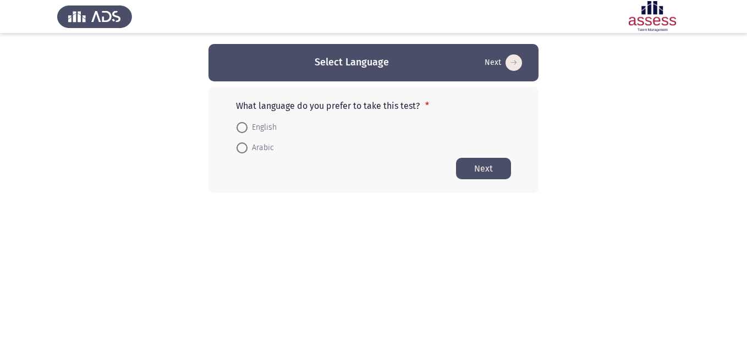
click at [340, 125] on form "English Arabic" at bounding box center [373, 137] width 275 height 41
click at [256, 123] on span "English" at bounding box center [261, 127] width 29 height 13
click at [247, 123] on input "English" at bounding box center [241, 127] width 11 height 11
radio input "true"
click at [493, 163] on button "Next" at bounding box center [483, 167] width 55 height 21
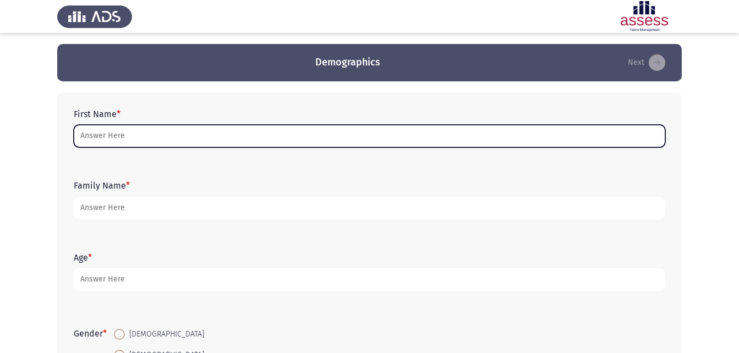
click at [101, 135] on input "First Name *" at bounding box center [369, 136] width 591 height 23
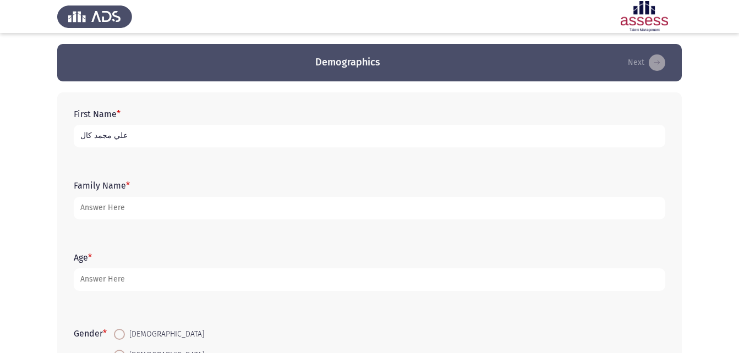
drag, startPoint x: 97, startPoint y: 134, endPoint x: 103, endPoint y: 135, distance: 6.1
click at [103, 135] on input "علي مجمد كال" at bounding box center [369, 136] width 591 height 23
click at [101, 137] on input "[PERSON_NAME]" at bounding box center [369, 136] width 591 height 23
drag, startPoint x: 62, startPoint y: 151, endPoint x: 70, endPoint y: 144, distance: 10.1
click at [62, 150] on div "First Name * [PERSON_NAME] Family Name * Age * Gender * [DEMOGRAPHIC_DATA] [DEM…" at bounding box center [369, 272] width 624 height 361
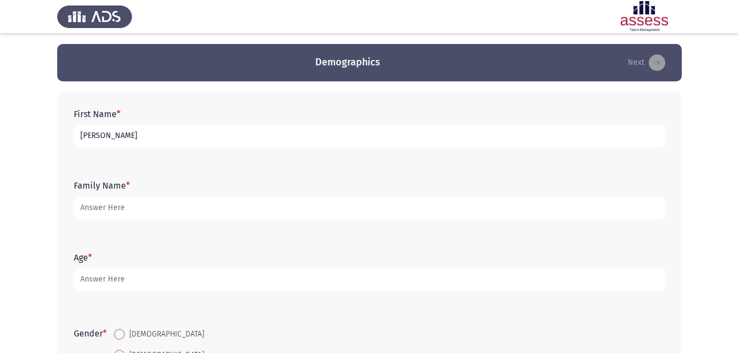
click at [85, 136] on input "[PERSON_NAME]" at bounding box center [369, 136] width 591 height 23
click at [84, 136] on input "[PERSON_NAME]" at bounding box center [369, 136] width 591 height 23
click at [79, 136] on input "[PERSON_NAME]" at bounding box center [369, 136] width 591 height 23
drag, startPoint x: 122, startPoint y: 137, endPoint x: 194, endPoint y: 174, distance: 81.2
click at [196, 173] on div "First Name * [PERSON_NAME] Family Name * Age * Gender * [DEMOGRAPHIC_DATA] [DEM…" at bounding box center [369, 272] width 624 height 361
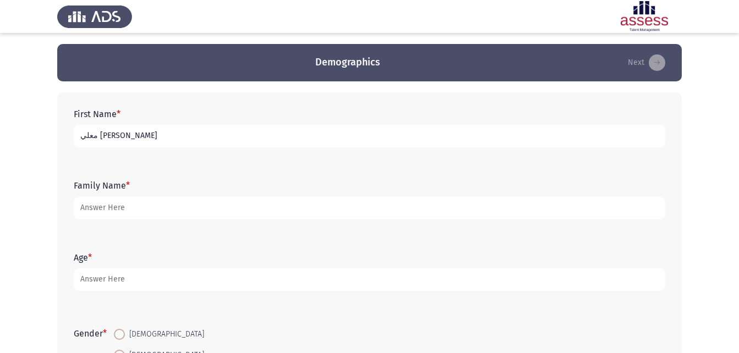
drag, startPoint x: 120, startPoint y: 134, endPoint x: 136, endPoint y: 142, distance: 17.7
click at [134, 141] on input "معلي [PERSON_NAME]" at bounding box center [369, 136] width 591 height 23
click at [133, 137] on input "[PERSON_NAME]" at bounding box center [369, 136] width 591 height 23
click at [93, 137] on input "[PERSON_NAME]" at bounding box center [369, 136] width 591 height 23
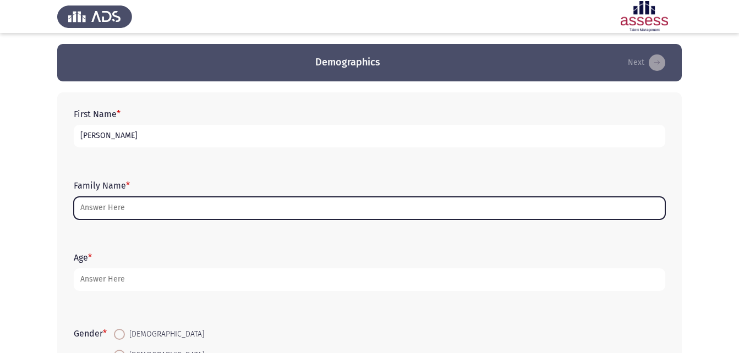
click at [98, 208] on input "Family Name *" at bounding box center [369, 208] width 591 height 23
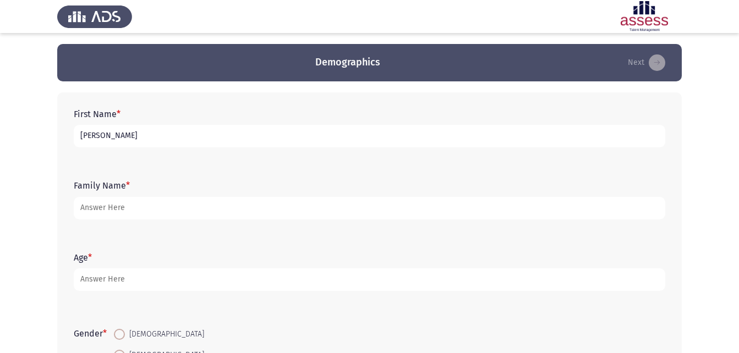
drag, startPoint x: 109, startPoint y: 133, endPoint x: 123, endPoint y: 139, distance: 14.5
click at [123, 139] on input "[PERSON_NAME]" at bounding box center [369, 136] width 591 height 23
type input "علي"
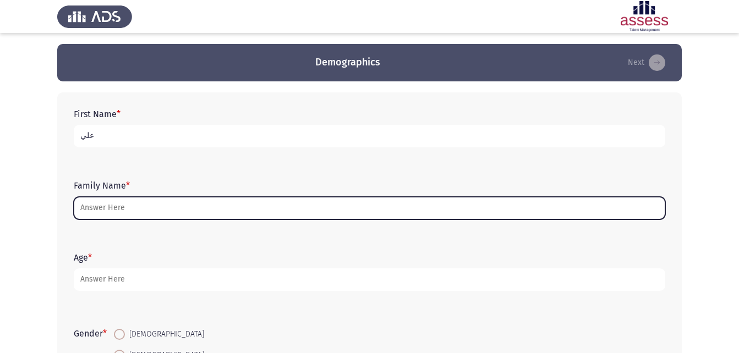
click at [141, 214] on input "Family Name *" at bounding box center [369, 208] width 591 height 23
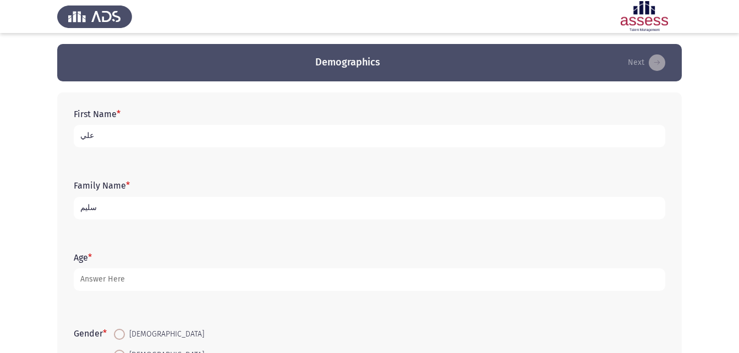
type input "سليم"
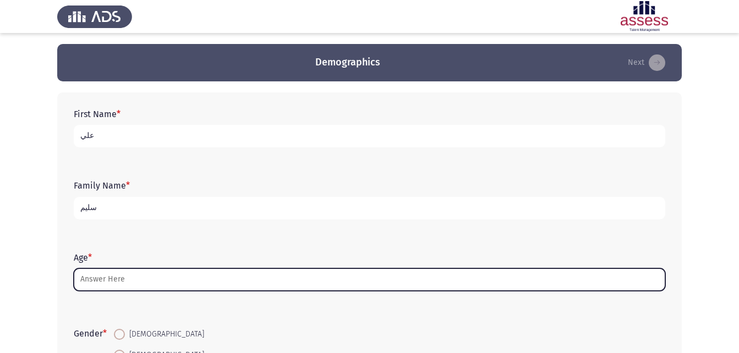
click at [134, 284] on input "Age *" at bounding box center [369, 279] width 591 height 23
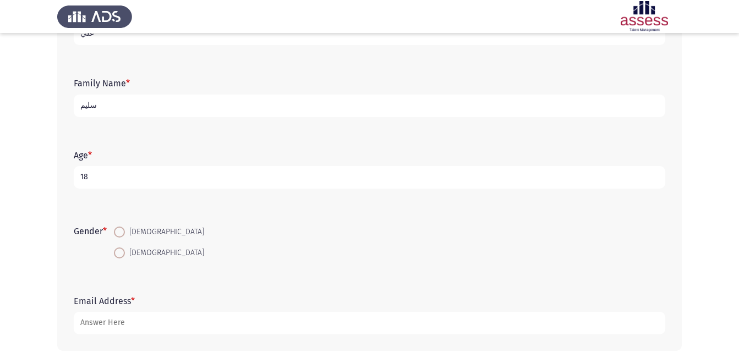
scroll to position [110, 0]
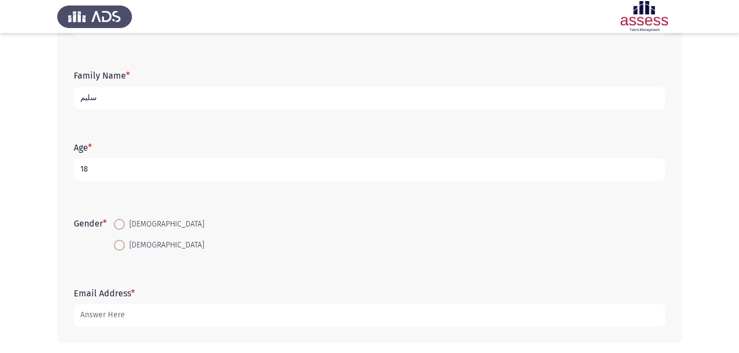
type input "18"
drag, startPoint x: 123, startPoint y: 223, endPoint x: 125, endPoint y: 213, distance: 10.1
click at [125, 223] on span at bounding box center [119, 224] width 11 height 11
click at [125, 223] on input "[DEMOGRAPHIC_DATA]" at bounding box center [119, 224] width 11 height 11
radio input "true"
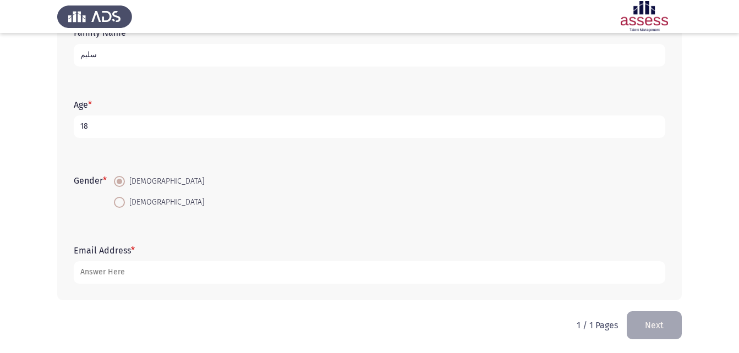
scroll to position [155, 0]
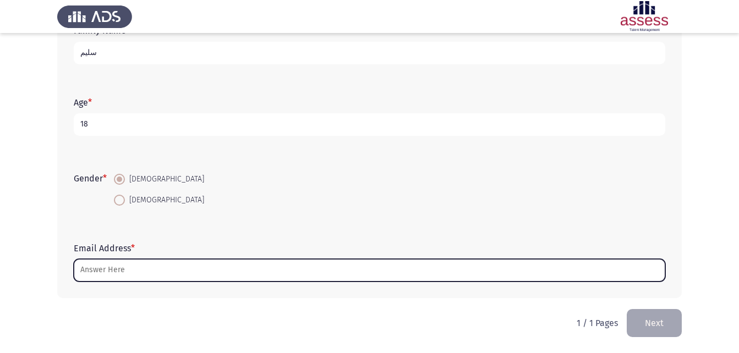
click at [161, 274] on input "Email Address *" at bounding box center [369, 270] width 591 height 23
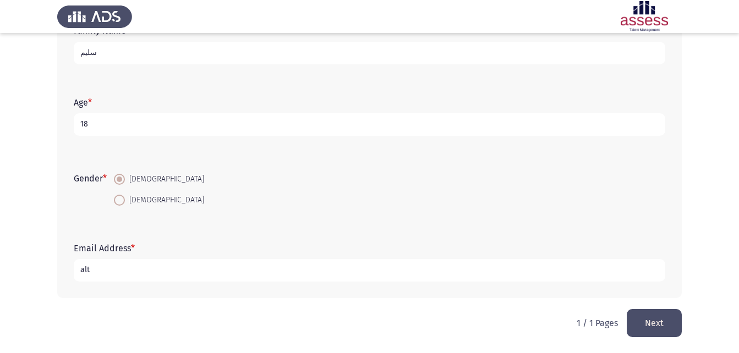
drag, startPoint x: 85, startPoint y: 268, endPoint x: 107, endPoint y: 268, distance: 22.0
click at [107, 268] on input "alt" at bounding box center [369, 270] width 591 height 23
type input "[EMAIL_ADDRESS][DOMAIN_NAME]"
click at [658, 304] on div "First Name * علي Family Name * [PERSON_NAME] Age * [DEMOGRAPHIC_DATA] Gender * …" at bounding box center [369, 117] width 624 height 383
click at [660, 318] on button "Next" at bounding box center [653, 323] width 55 height 28
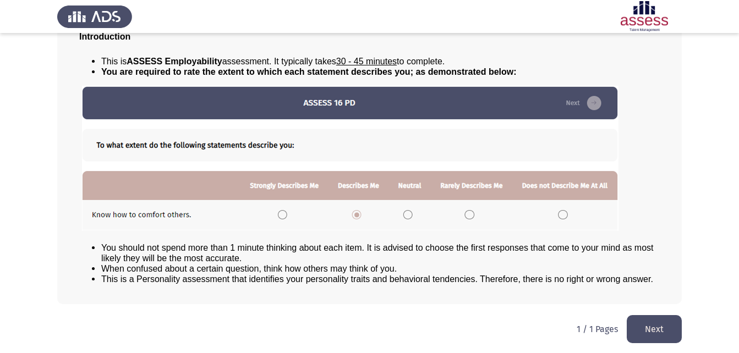
scroll to position [84, 0]
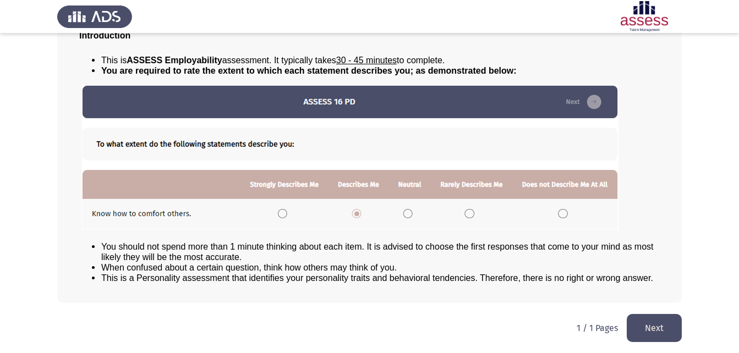
click at [666, 326] on button "Next" at bounding box center [653, 328] width 55 height 28
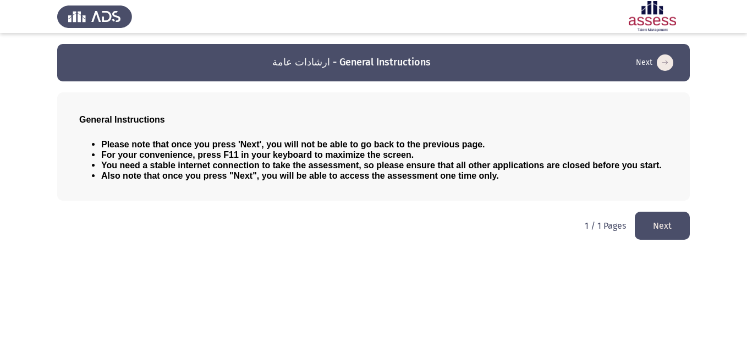
click at [667, 230] on button "Next" at bounding box center [662, 226] width 55 height 28
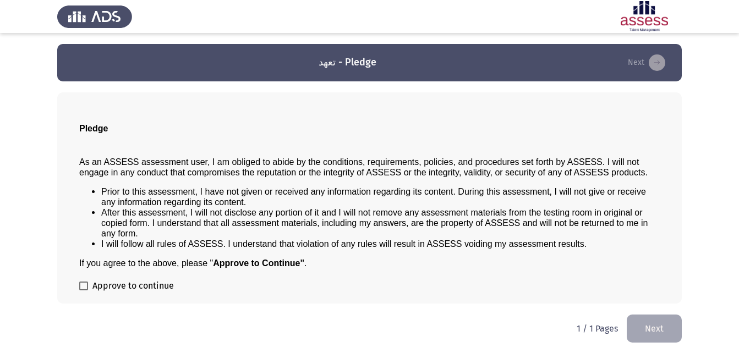
scroll to position [1, 0]
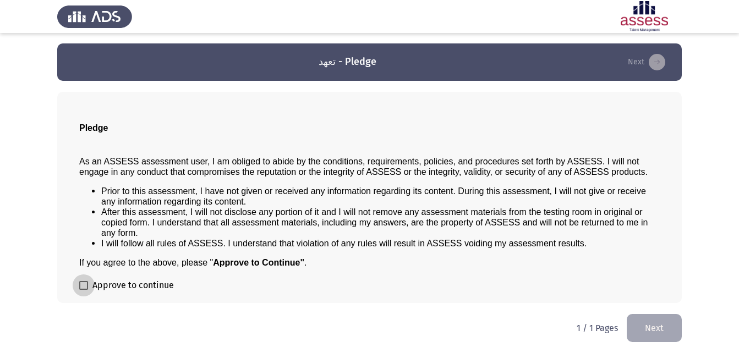
click at [85, 279] on label "Approve to continue" at bounding box center [126, 285] width 95 height 13
click at [84, 290] on input "Approve to continue" at bounding box center [83, 290] width 1 height 1
checkbox input "true"
click at [657, 329] on button "Next" at bounding box center [653, 328] width 55 height 28
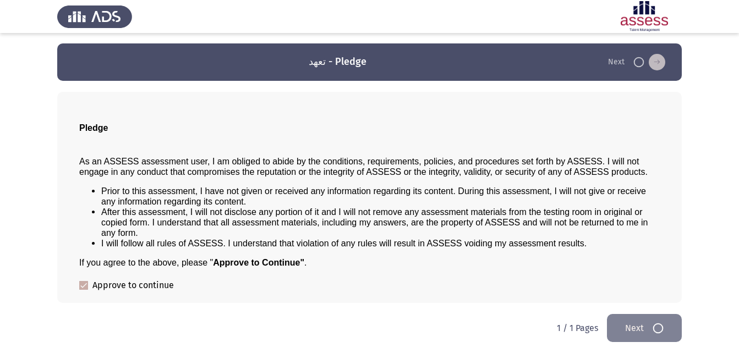
scroll to position [0, 0]
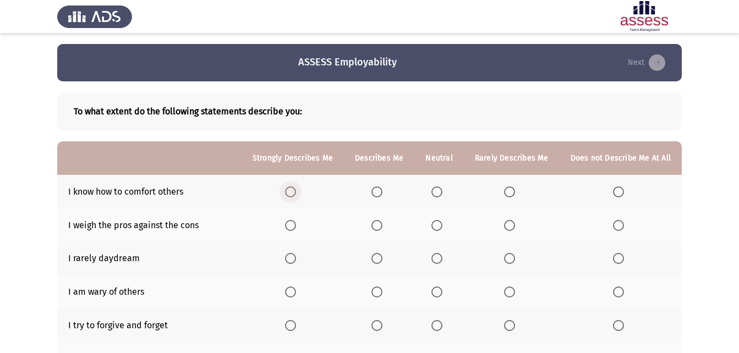
click at [296, 189] on span "Select an option" at bounding box center [290, 191] width 11 height 11
click at [296, 189] on input "Select an option" at bounding box center [290, 191] width 11 height 11
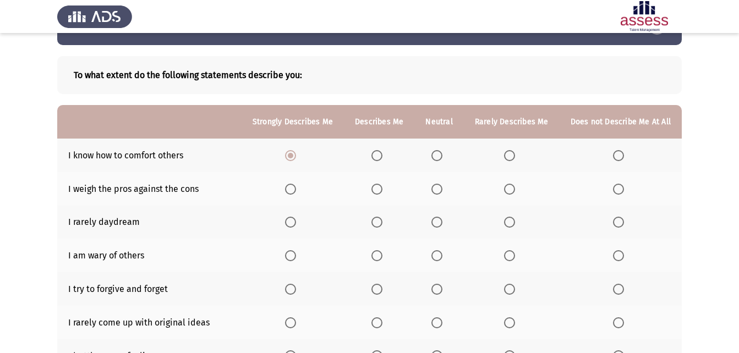
scroll to position [55, 0]
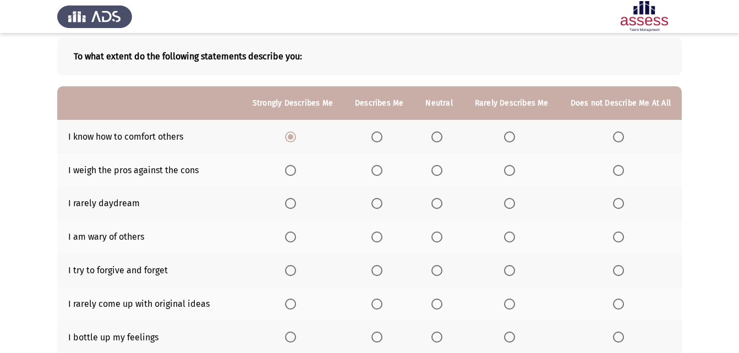
click at [295, 167] on span "Select an option" at bounding box center [290, 170] width 11 height 11
click at [295, 167] on input "Select an option" at bounding box center [290, 170] width 11 height 11
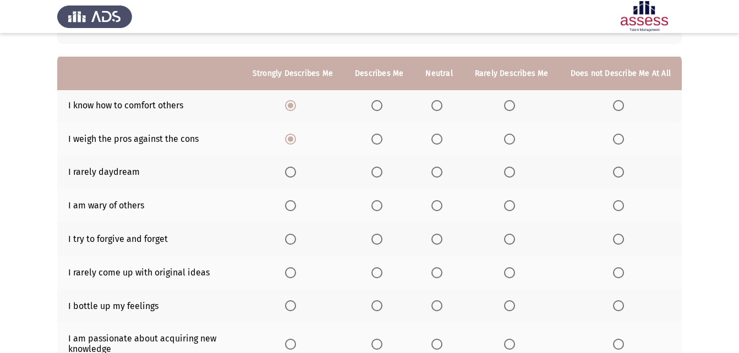
scroll to position [110, 0]
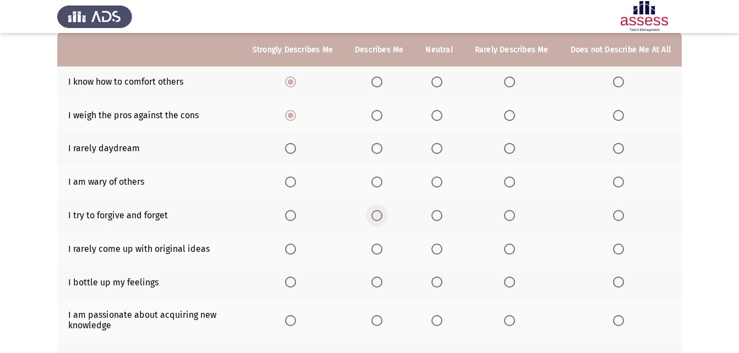
click at [381, 213] on span "Select an option" at bounding box center [376, 215] width 11 height 11
click at [381, 213] on input "Select an option" at bounding box center [376, 215] width 11 height 11
click at [387, 182] on label "Select an option" at bounding box center [378, 182] width 15 height 11
click at [382, 182] on input "Select an option" at bounding box center [376, 182] width 11 height 11
click at [296, 181] on span "Select an option" at bounding box center [290, 182] width 11 height 11
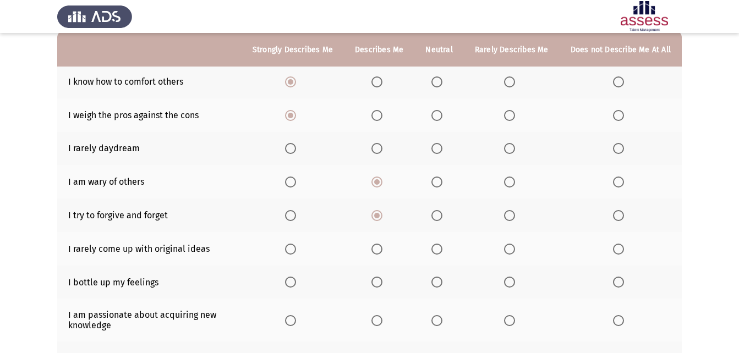
click at [296, 181] on input "Select an option" at bounding box center [290, 182] width 11 height 11
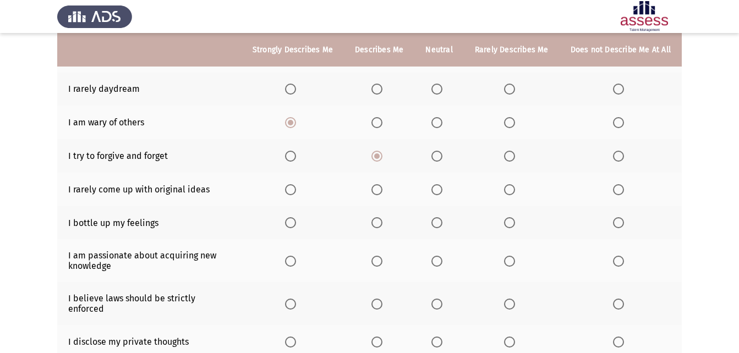
scroll to position [165, 0]
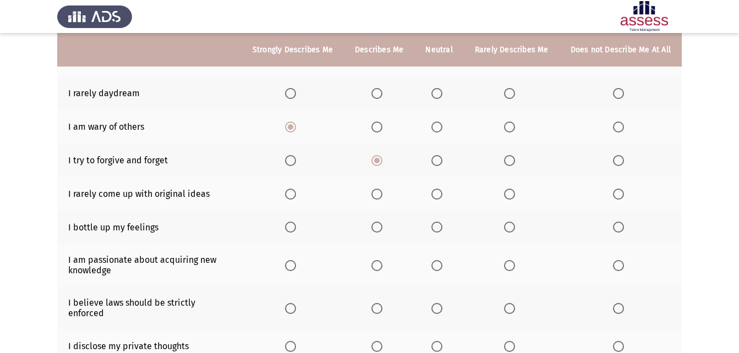
click at [381, 225] on span "Select an option" at bounding box center [376, 227] width 11 height 11
click at [381, 225] on input "Select an option" at bounding box center [376, 227] width 11 height 11
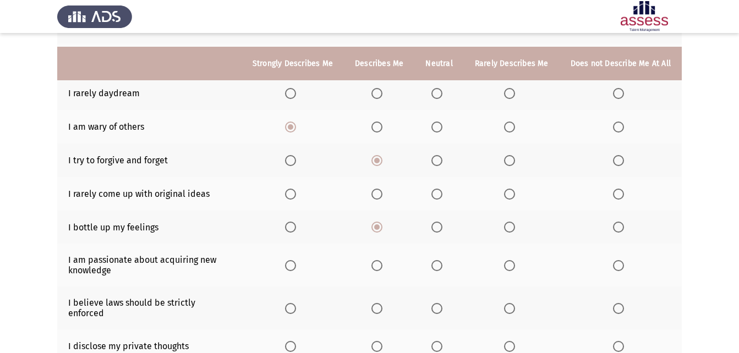
scroll to position [220, 0]
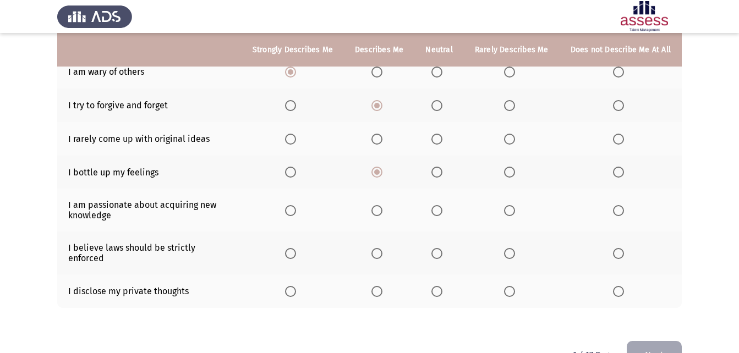
click at [294, 206] on span "Select an option" at bounding box center [290, 210] width 11 height 11
click at [294, 206] on input "Select an option" at bounding box center [290, 210] width 11 height 11
click at [295, 250] on span "Select an option" at bounding box center [290, 253] width 11 height 11
click at [295, 250] on input "Select an option" at bounding box center [290, 253] width 11 height 11
click at [205, 338] on html "ASSESS Employability Next To what extent do the following statements describe y…" at bounding box center [369, 82] width 739 height 605
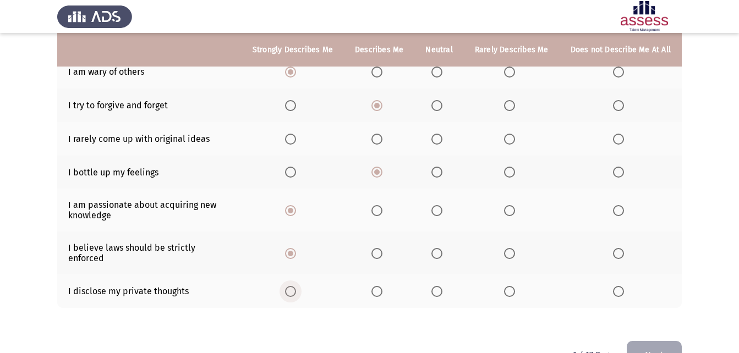
click at [295, 286] on span "Select an option" at bounding box center [290, 291] width 11 height 11
click at [295, 286] on input "Select an option" at bounding box center [290, 291] width 11 height 11
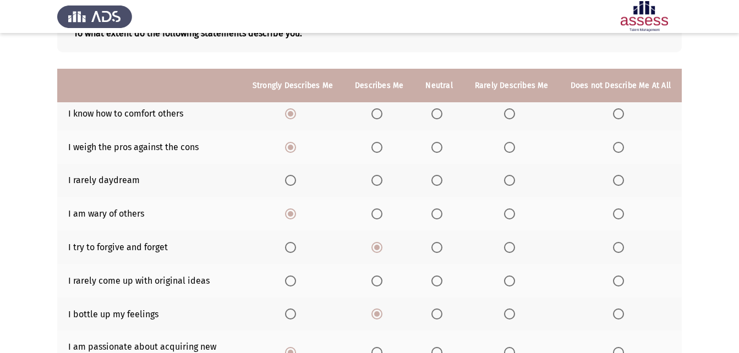
scroll to position [78, 0]
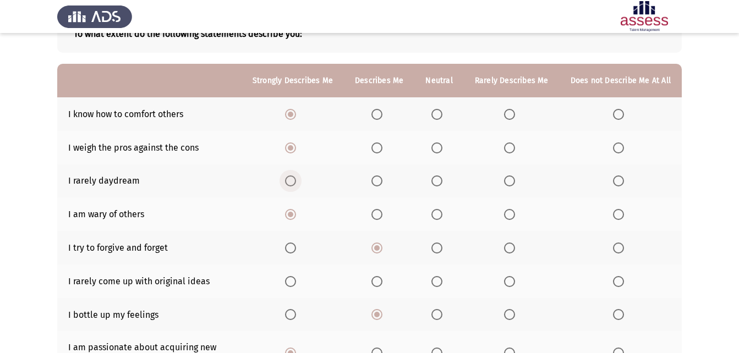
click at [296, 184] on span "Select an option" at bounding box center [290, 180] width 11 height 11
click at [296, 184] on input "Select an option" at bounding box center [290, 180] width 11 height 11
click at [623, 179] on span "Select an option" at bounding box center [618, 180] width 11 height 11
click at [623, 179] on input "Select an option" at bounding box center [618, 180] width 11 height 11
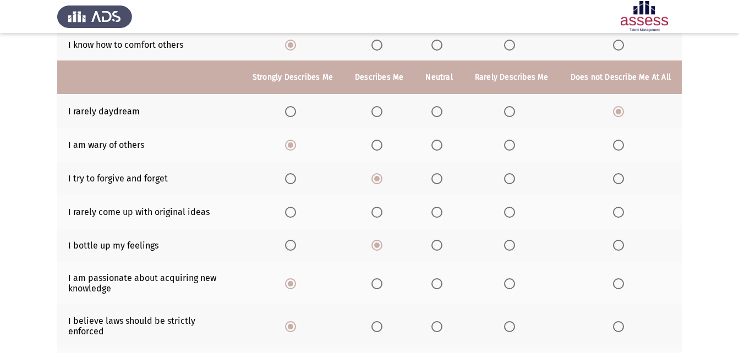
scroll to position [133, 0]
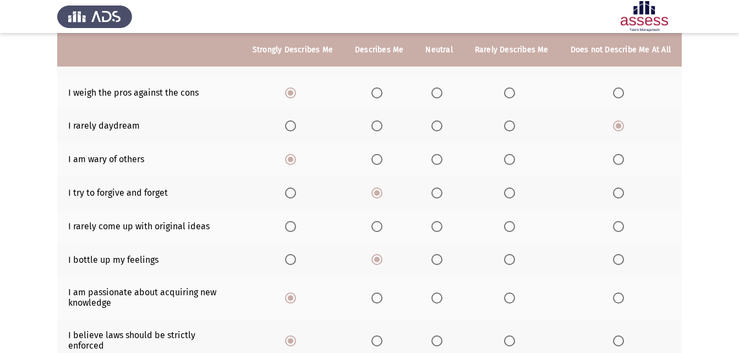
click at [438, 227] on span "Select an option" at bounding box center [436, 226] width 11 height 11
click at [438, 227] on input "Select an option" at bounding box center [436, 226] width 11 height 11
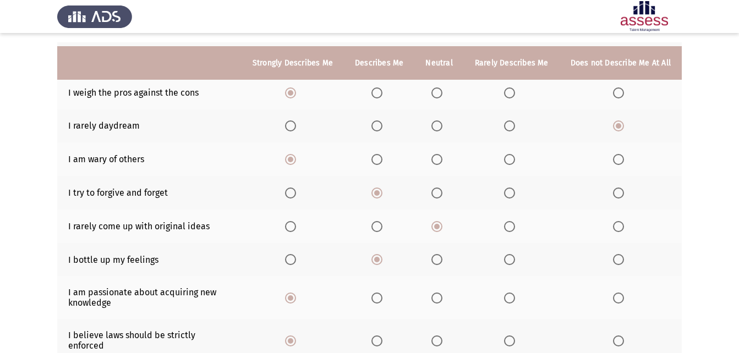
scroll to position [243, 0]
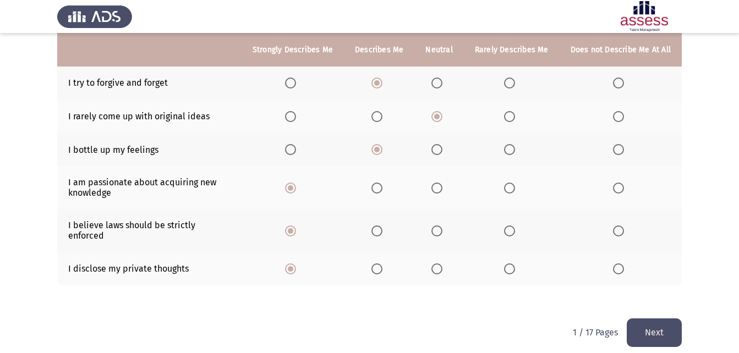
click at [645, 323] on button "Next" at bounding box center [653, 332] width 55 height 28
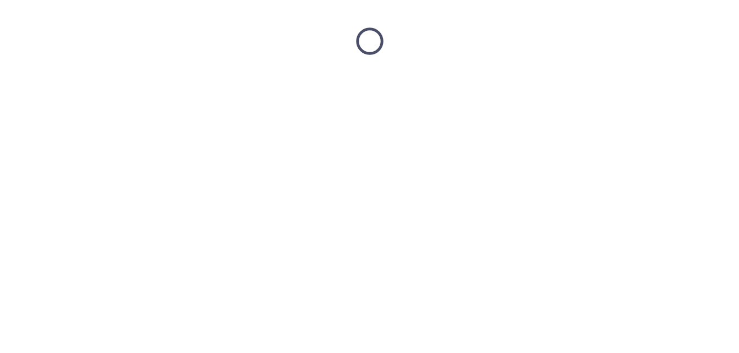
scroll to position [0, 0]
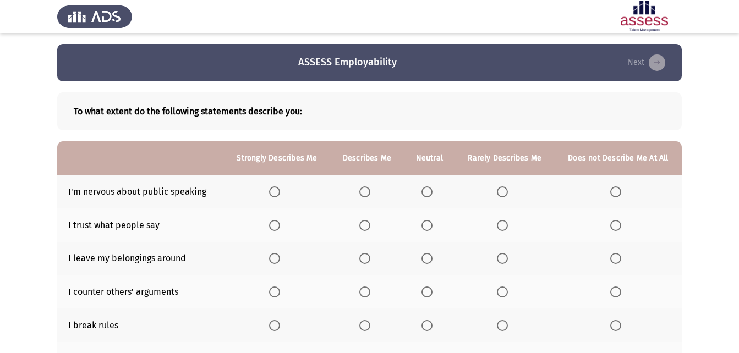
click at [505, 195] on span "Select an option" at bounding box center [502, 191] width 11 height 11
click at [505, 195] on input "Select an option" at bounding box center [502, 191] width 11 height 11
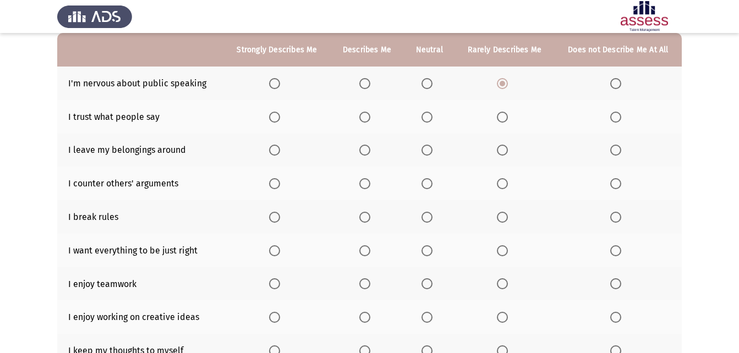
scroll to position [110, 0]
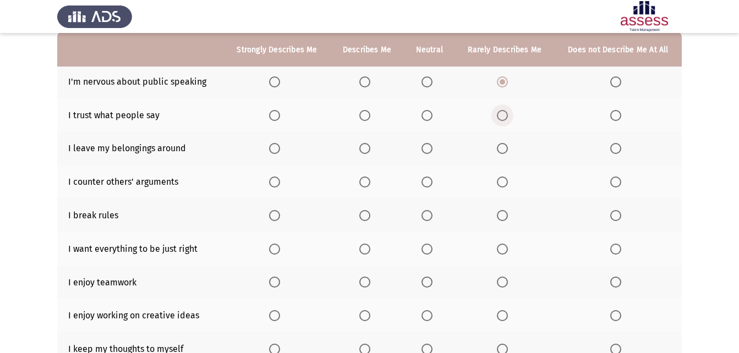
click at [502, 113] on span "Select an option" at bounding box center [502, 115] width 11 height 11
click at [502, 113] on input "Select an option" at bounding box center [502, 115] width 11 height 11
click at [619, 145] on span "Select an option" at bounding box center [615, 148] width 11 height 11
click at [619, 145] on input "Select an option" at bounding box center [615, 148] width 11 height 11
click at [614, 217] on span "Select an option" at bounding box center [615, 215] width 11 height 11
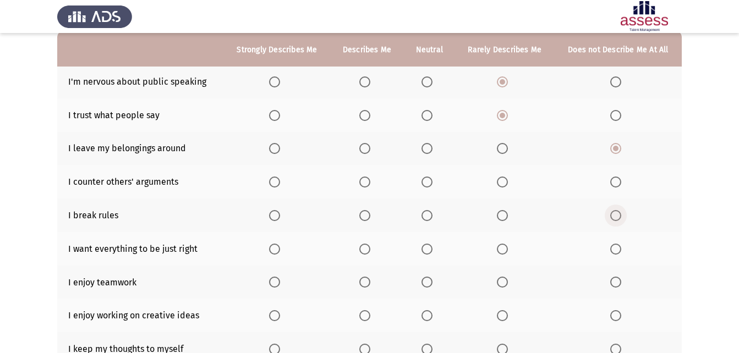
click at [614, 217] on input "Select an option" at bounding box center [615, 215] width 11 height 11
click at [503, 180] on span "Select an option" at bounding box center [502, 182] width 11 height 11
click at [503, 180] on input "Select an option" at bounding box center [502, 182] width 11 height 11
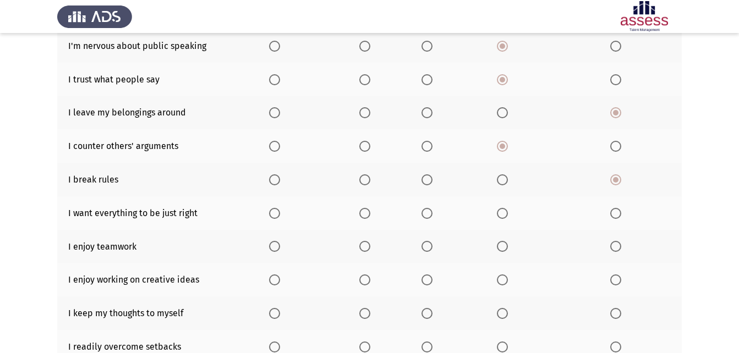
scroll to position [165, 0]
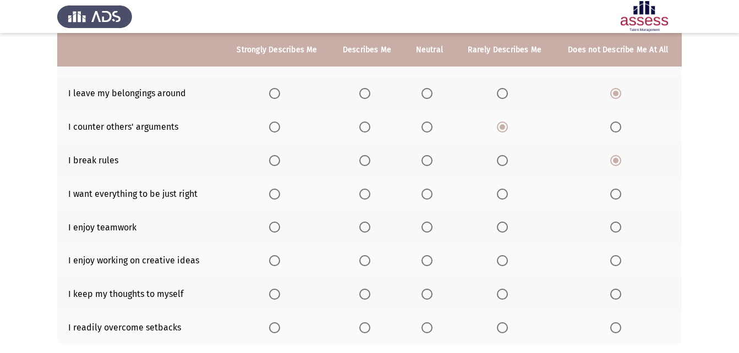
click at [366, 193] on span "Select an option" at bounding box center [364, 194] width 11 height 11
click at [366, 193] on input "Select an option" at bounding box center [364, 194] width 11 height 11
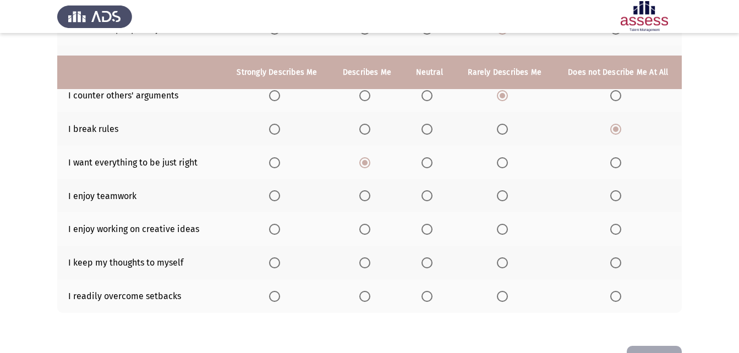
scroll to position [220, 0]
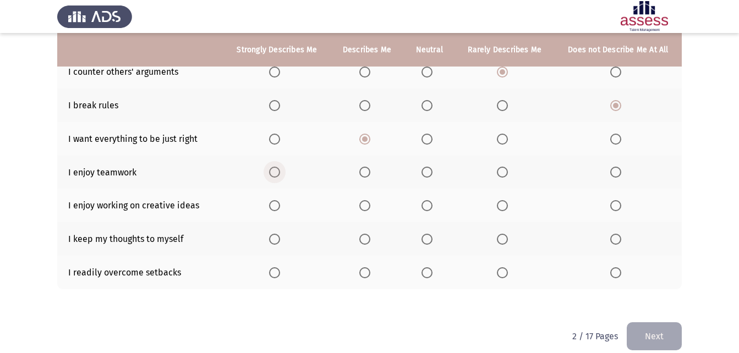
click at [275, 170] on span "Select an option" at bounding box center [274, 172] width 11 height 11
click at [275, 170] on input "Select an option" at bounding box center [274, 172] width 11 height 11
click at [275, 207] on span "Select an option" at bounding box center [274, 205] width 11 height 11
click at [275, 207] on input "Select an option" at bounding box center [274, 205] width 11 height 11
click at [275, 238] on span "Select an option" at bounding box center [274, 239] width 11 height 11
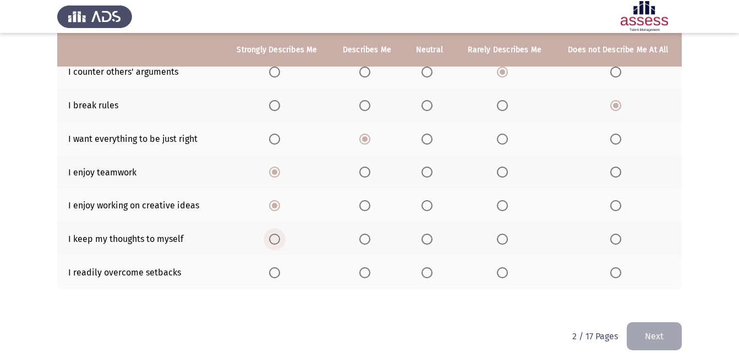
click at [275, 238] on input "Select an option" at bounding box center [274, 239] width 11 height 11
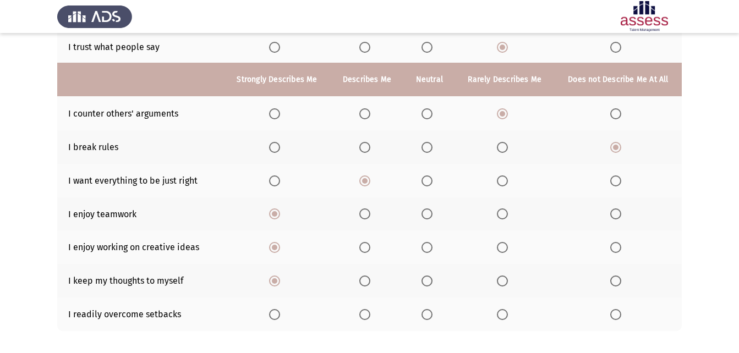
scroll to position [233, 0]
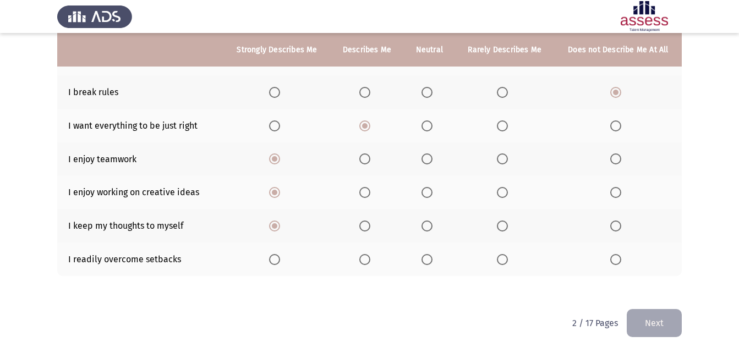
click at [365, 260] on span "Select an option" at bounding box center [365, 260] width 0 height 0
click at [366, 259] on input "Select an option" at bounding box center [364, 259] width 11 height 11
click at [271, 257] on span "Select an option" at bounding box center [274, 259] width 11 height 11
click at [271, 257] on input "Select an option" at bounding box center [274, 259] width 11 height 11
click at [653, 326] on button "Next" at bounding box center [653, 323] width 55 height 28
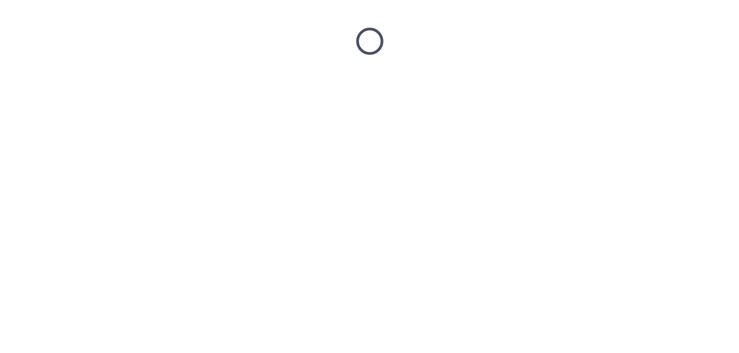
scroll to position [0, 0]
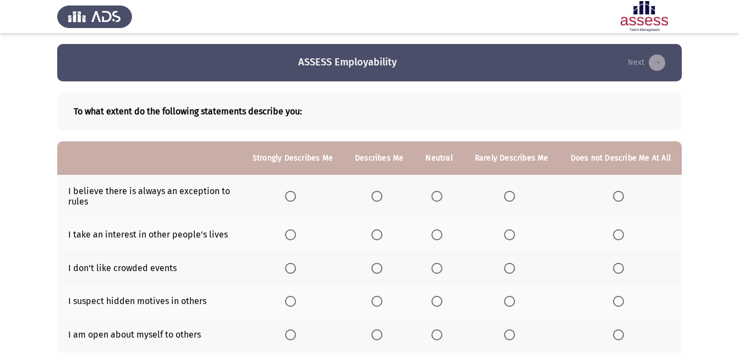
click at [509, 193] on span "Select an option" at bounding box center [509, 196] width 11 height 11
click at [509, 193] on input "Select an option" at bounding box center [509, 196] width 11 height 11
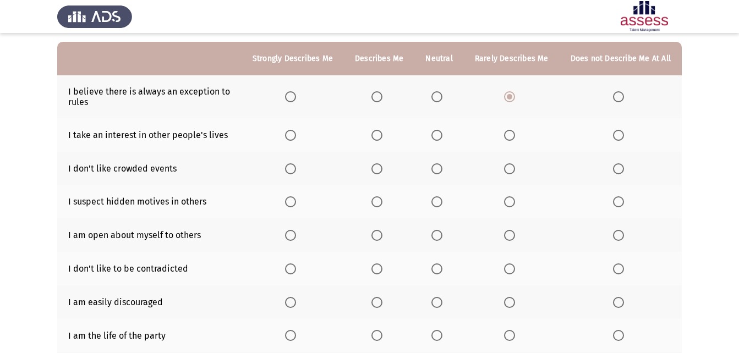
scroll to position [110, 0]
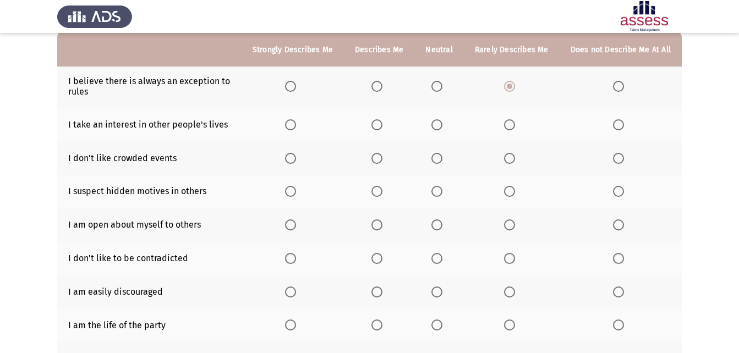
click at [381, 161] on span "Select an option" at bounding box center [376, 158] width 11 height 11
click at [381, 161] on input "Select an option" at bounding box center [376, 158] width 11 height 11
click at [438, 125] on span "Select an option" at bounding box center [436, 124] width 11 height 11
click at [438, 125] on input "Select an option" at bounding box center [436, 124] width 11 height 11
click at [374, 192] on th at bounding box center [379, 192] width 70 height 34
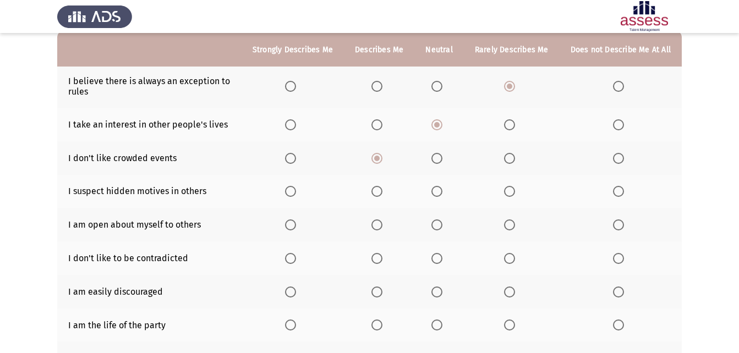
click at [382, 192] on span "Select an option" at bounding box center [376, 191] width 11 height 11
click at [382, 192] on input "Select an option" at bounding box center [376, 191] width 11 height 11
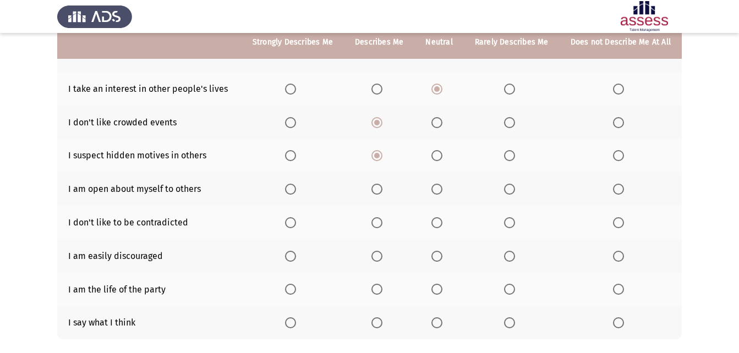
scroll to position [165, 0]
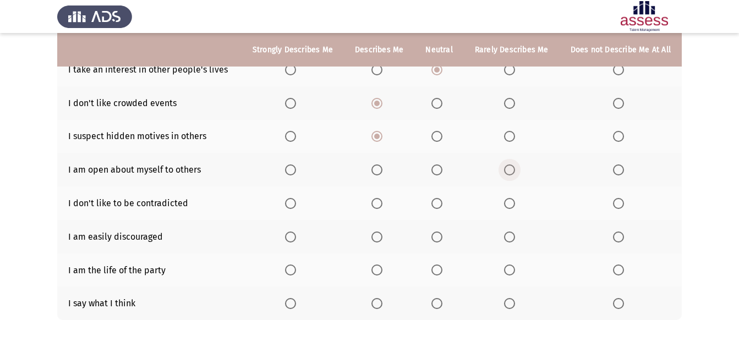
click at [509, 167] on span "Select an option" at bounding box center [509, 169] width 11 height 11
click at [509, 167] on input "Select an option" at bounding box center [509, 169] width 11 height 11
click at [380, 206] on span "Select an option" at bounding box center [376, 203] width 11 height 11
click at [380, 206] on input "Select an option" at bounding box center [376, 203] width 11 height 11
click at [295, 200] on span "Select an option" at bounding box center [290, 203] width 11 height 11
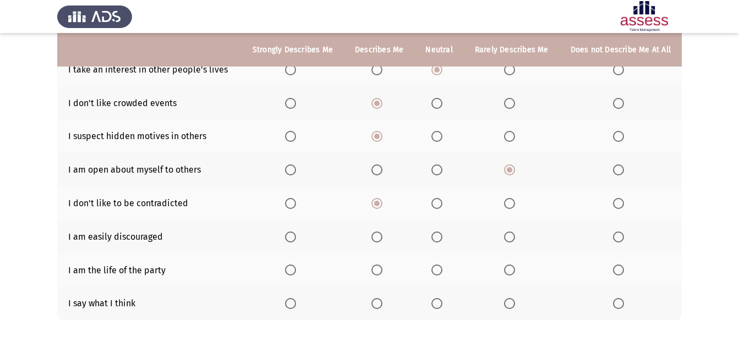
click at [295, 200] on input "Select an option" at bounding box center [290, 203] width 11 height 11
click at [509, 235] on span "Select an option" at bounding box center [509, 237] width 11 height 11
click at [509, 235] on input "Select an option" at bounding box center [509, 237] width 11 height 11
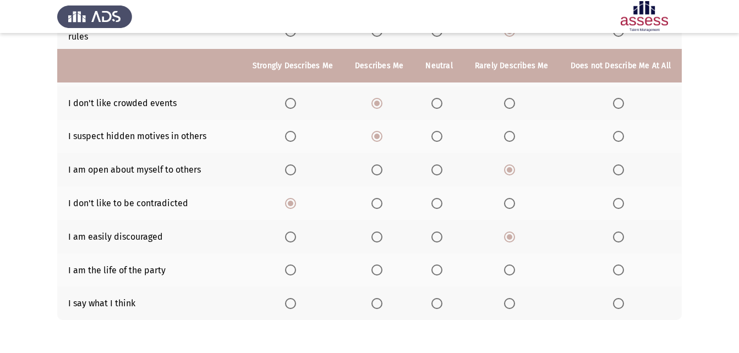
scroll to position [209, 0]
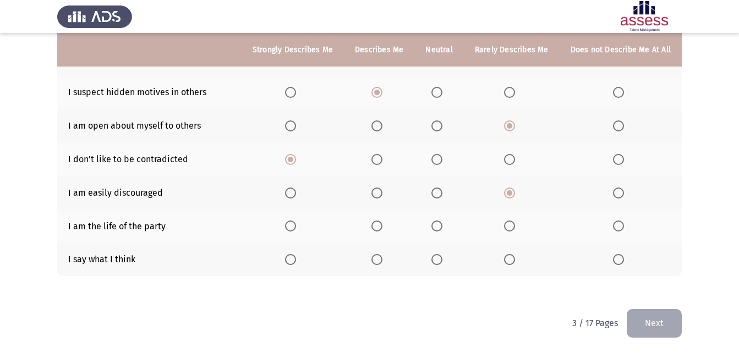
click at [514, 258] on span "Select an option" at bounding box center [509, 259] width 11 height 11
click at [514, 258] on input "Select an option" at bounding box center [509, 259] width 11 height 11
click at [442, 258] on span "Select an option" at bounding box center [436, 259] width 11 height 11
click at [442, 258] on input "Select an option" at bounding box center [436, 259] width 11 height 11
click at [382, 227] on span "Select an option" at bounding box center [376, 226] width 11 height 11
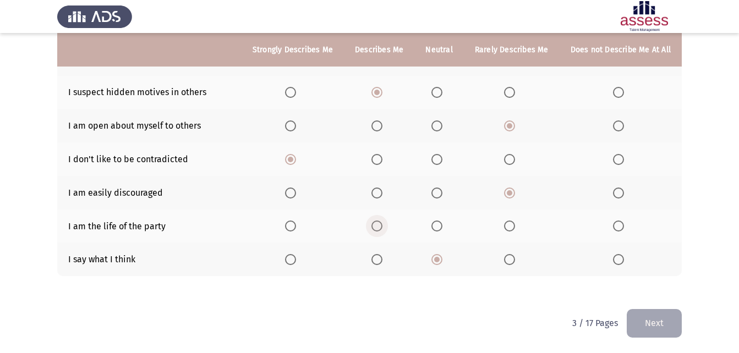
click at [382, 227] on input "Select an option" at bounding box center [376, 226] width 11 height 11
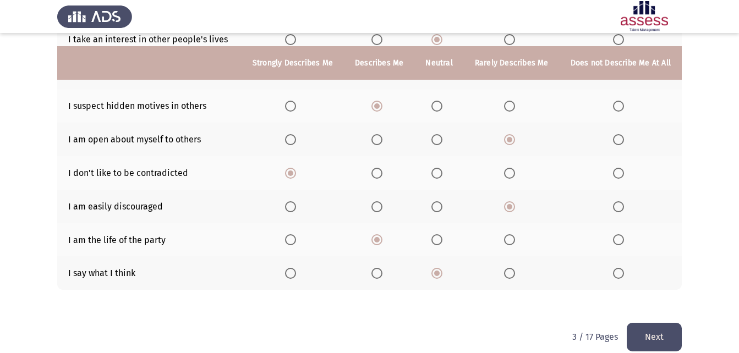
scroll to position [154, 0]
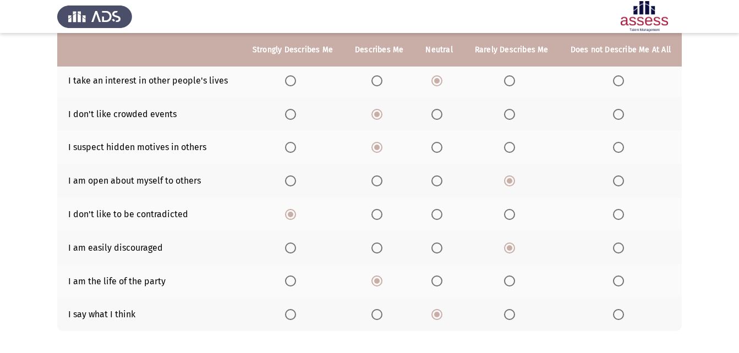
click at [618, 247] on span "Select an option" at bounding box center [618, 248] width 11 height 11
click at [618, 247] on input "Select an option" at bounding box center [618, 248] width 11 height 11
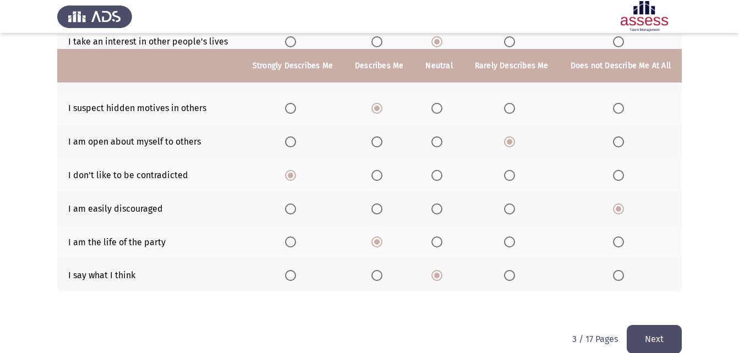
scroll to position [209, 0]
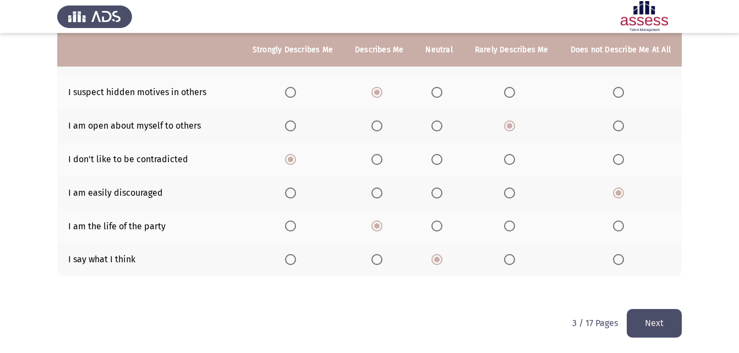
click at [668, 333] on button "Next" at bounding box center [653, 323] width 55 height 28
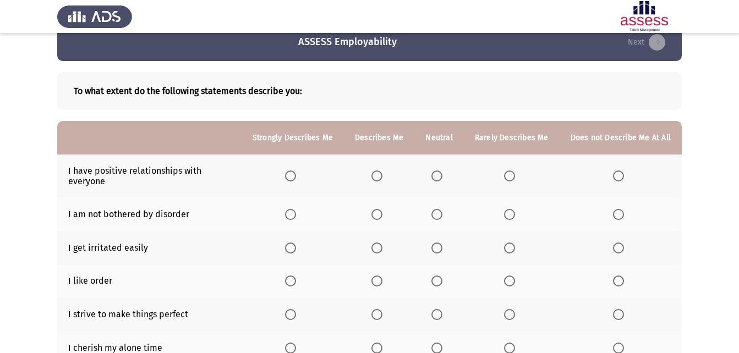
scroll to position [55, 0]
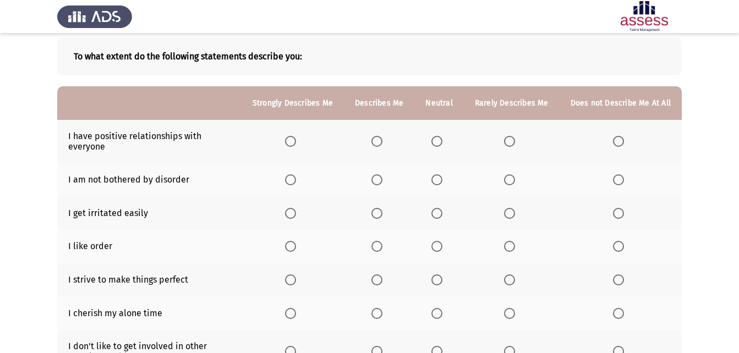
click at [296, 140] on span "Select an option" at bounding box center [290, 141] width 11 height 11
click at [296, 140] on input "Select an option" at bounding box center [290, 141] width 11 height 11
click at [510, 179] on span "Select an option" at bounding box center [509, 179] width 11 height 11
click at [510, 179] on input "Select an option" at bounding box center [509, 179] width 11 height 11
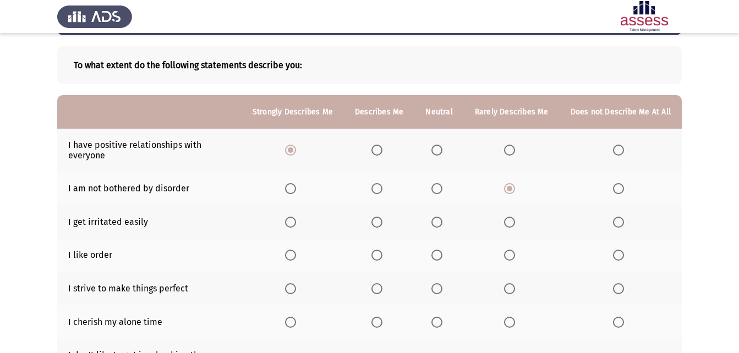
scroll to position [32, 0]
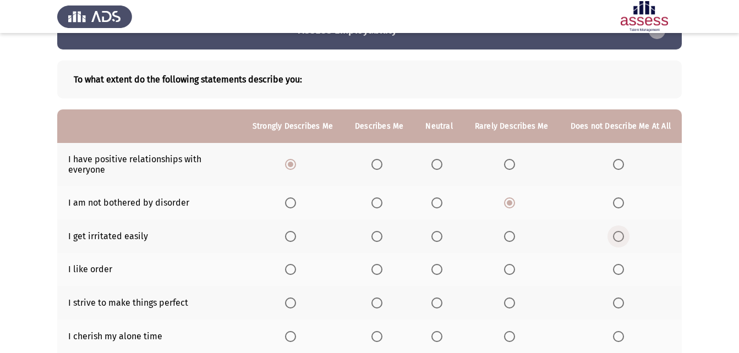
click at [619, 234] on span "Select an option" at bounding box center [618, 236] width 11 height 11
click at [619, 234] on input "Select an option" at bounding box center [618, 236] width 11 height 11
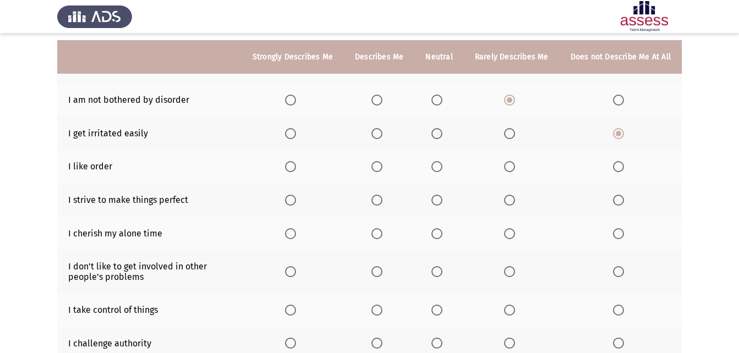
scroll to position [142, 0]
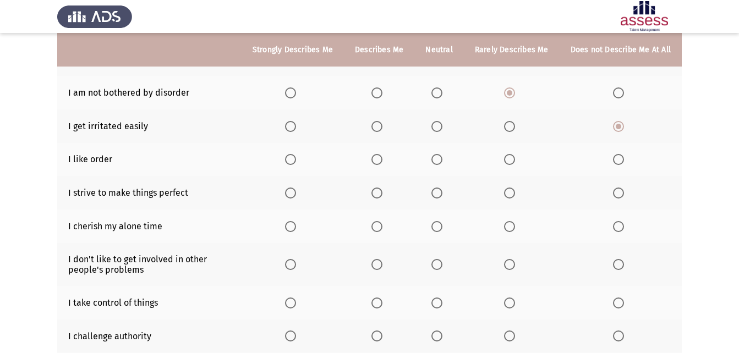
click at [296, 157] on span "Select an option" at bounding box center [290, 159] width 11 height 11
click at [296, 157] on input "Select an option" at bounding box center [290, 159] width 11 height 11
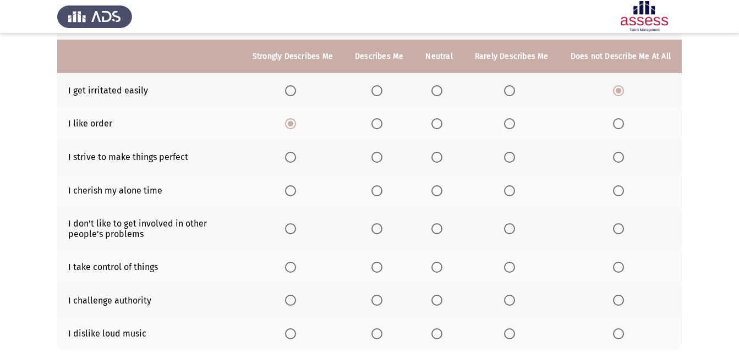
scroll to position [197, 0]
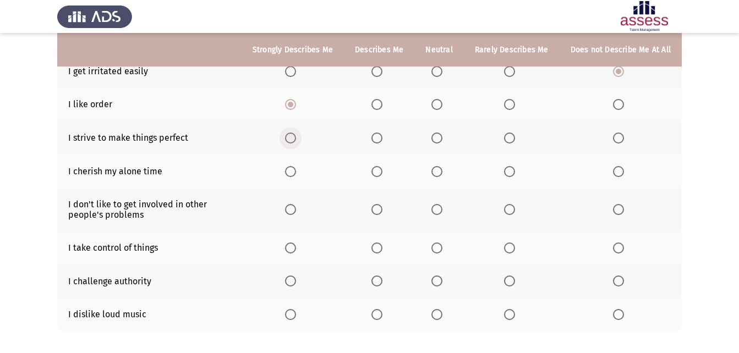
click at [296, 134] on span "Select an option" at bounding box center [290, 138] width 11 height 11
click at [296, 134] on input "Select an option" at bounding box center [290, 138] width 11 height 11
click at [382, 206] on span "Select an option" at bounding box center [376, 209] width 11 height 11
click at [382, 206] on input "Select an option" at bounding box center [376, 209] width 11 height 11
click at [296, 247] on span "Select an option" at bounding box center [290, 248] width 11 height 11
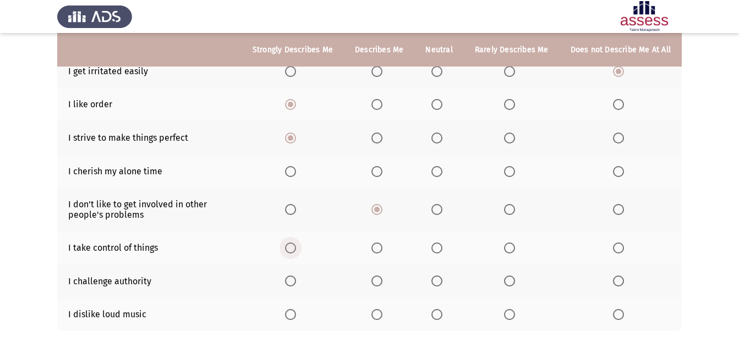
click at [296, 247] on input "Select an option" at bounding box center [290, 248] width 11 height 11
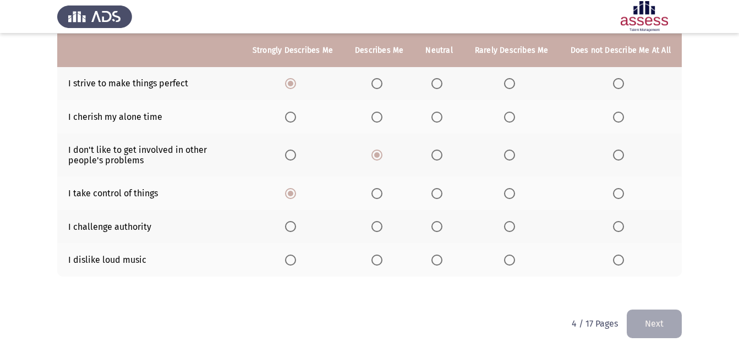
scroll to position [252, 0]
click at [295, 256] on span "Select an option" at bounding box center [290, 259] width 11 height 11
click at [295, 256] on input "Select an option" at bounding box center [290, 259] width 11 height 11
click at [514, 224] on span "Select an option" at bounding box center [509, 226] width 11 height 11
click at [514, 224] on input "Select an option" at bounding box center [509, 226] width 11 height 11
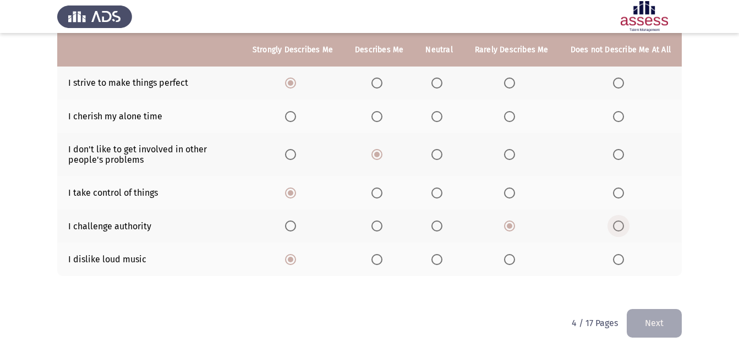
click at [615, 223] on span "Select an option" at bounding box center [618, 226] width 11 height 11
click at [615, 223] on input "Select an option" at bounding box center [618, 226] width 11 height 11
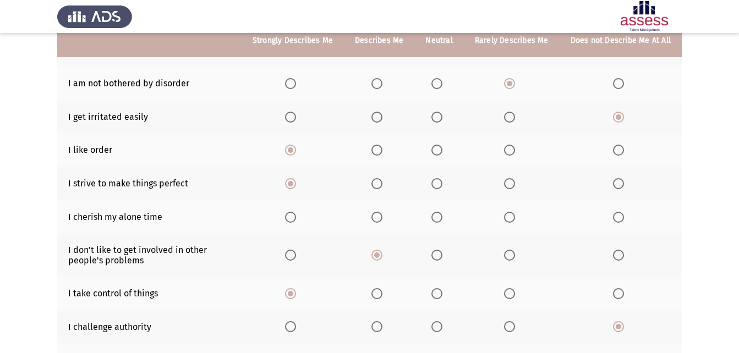
scroll to position [142, 0]
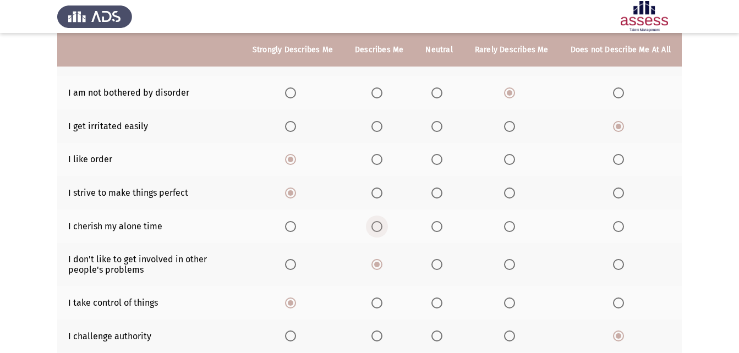
click at [381, 232] on span "Select an option" at bounding box center [376, 226] width 11 height 11
click at [381, 232] on input "Select an option" at bounding box center [376, 226] width 11 height 11
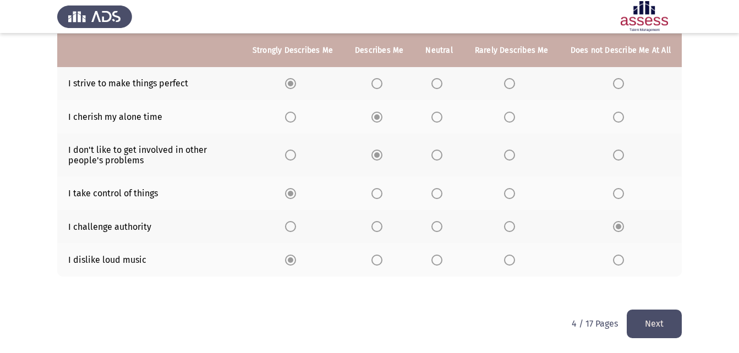
scroll to position [252, 0]
click at [653, 319] on button "Next" at bounding box center [653, 323] width 55 height 28
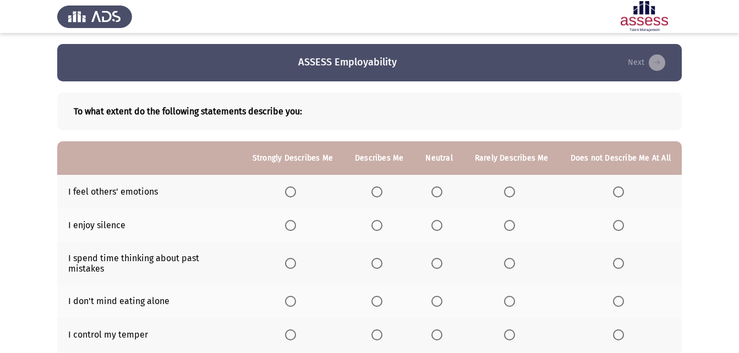
click at [292, 196] on span "Select an option" at bounding box center [290, 191] width 11 height 11
click at [292, 196] on input "Select an option" at bounding box center [290, 191] width 11 height 11
click at [290, 225] on span "Select an option" at bounding box center [290, 225] width 0 height 0
click at [295, 225] on input "Select an option" at bounding box center [290, 225] width 11 height 11
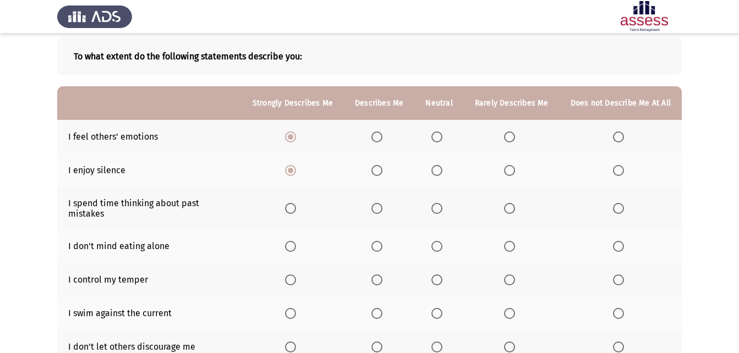
click at [437, 208] on span "Select an option" at bounding box center [437, 208] width 0 height 0
click at [440, 203] on input "Select an option" at bounding box center [436, 208] width 11 height 11
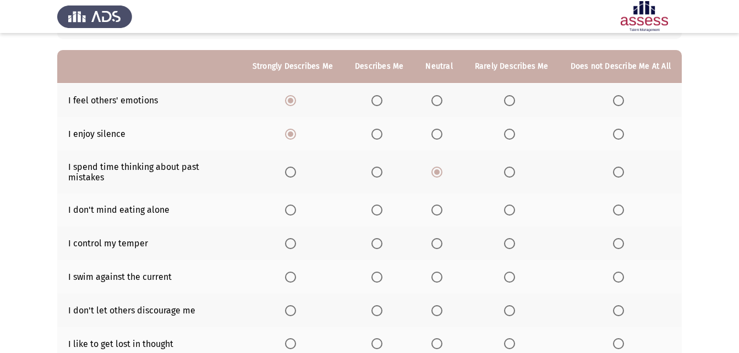
scroll to position [110, 0]
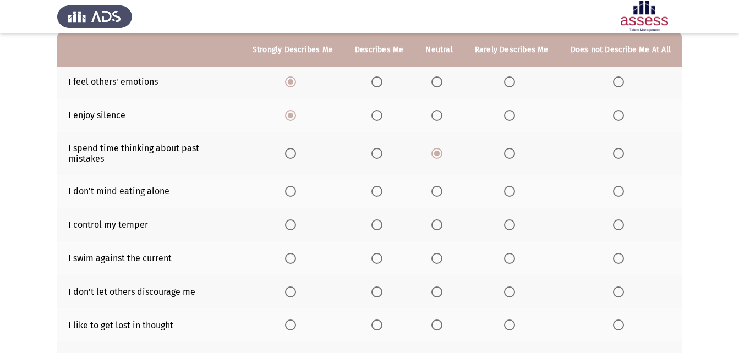
click at [509, 191] on span "Select an option" at bounding box center [509, 191] width 0 height 0
click at [511, 186] on input "Select an option" at bounding box center [509, 191] width 11 height 11
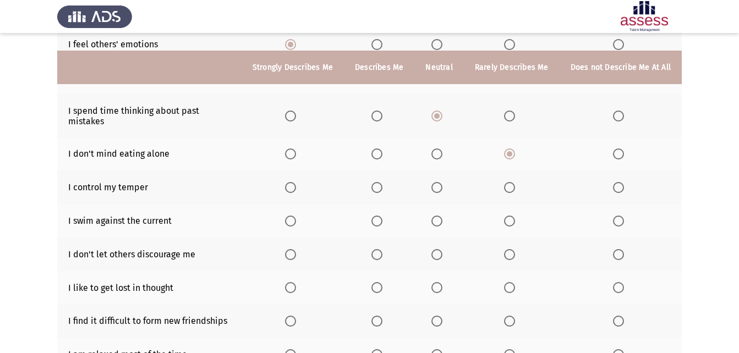
scroll to position [165, 0]
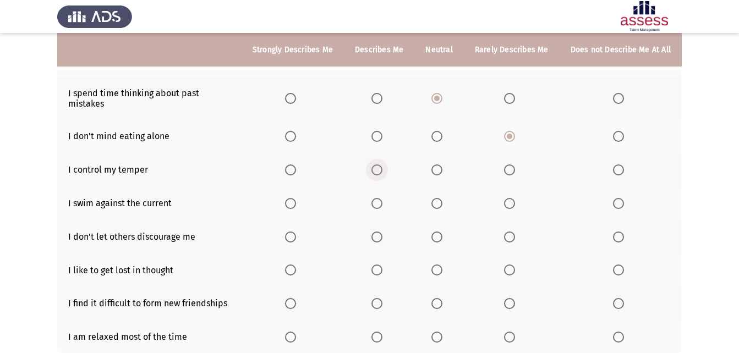
click at [382, 164] on span "Select an option" at bounding box center [376, 169] width 11 height 11
click at [382, 164] on input "Select an option" at bounding box center [376, 169] width 11 height 11
click at [296, 164] on span "Select an option" at bounding box center [290, 169] width 11 height 11
click at [296, 164] on input "Select an option" at bounding box center [290, 169] width 11 height 11
click at [618, 198] on span "Select an option" at bounding box center [618, 203] width 11 height 11
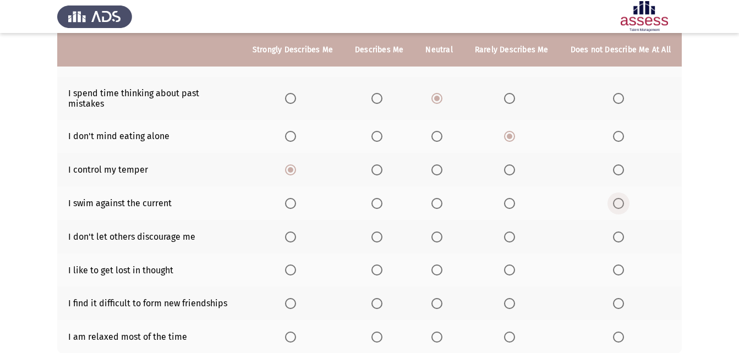
click at [618, 198] on input "Select an option" at bounding box center [618, 203] width 11 height 11
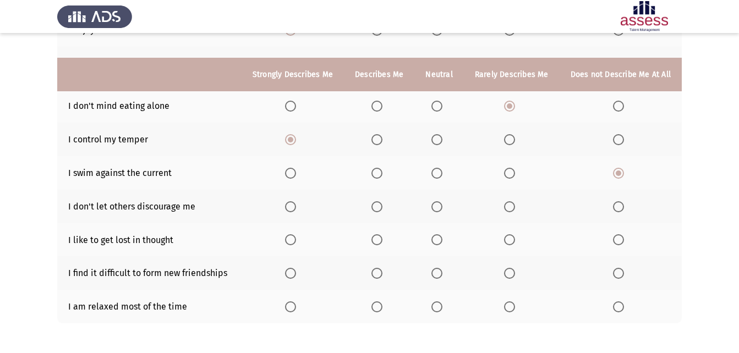
scroll to position [220, 0]
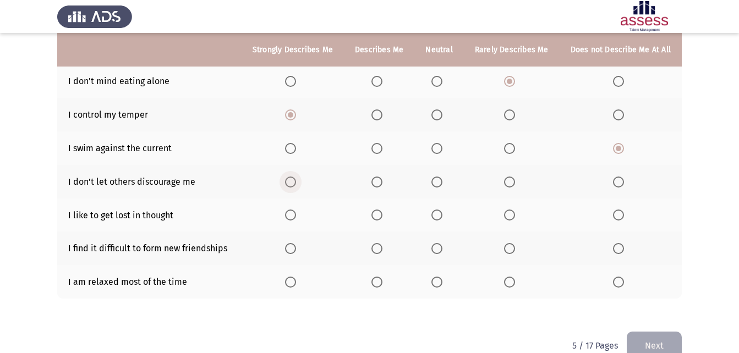
click at [296, 177] on span "Select an option" at bounding box center [290, 182] width 11 height 11
click at [296, 177] on input "Select an option" at bounding box center [290, 182] width 11 height 11
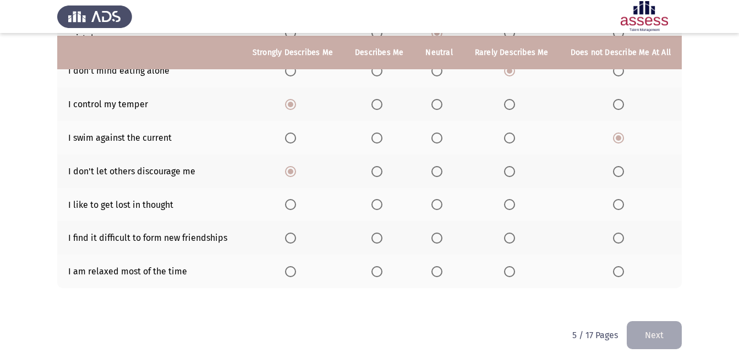
scroll to position [233, 0]
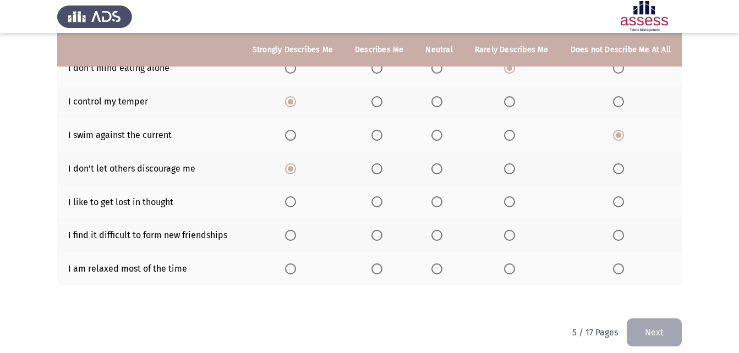
click at [618, 196] on span "Select an option" at bounding box center [618, 201] width 11 height 11
click at [618, 196] on input "Select an option" at bounding box center [618, 201] width 11 height 11
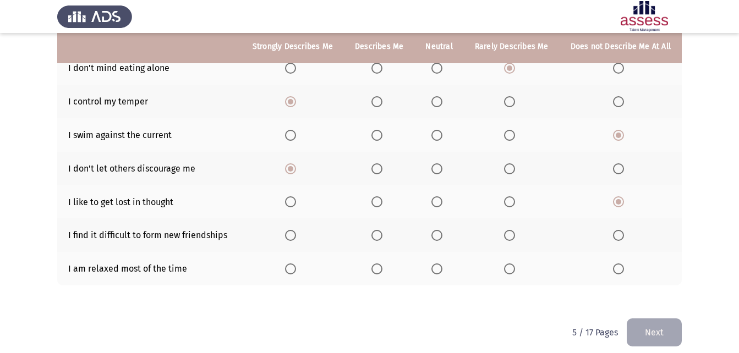
scroll to position [178, 0]
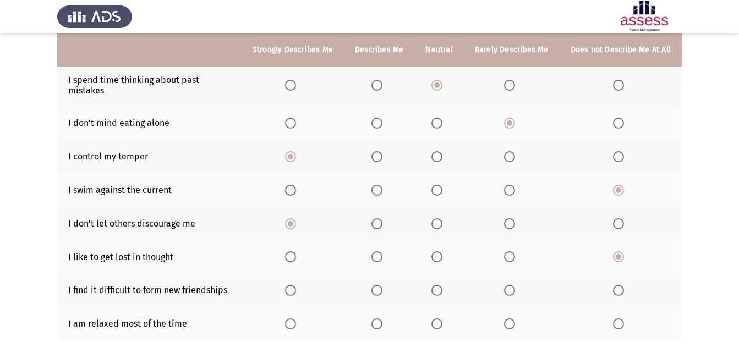
click at [514, 185] on span "Select an option" at bounding box center [509, 190] width 11 height 11
click at [514, 185] on input "Select an option" at bounding box center [509, 190] width 11 height 11
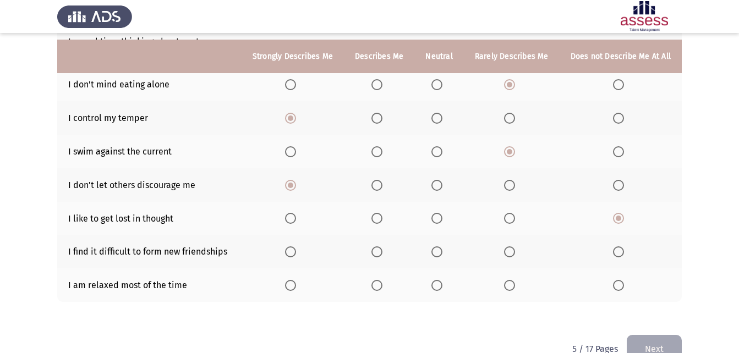
scroll to position [233, 0]
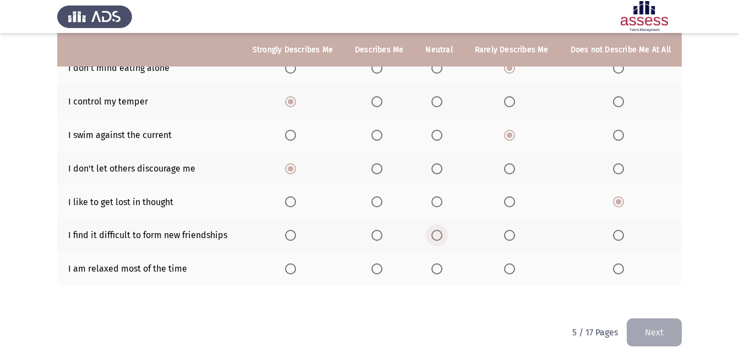
click at [442, 230] on span "Select an option" at bounding box center [436, 235] width 11 height 11
click at [442, 230] on input "Select an option" at bounding box center [436, 235] width 11 height 11
click at [620, 230] on span "Select an option" at bounding box center [618, 235] width 11 height 11
click at [620, 230] on input "Select an option" at bounding box center [618, 235] width 11 height 11
click at [262, 194] on th at bounding box center [292, 202] width 102 height 34
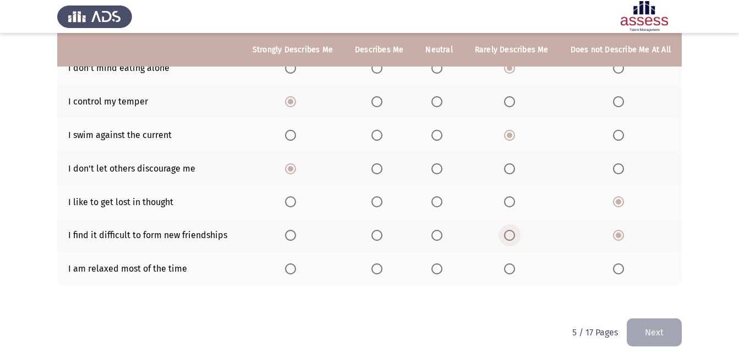
click at [515, 230] on span "Select an option" at bounding box center [509, 235] width 11 height 11
click at [515, 230] on input "Select an option" at bounding box center [509, 235] width 11 height 11
click at [382, 263] on span "Select an option" at bounding box center [376, 268] width 11 height 11
click at [382, 263] on input "Select an option" at bounding box center [376, 268] width 11 height 11
click at [658, 321] on button "Next" at bounding box center [653, 332] width 55 height 28
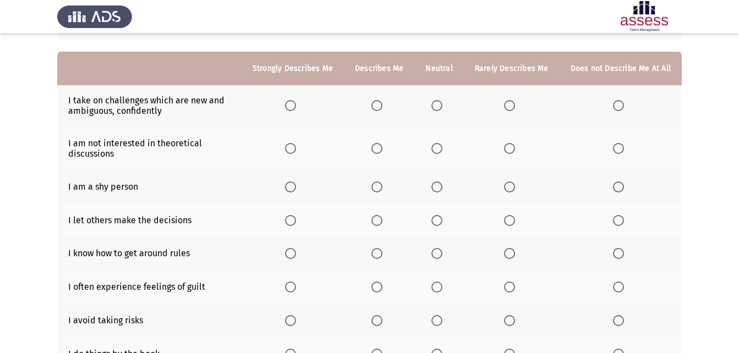
scroll to position [110, 0]
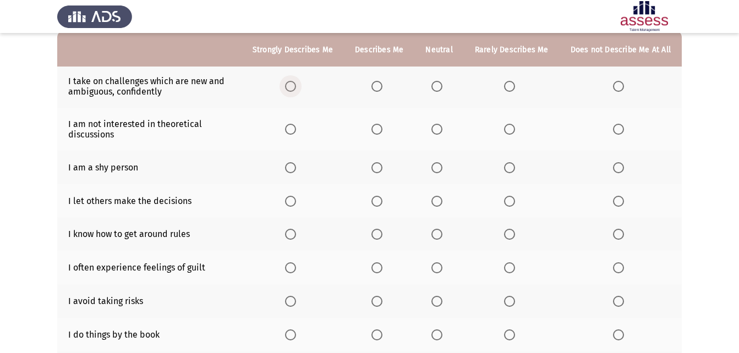
click at [294, 84] on span "Select an option" at bounding box center [290, 86] width 11 height 11
click at [294, 84] on input "Select an option" at bounding box center [290, 86] width 11 height 11
click at [381, 88] on span "Select an option" at bounding box center [376, 86] width 11 height 11
click at [381, 88] on input "Select an option" at bounding box center [376, 86] width 11 height 11
click at [511, 131] on span "Select an option" at bounding box center [509, 129] width 11 height 11
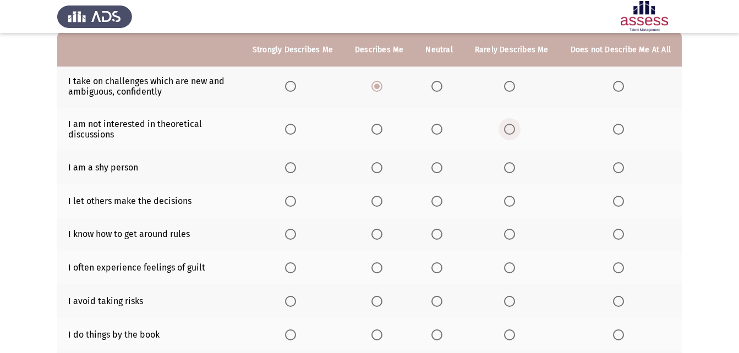
click at [511, 131] on input "Select an option" at bounding box center [509, 129] width 11 height 11
click at [509, 172] on span "Select an option" at bounding box center [509, 167] width 11 height 11
click at [509, 172] on input "Select an option" at bounding box center [509, 167] width 11 height 11
click at [618, 203] on span "Select an option" at bounding box center [618, 201] width 11 height 11
click at [618, 203] on input "Select an option" at bounding box center [618, 201] width 11 height 11
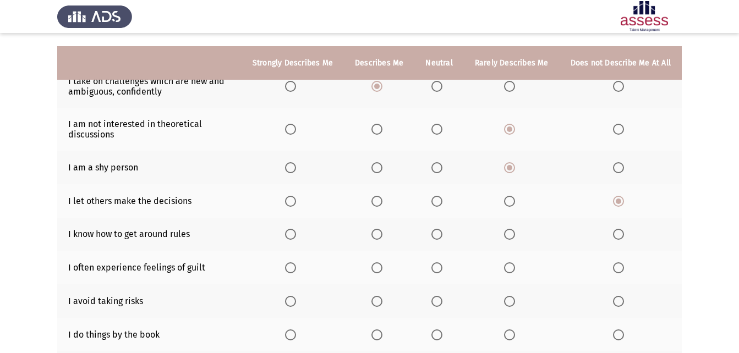
scroll to position [165, 0]
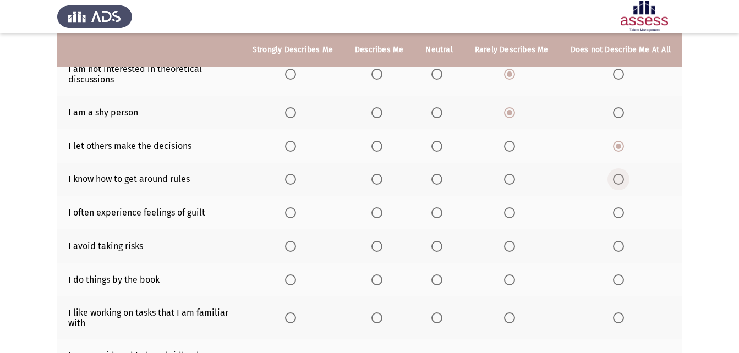
click at [624, 177] on span "Select an option" at bounding box center [618, 179] width 11 height 11
click at [624, 177] on input "Select an option" at bounding box center [618, 179] width 11 height 11
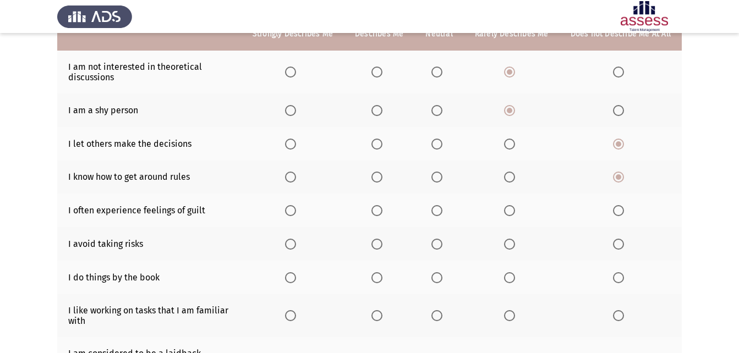
scroll to position [151, 0]
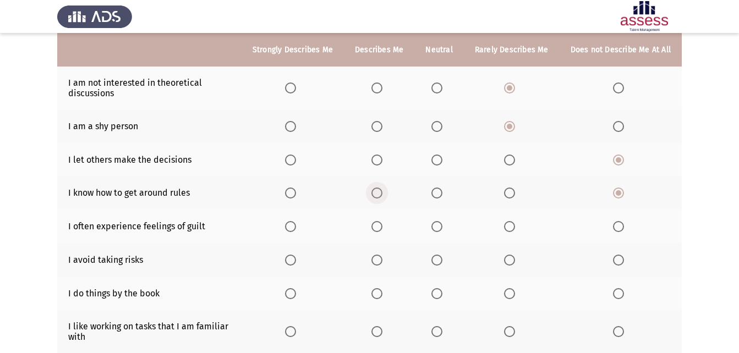
click at [382, 192] on span "Select an option" at bounding box center [376, 193] width 11 height 11
click at [382, 192] on input "Select an option" at bounding box center [376, 193] width 11 height 11
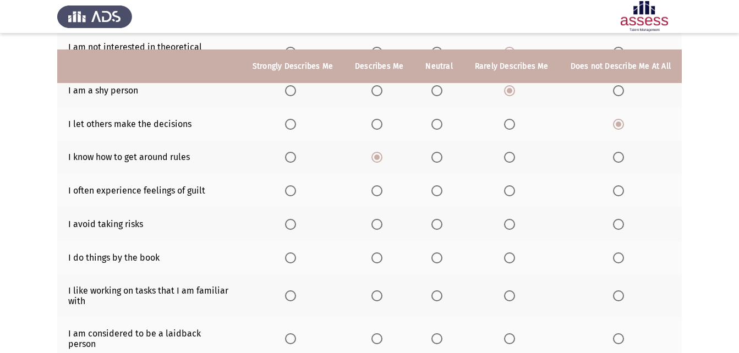
scroll to position [206, 0]
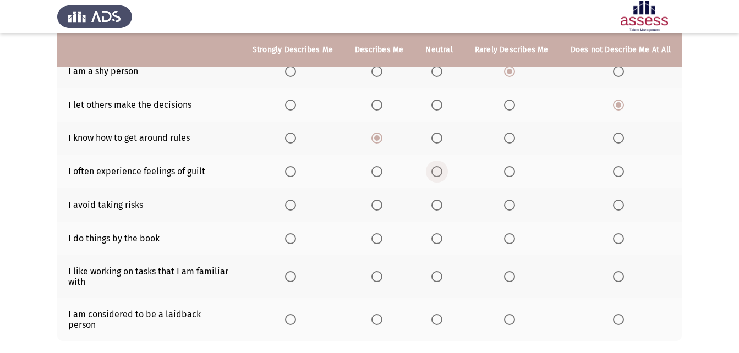
click at [437, 172] on span "Select an option" at bounding box center [437, 172] width 0 height 0
click at [439, 171] on input "Select an option" at bounding box center [436, 171] width 11 height 11
click at [508, 203] on span "Select an option" at bounding box center [509, 205] width 11 height 11
click at [508, 203] on input "Select an option" at bounding box center [509, 205] width 11 height 11
click at [382, 237] on span "Select an option" at bounding box center [376, 238] width 11 height 11
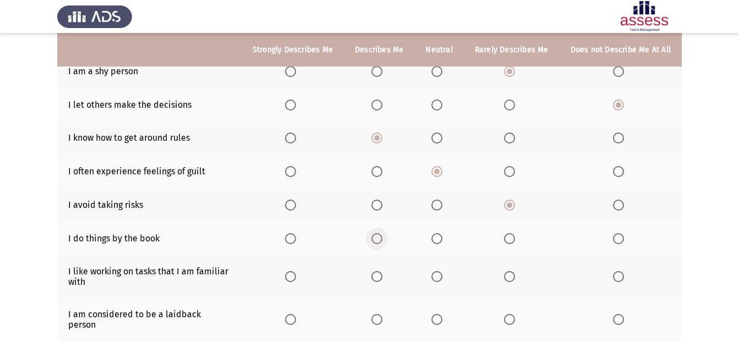
click at [382, 237] on input "Select an option" at bounding box center [376, 238] width 11 height 11
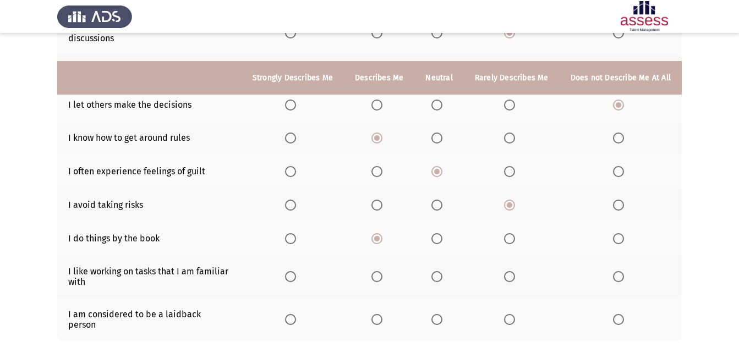
scroll to position [261, 0]
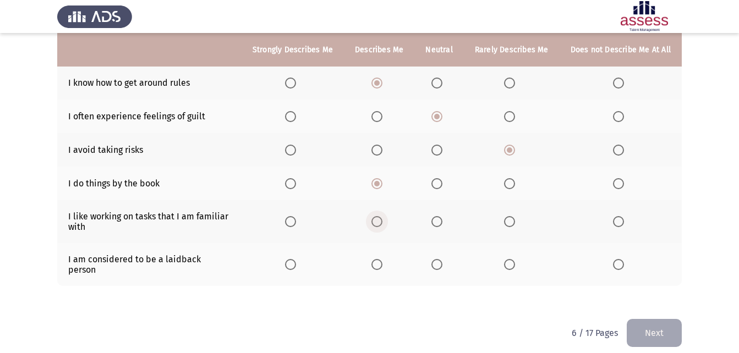
click at [379, 225] on span "Select an option" at bounding box center [376, 221] width 11 height 11
click at [379, 225] on input "Select an option" at bounding box center [376, 221] width 11 height 11
click at [437, 222] on span "Select an option" at bounding box center [436, 221] width 11 height 11
click at [437, 222] on input "Select an option" at bounding box center [436, 221] width 11 height 11
click at [629, 267] on th at bounding box center [620, 264] width 122 height 43
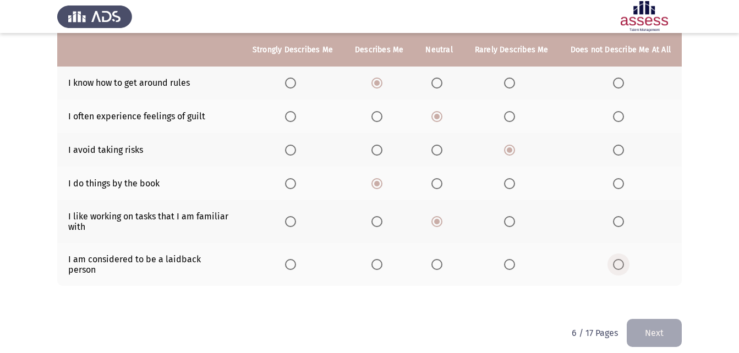
click at [620, 261] on span "Select an option" at bounding box center [618, 264] width 11 height 11
click at [620, 261] on input "Select an option" at bounding box center [618, 264] width 11 height 11
click at [662, 327] on button "Next" at bounding box center [653, 333] width 55 height 28
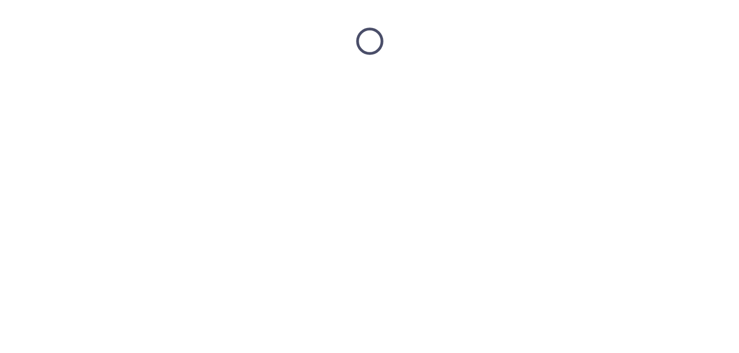
scroll to position [0, 0]
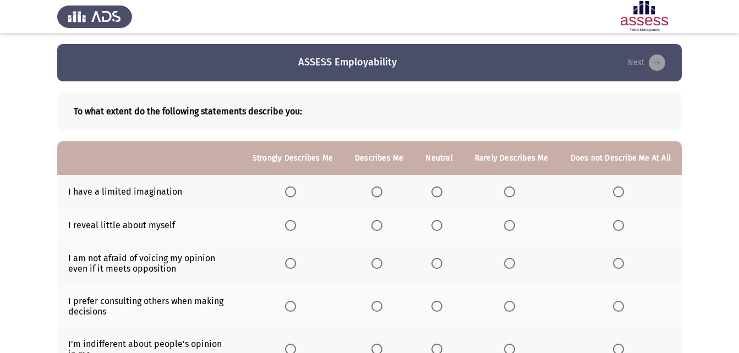
click at [616, 193] on span "Select an option" at bounding box center [618, 191] width 11 height 11
click at [616, 193] on input "Select an option" at bounding box center [618, 191] width 11 height 11
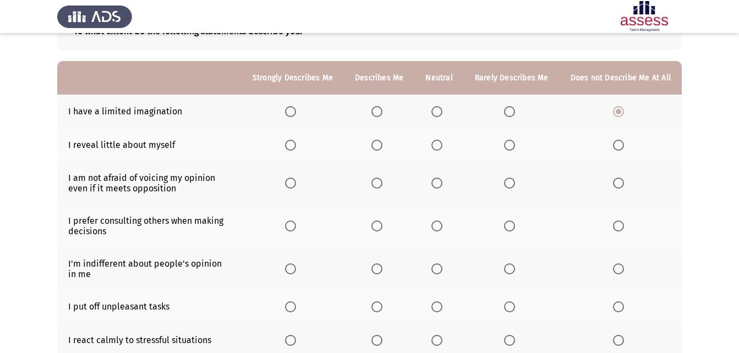
scroll to position [55, 0]
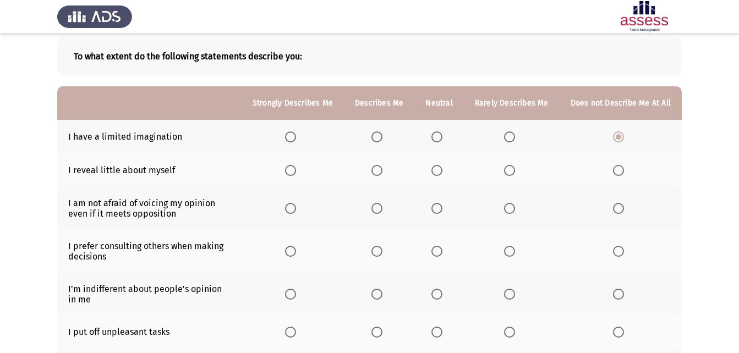
click at [514, 168] on span "Select an option" at bounding box center [509, 170] width 11 height 11
click at [514, 168] on input "Select an option" at bounding box center [509, 170] width 11 height 11
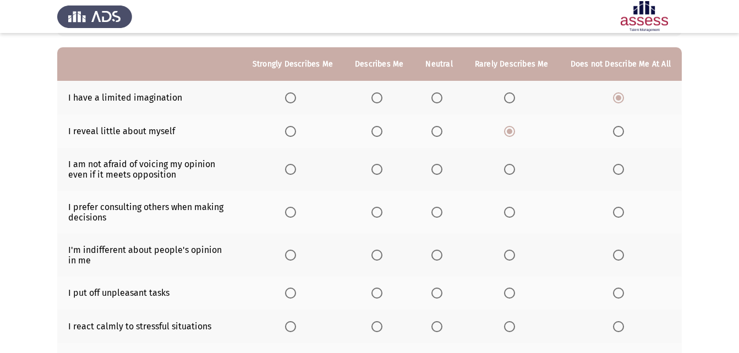
scroll to position [110, 0]
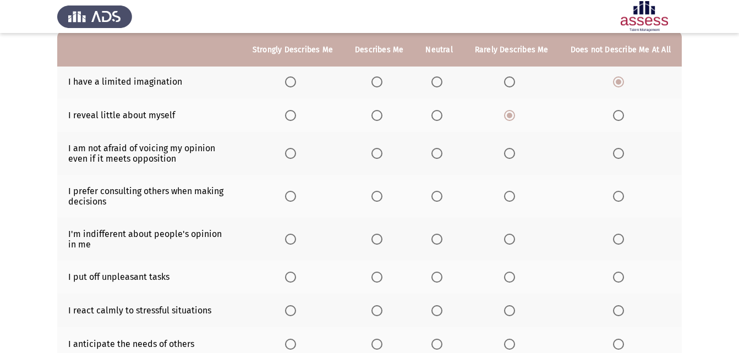
click at [296, 155] on span "Select an option" at bounding box center [290, 153] width 11 height 11
click at [296, 155] on input "Select an option" at bounding box center [290, 153] width 11 height 11
click at [619, 117] on span "Select an option" at bounding box center [618, 115] width 11 height 11
click at [619, 117] on input "Select an option" at bounding box center [618, 115] width 11 height 11
click at [510, 114] on span "Select an option" at bounding box center [509, 115] width 11 height 11
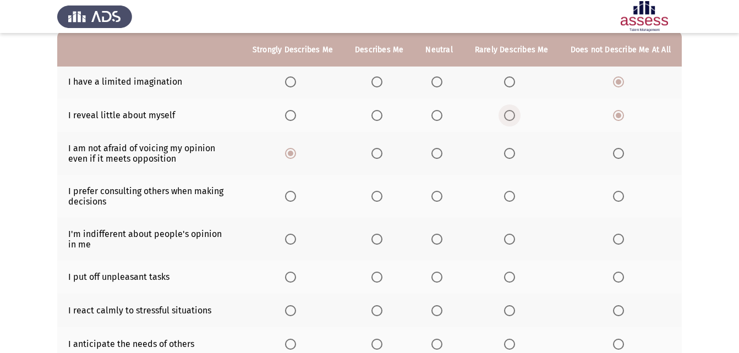
click at [510, 114] on input "Select an option" at bounding box center [509, 115] width 11 height 11
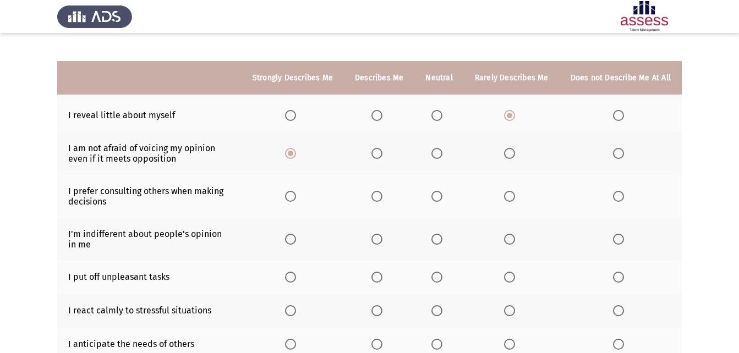
scroll to position [165, 0]
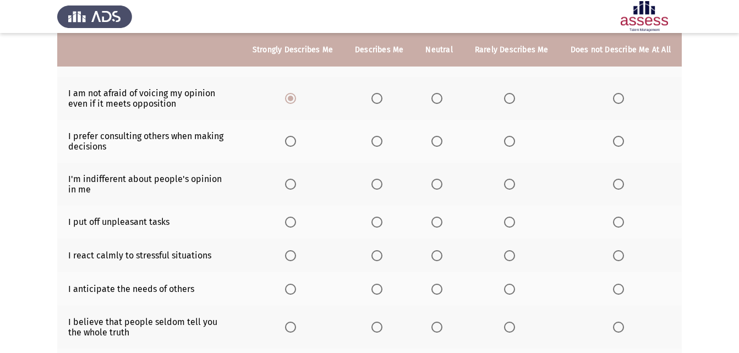
click at [382, 142] on span "Select an option" at bounding box center [376, 141] width 11 height 11
click at [382, 142] on input "Select an option" at bounding box center [376, 141] width 11 height 11
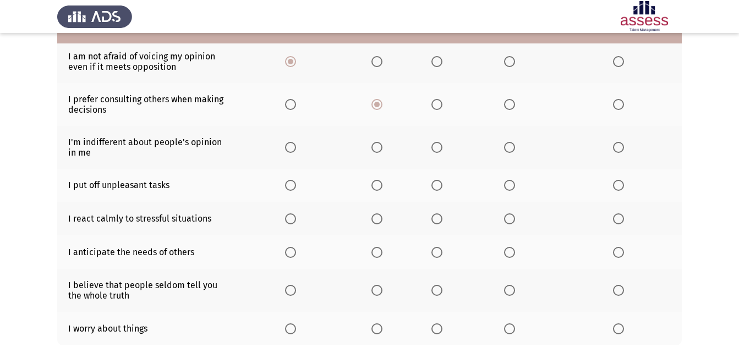
scroll to position [220, 0]
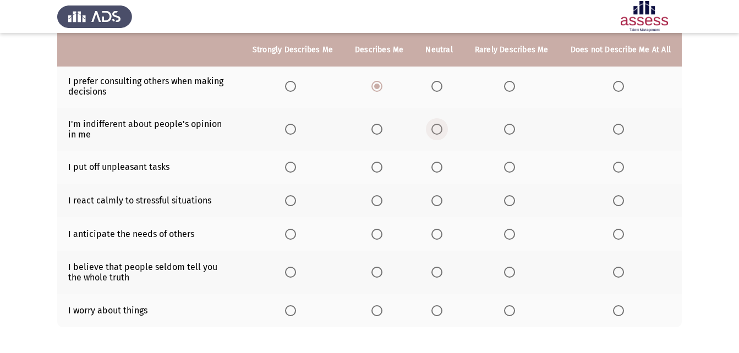
click at [440, 131] on span "Select an option" at bounding box center [436, 129] width 11 height 11
click at [440, 131] on input "Select an option" at bounding box center [436, 129] width 11 height 11
click at [515, 166] on span "Select an option" at bounding box center [509, 167] width 11 height 11
click at [515, 166] on input "Select an option" at bounding box center [509, 167] width 11 height 11
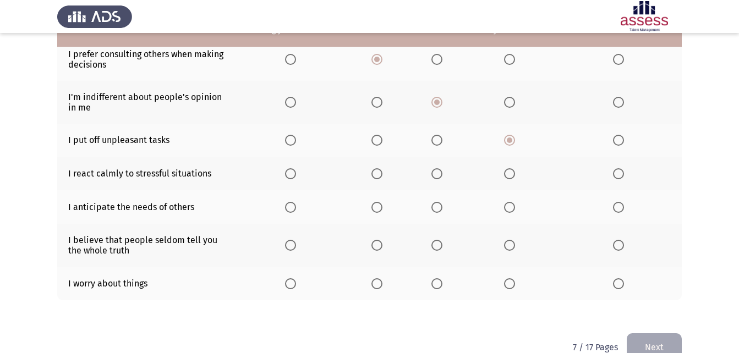
scroll to position [271, 0]
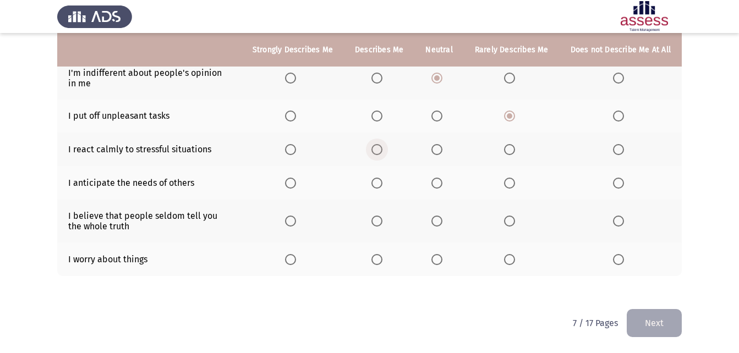
click at [379, 147] on span "Select an option" at bounding box center [376, 149] width 11 height 11
click at [379, 147] on input "Select an option" at bounding box center [376, 149] width 11 height 11
click at [381, 184] on span "Select an option" at bounding box center [376, 183] width 11 height 11
click at [381, 184] on input "Select an option" at bounding box center [376, 183] width 11 height 11
click at [621, 213] on th at bounding box center [620, 221] width 122 height 43
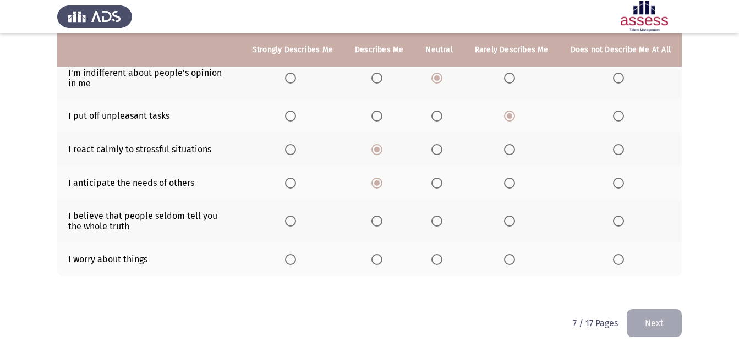
click at [614, 217] on span "Select an option" at bounding box center [618, 221] width 11 height 11
click at [614, 217] on input "Select an option" at bounding box center [618, 221] width 11 height 11
click at [512, 224] on span "Select an option" at bounding box center [509, 221] width 11 height 11
click at [512, 224] on input "Select an option" at bounding box center [509, 221] width 11 height 11
click at [442, 258] on span "Select an option" at bounding box center [436, 259] width 11 height 11
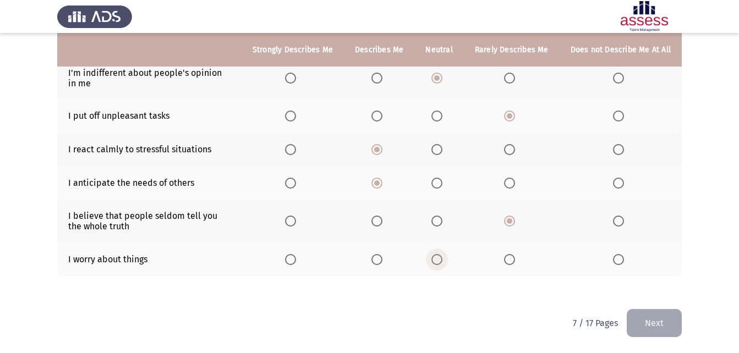
click at [442, 258] on input "Select an option" at bounding box center [436, 259] width 11 height 11
drag, startPoint x: 670, startPoint y: 328, endPoint x: 642, endPoint y: 275, distance: 60.3
click at [642, 275] on div "ASSESS Employability Next To what extent do the following statements describe y…" at bounding box center [369, 41] width 624 height 536
click at [670, 327] on button "Next" at bounding box center [653, 323] width 55 height 28
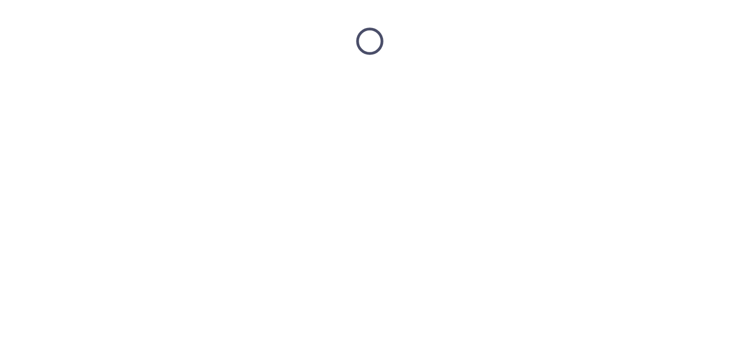
scroll to position [0, 0]
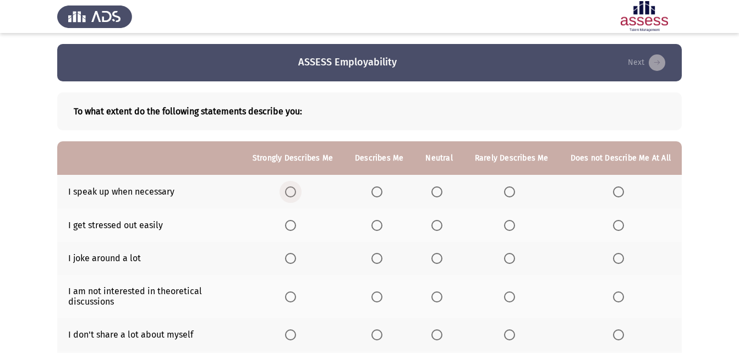
click at [296, 192] on span "Select an option" at bounding box center [290, 191] width 11 height 11
click at [296, 192] on input "Select an option" at bounding box center [290, 191] width 11 height 11
click at [615, 223] on span "Select an option" at bounding box center [618, 225] width 11 height 11
click at [615, 223] on input "Select an option" at bounding box center [618, 225] width 11 height 11
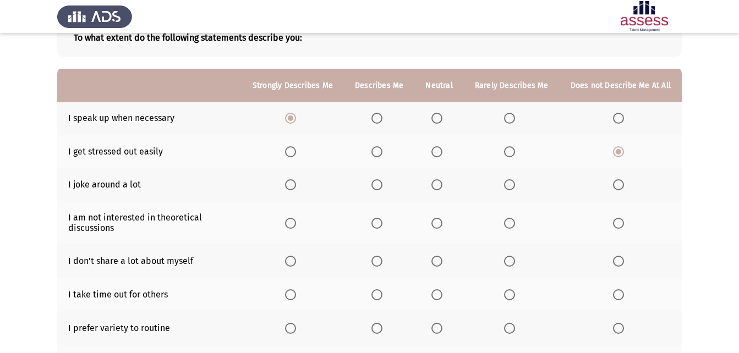
scroll to position [55, 0]
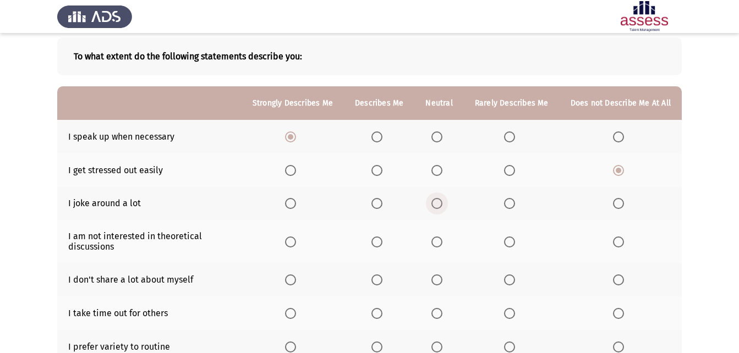
click at [441, 200] on span "Select an option" at bounding box center [436, 203] width 11 height 11
click at [441, 200] on input "Select an option" at bounding box center [436, 203] width 11 height 11
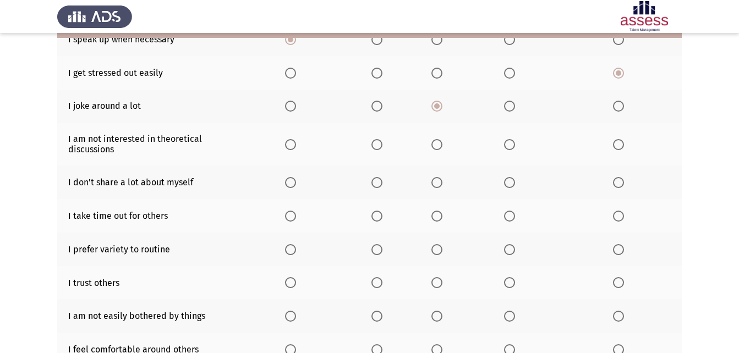
scroll to position [165, 0]
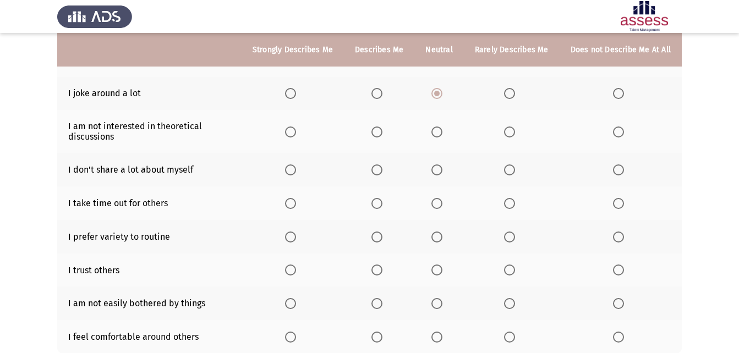
click at [514, 138] on th at bounding box center [512, 131] width 96 height 43
click at [510, 133] on span "Select an option" at bounding box center [509, 131] width 11 height 11
click at [510, 133] on input "Select an option" at bounding box center [509, 131] width 11 height 11
click at [379, 168] on span "Select an option" at bounding box center [376, 169] width 11 height 11
click at [379, 168] on input "Select an option" at bounding box center [376, 169] width 11 height 11
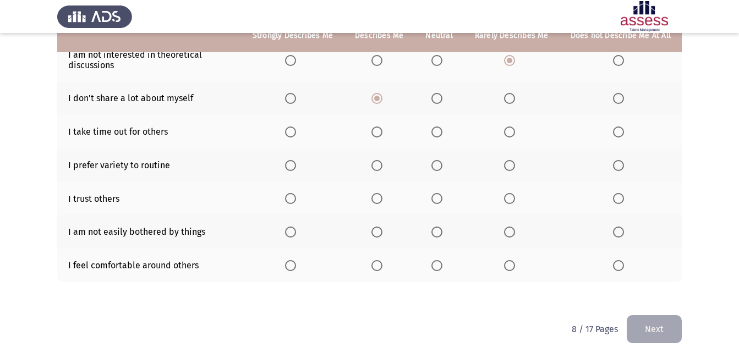
scroll to position [243, 0]
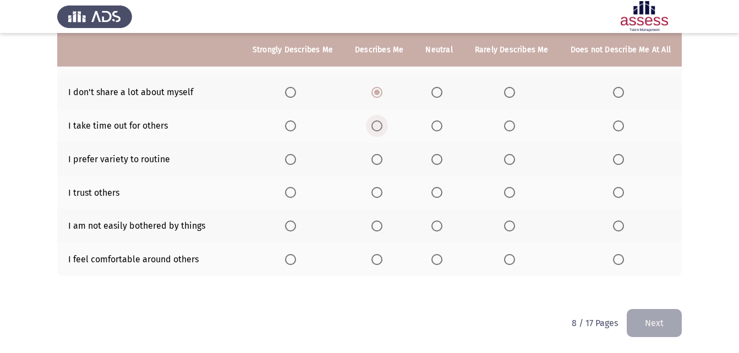
click at [380, 130] on span "Select an option" at bounding box center [376, 125] width 11 height 11
click at [380, 130] on input "Select an option" at bounding box center [376, 125] width 11 height 11
click at [377, 159] on span "Select an option" at bounding box center [377, 159] width 0 height 0
click at [381, 159] on input "Select an option" at bounding box center [376, 159] width 11 height 11
click at [512, 192] on span "Select an option" at bounding box center [509, 192] width 11 height 11
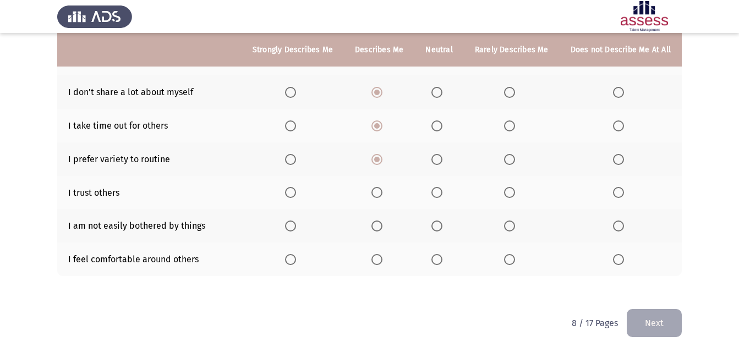
click at [512, 192] on input "Select an option" at bounding box center [509, 192] width 11 height 11
click at [317, 329] on html "ASSESS Employability Next To what extent do the following statements describe y…" at bounding box center [369, 55] width 739 height 596
click at [382, 224] on span "Select an option" at bounding box center [376, 226] width 11 height 11
click at [382, 224] on input "Select an option" at bounding box center [376, 226] width 11 height 11
click at [378, 258] on span "Select an option" at bounding box center [376, 259] width 11 height 11
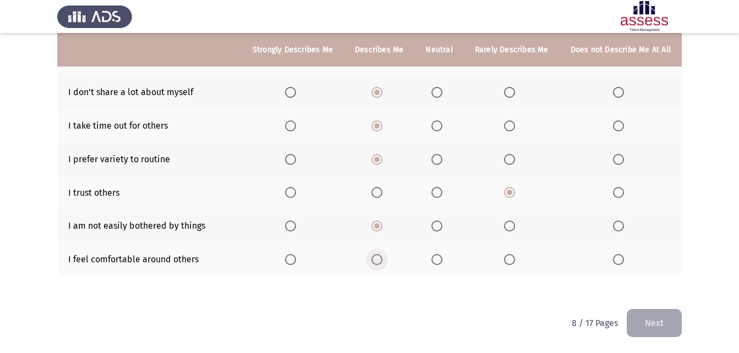
click at [378, 258] on input "Select an option" at bounding box center [376, 259] width 11 height 11
drag, startPoint x: 658, startPoint y: 323, endPoint x: 645, endPoint y: 323, distance: 13.7
click at [656, 323] on button "Next" at bounding box center [653, 323] width 55 height 28
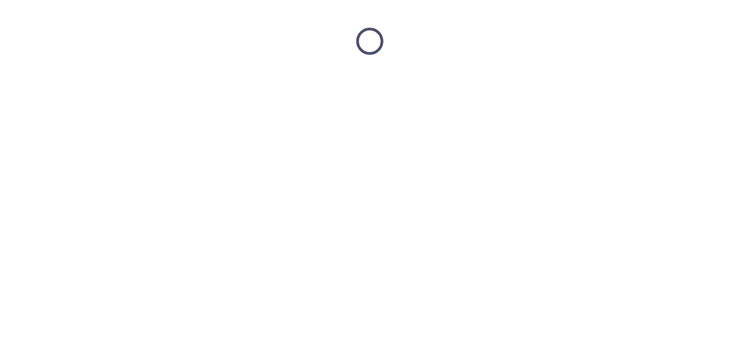
scroll to position [0, 0]
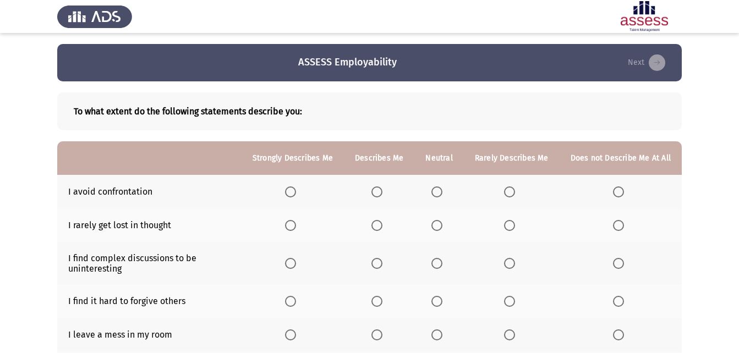
click at [239, 193] on td "I avoid confrontation" at bounding box center [149, 192] width 184 height 34
click at [514, 192] on span "Select an option" at bounding box center [509, 191] width 11 height 11
click at [514, 192] on input "Select an option" at bounding box center [509, 191] width 11 height 11
click at [619, 224] on span "Select an option" at bounding box center [618, 225] width 11 height 11
click at [619, 224] on input "Select an option" at bounding box center [618, 225] width 11 height 11
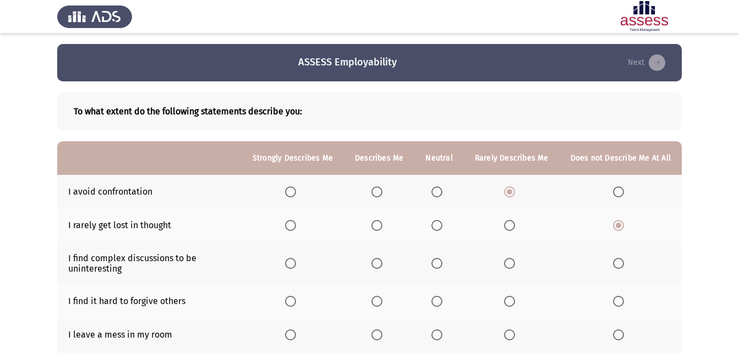
click at [392, 256] on th at bounding box center [379, 263] width 70 height 43
click at [382, 263] on span "Select an option" at bounding box center [376, 263] width 11 height 11
click at [382, 263] on input "Select an option" at bounding box center [376, 263] width 11 height 11
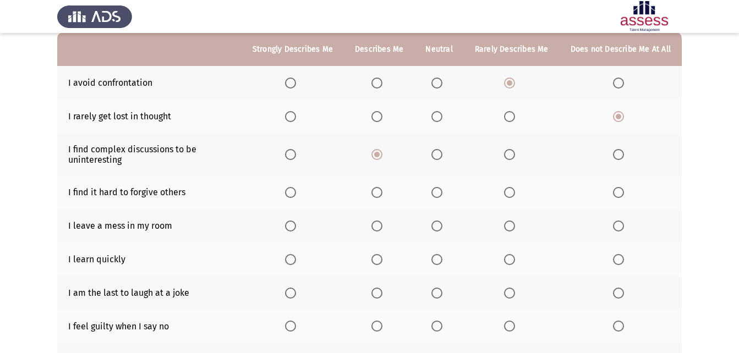
scroll to position [110, 0]
click at [515, 191] on span "Select an option" at bounding box center [509, 191] width 11 height 11
click at [515, 191] on input "Select an option" at bounding box center [509, 191] width 11 height 11
click at [621, 223] on span "Select an option" at bounding box center [618, 224] width 11 height 11
click at [621, 223] on input "Select an option" at bounding box center [618, 224] width 11 height 11
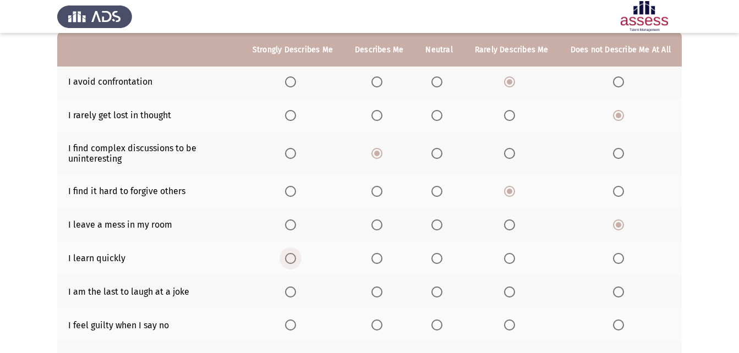
click at [300, 257] on label "Select an option" at bounding box center [292, 258] width 15 height 11
click at [296, 257] on input "Select an option" at bounding box center [290, 258] width 11 height 11
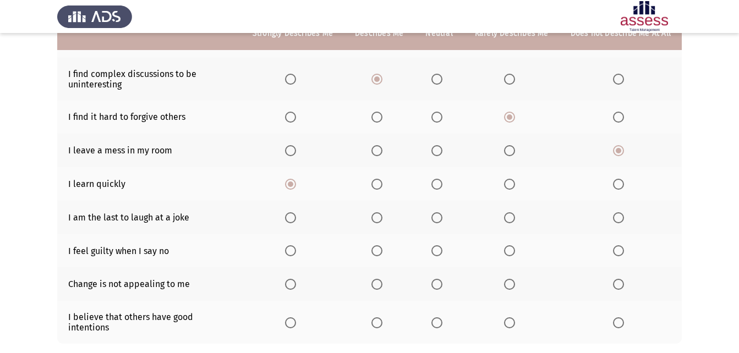
scroll to position [165, 0]
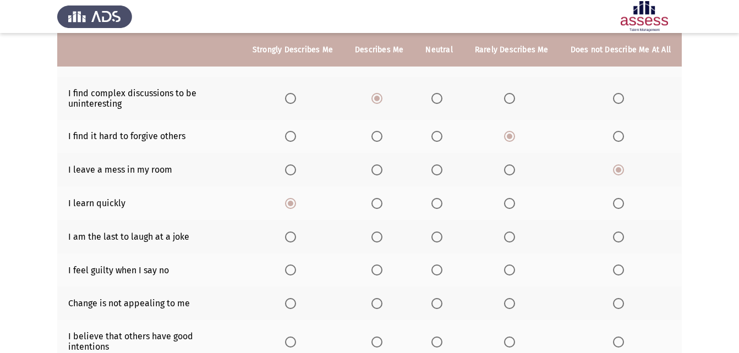
click at [507, 240] on span "Select an option" at bounding box center [509, 237] width 11 height 11
click at [507, 240] on input "Select an option" at bounding box center [509, 237] width 11 height 11
click at [442, 233] on span "Select an option" at bounding box center [436, 237] width 11 height 11
click at [442, 233] on input "Select an option" at bounding box center [436, 237] width 11 height 11
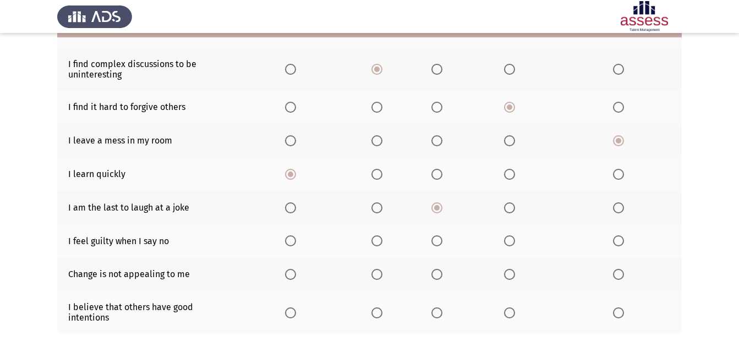
scroll to position [220, 0]
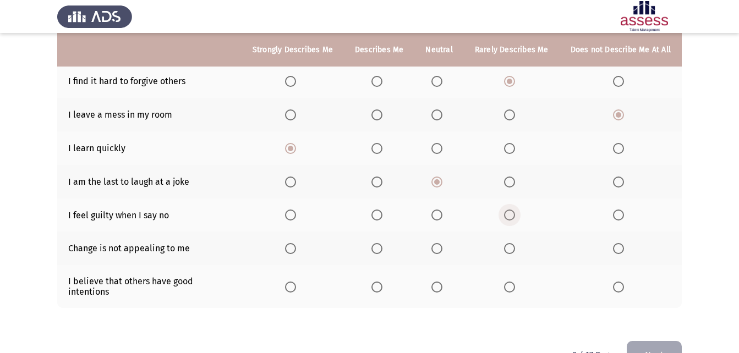
click at [510, 215] on span "Select an option" at bounding box center [509, 215] width 11 height 11
click at [510, 215] on input "Select an option" at bounding box center [509, 215] width 11 height 11
click at [511, 247] on span "Select an option" at bounding box center [509, 248] width 11 height 11
click at [511, 247] on input "Select an option" at bounding box center [509, 248] width 11 height 11
click at [439, 282] on span "Select an option" at bounding box center [436, 287] width 11 height 11
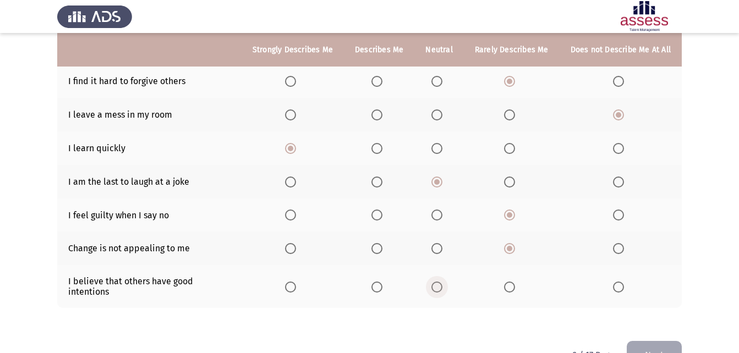
click at [439, 282] on input "Select an option" at bounding box center [436, 287] width 11 height 11
click at [651, 341] on button "Next" at bounding box center [653, 355] width 55 height 28
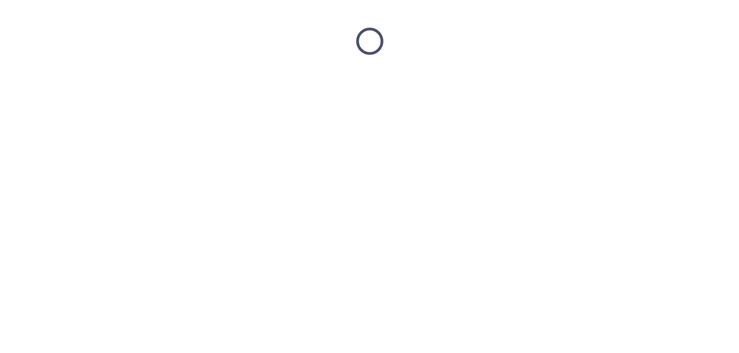
scroll to position [0, 0]
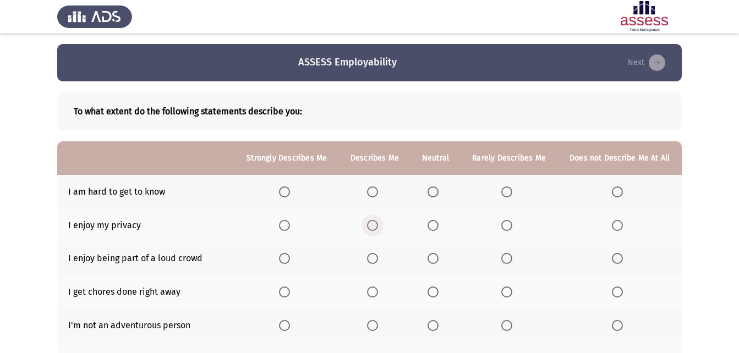
click at [378, 223] on span "Select an option" at bounding box center [372, 225] width 11 height 11
click at [378, 223] on input "Select an option" at bounding box center [372, 225] width 11 height 11
click at [435, 191] on span "Select an option" at bounding box center [432, 191] width 11 height 11
click at [435, 191] on input "Select an option" at bounding box center [432, 191] width 11 height 11
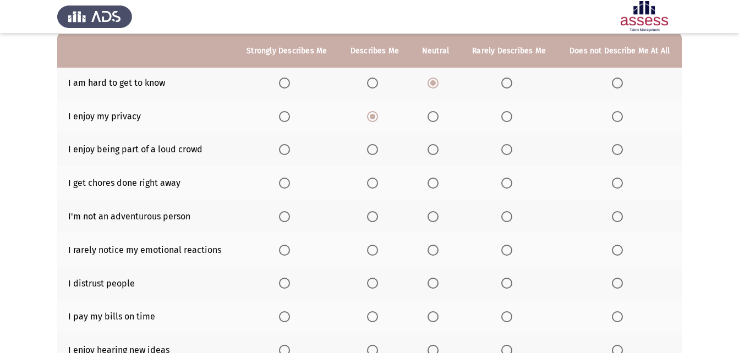
scroll to position [110, 0]
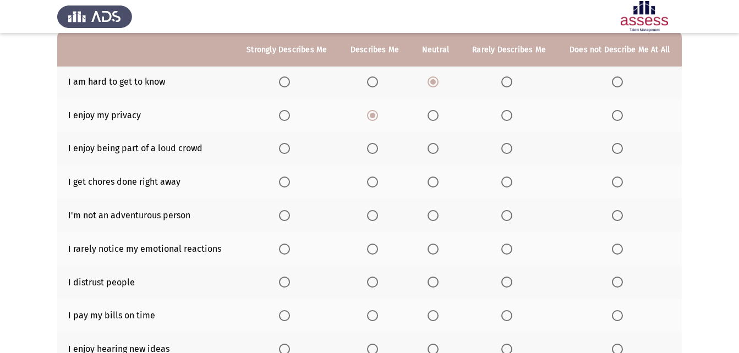
click at [505, 149] on span "Select an option" at bounding box center [506, 148] width 11 height 11
click at [505, 149] on input "Select an option" at bounding box center [506, 148] width 11 height 11
click at [372, 179] on span "Select an option" at bounding box center [372, 182] width 11 height 11
click at [372, 179] on input "Select an option" at bounding box center [372, 182] width 11 height 11
click at [508, 213] on span "Select an option" at bounding box center [506, 215] width 11 height 11
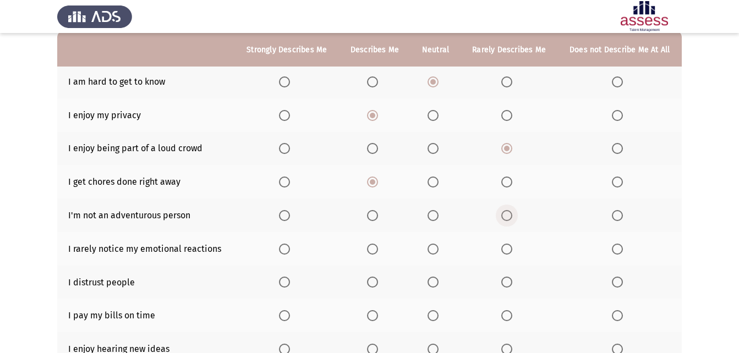
click at [508, 213] on input "Select an option" at bounding box center [506, 215] width 11 height 11
click at [616, 216] on span "Select an option" at bounding box center [617, 215] width 11 height 11
click at [616, 216] on input "Select an option" at bounding box center [617, 215] width 11 height 11
click at [619, 249] on span "Select an option" at bounding box center [617, 249] width 11 height 11
click at [619, 249] on input "Select an option" at bounding box center [617, 249] width 11 height 11
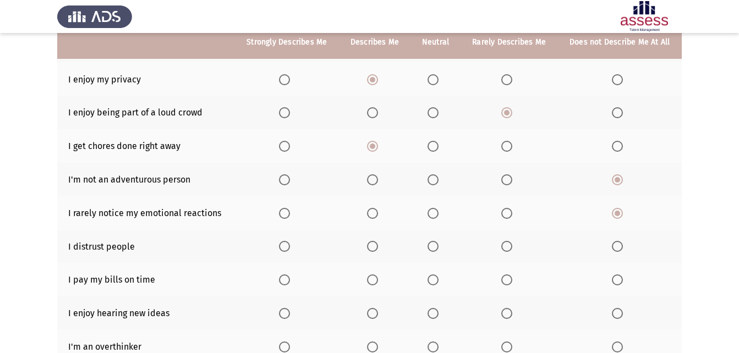
scroll to position [165, 0]
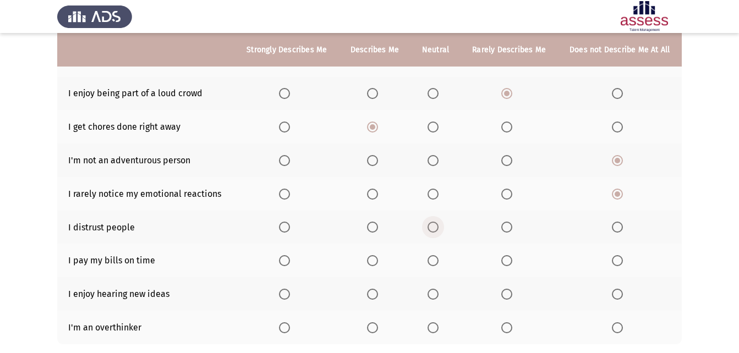
click at [436, 228] on span "Select an option" at bounding box center [432, 227] width 11 height 11
click at [436, 228] on input "Select an option" at bounding box center [432, 227] width 11 height 11
click at [286, 262] on span "Select an option" at bounding box center [284, 260] width 11 height 11
click at [286, 262] on input "Select an option" at bounding box center [284, 260] width 11 height 11
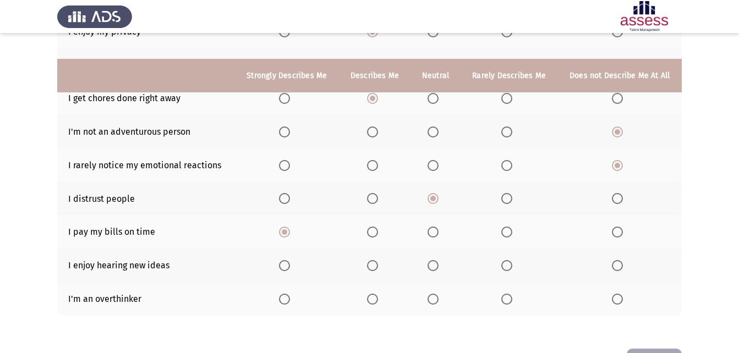
scroll to position [220, 0]
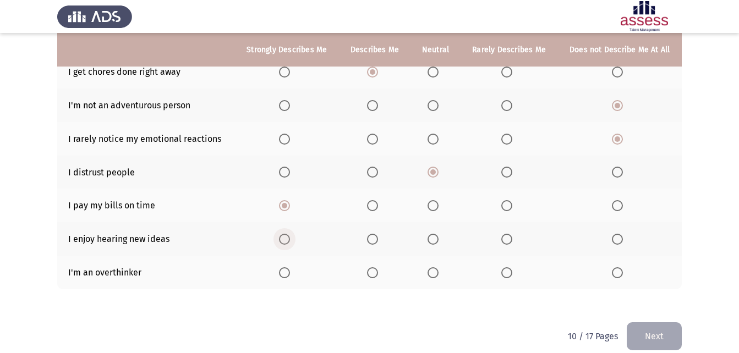
click at [289, 239] on span "Select an option" at bounding box center [284, 239] width 11 height 11
click at [289, 239] on input "Select an option" at bounding box center [284, 239] width 11 height 11
click at [375, 276] on span "Select an option" at bounding box center [372, 272] width 11 height 11
click at [375, 276] on input "Select an option" at bounding box center [372, 272] width 11 height 11
click at [650, 333] on button "Next" at bounding box center [653, 336] width 55 height 28
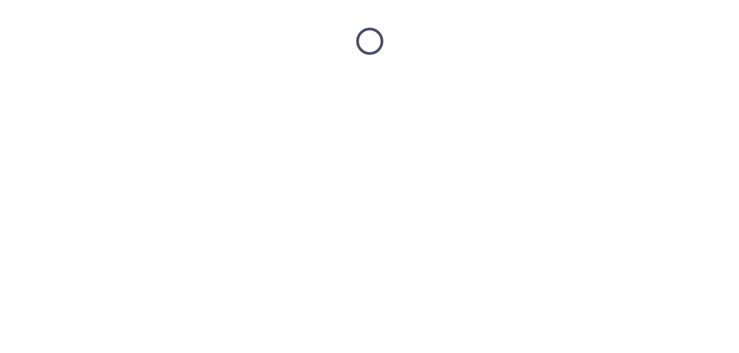
scroll to position [0, 0]
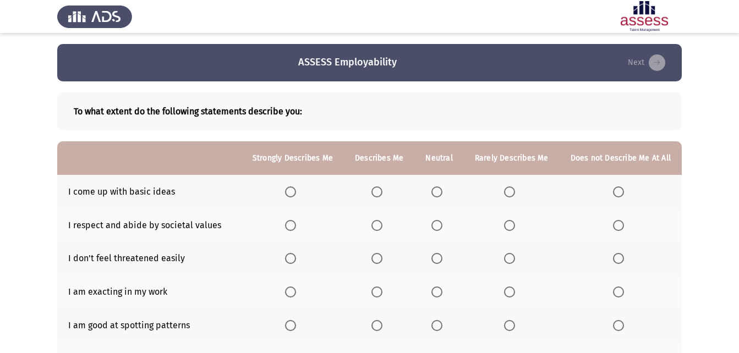
click at [382, 189] on span "Select an option" at bounding box center [376, 191] width 11 height 11
click at [382, 189] on input "Select an option" at bounding box center [376, 191] width 11 height 11
click at [382, 223] on span "Select an option" at bounding box center [376, 225] width 11 height 11
click at [382, 223] on input "Select an option" at bounding box center [376, 225] width 11 height 11
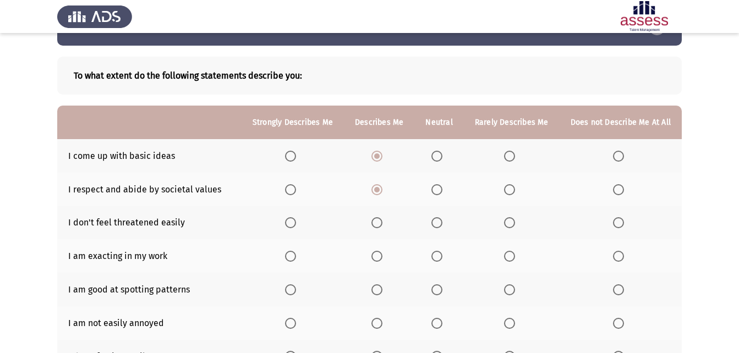
scroll to position [55, 0]
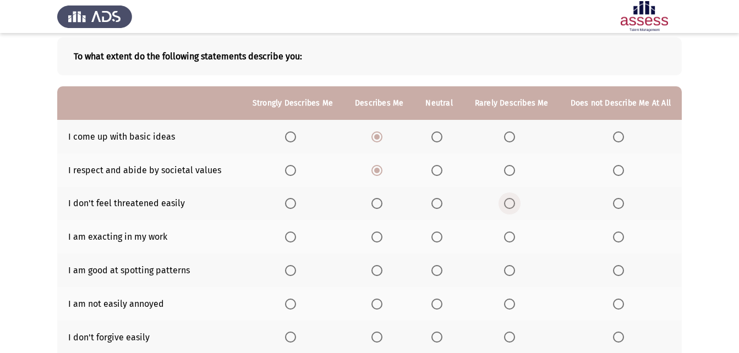
click at [510, 199] on span "Select an option" at bounding box center [509, 203] width 11 height 11
click at [510, 199] on input "Select an option" at bounding box center [509, 203] width 11 height 11
click at [617, 200] on span "Select an option" at bounding box center [618, 203] width 11 height 11
click at [617, 200] on input "Select an option" at bounding box center [618, 203] width 11 height 11
click at [293, 201] on span "Select an option" at bounding box center [290, 203] width 11 height 11
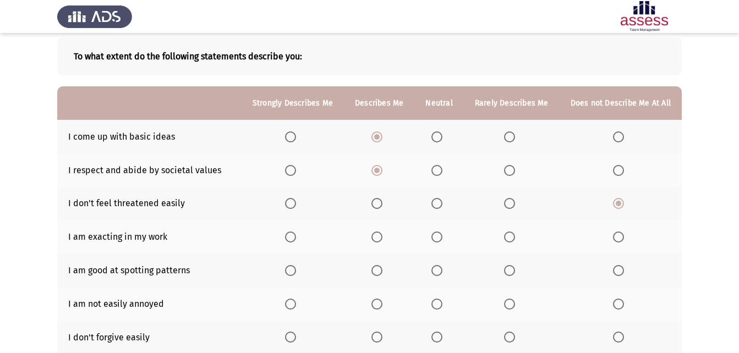
click at [293, 201] on input "Select an option" at bounding box center [290, 203] width 11 height 11
click at [382, 234] on span "Select an option" at bounding box center [376, 237] width 11 height 11
click at [382, 234] on input "Select an option" at bounding box center [376, 237] width 11 height 11
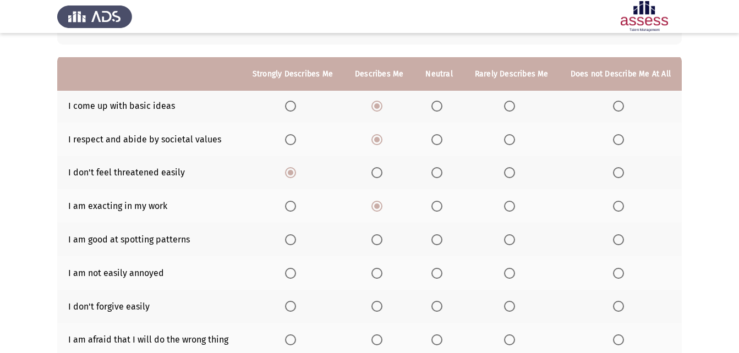
scroll to position [110, 0]
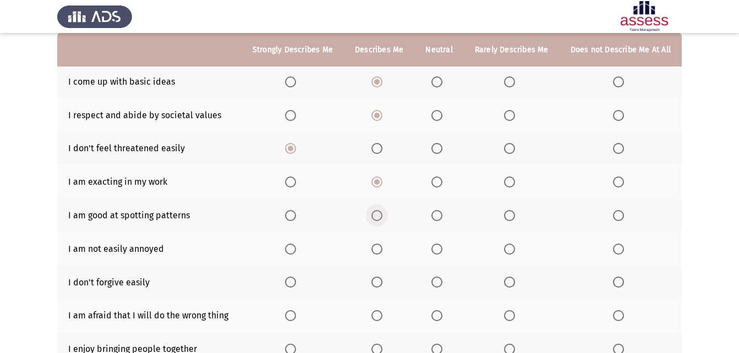
click at [382, 211] on span "Select an option" at bounding box center [376, 215] width 11 height 11
click at [382, 211] on input "Select an option" at bounding box center [376, 215] width 11 height 11
click at [377, 245] on span "Select an option" at bounding box center [376, 249] width 11 height 11
click at [377, 245] on input "Select an option" at bounding box center [376, 249] width 11 height 11
click at [382, 282] on span "Select an option" at bounding box center [376, 282] width 11 height 11
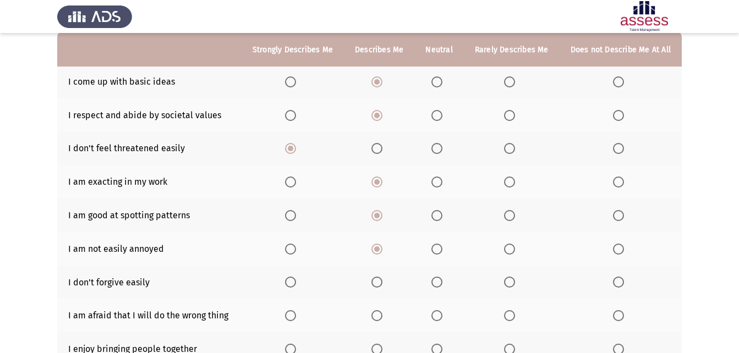
click at [382, 282] on input "Select an option" at bounding box center [376, 282] width 11 height 11
click at [435, 281] on span "Select an option" at bounding box center [436, 282] width 11 height 11
click at [435, 281] on input "Select an option" at bounding box center [436, 282] width 11 height 11
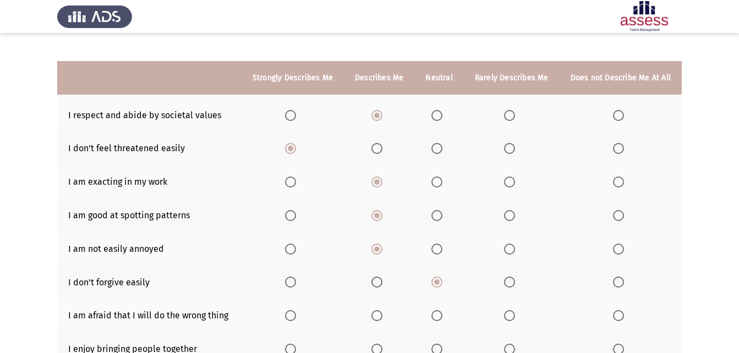
scroll to position [165, 0]
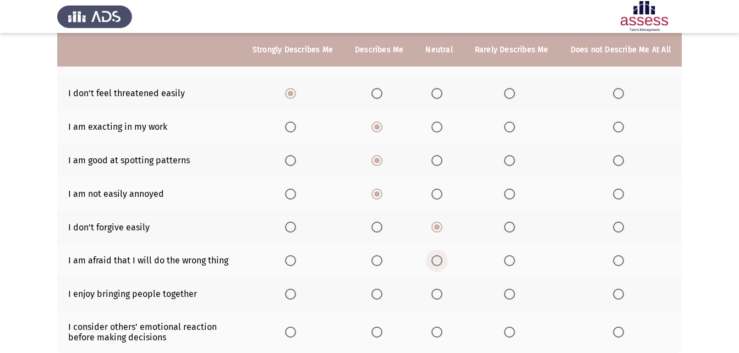
click at [441, 256] on span "Select an option" at bounding box center [436, 260] width 11 height 11
click at [441, 256] on input "Select an option" at bounding box center [436, 260] width 11 height 11
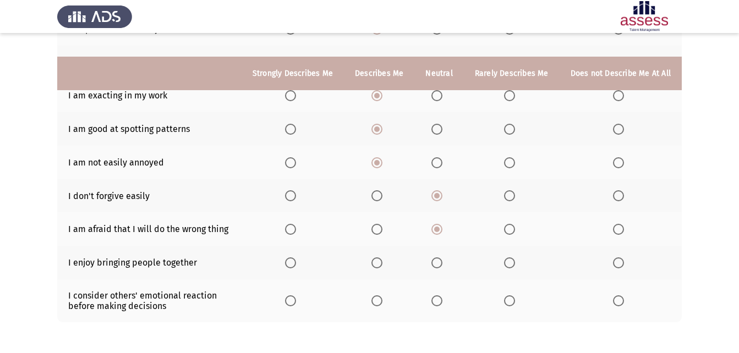
scroll to position [220, 0]
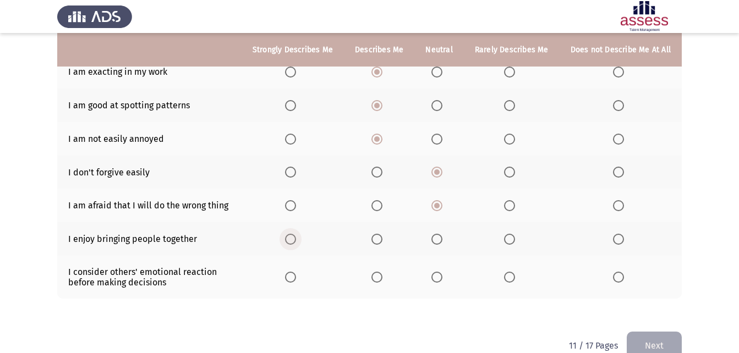
click at [296, 239] on span "Select an option" at bounding box center [290, 239] width 11 height 11
click at [296, 239] on input "Select an option" at bounding box center [290, 239] width 11 height 11
click at [382, 238] on span "Select an option" at bounding box center [376, 239] width 11 height 11
click at [382, 238] on input "Select an option" at bounding box center [376, 239] width 11 height 11
click at [295, 278] on span "Select an option" at bounding box center [290, 277] width 11 height 11
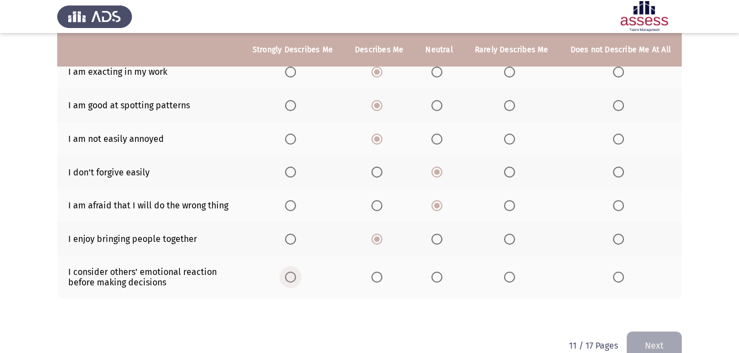
click at [295, 278] on input "Select an option" at bounding box center [290, 277] width 11 height 11
drag, startPoint x: 645, startPoint y: 333, endPoint x: 649, endPoint y: 338, distance: 6.3
click at [647, 333] on button "Next" at bounding box center [653, 346] width 55 height 28
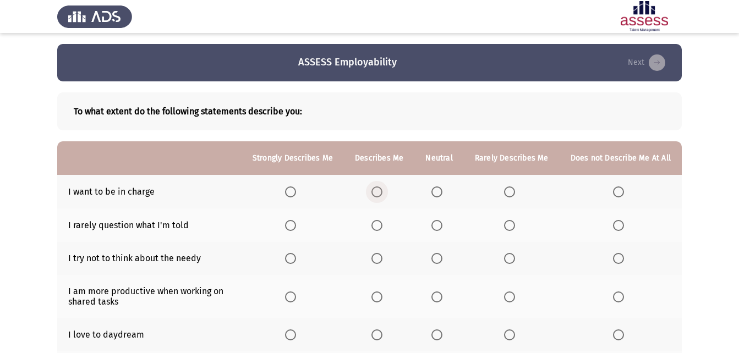
click at [380, 192] on span "Select an option" at bounding box center [376, 191] width 11 height 11
click at [380, 192] on input "Select an option" at bounding box center [376, 191] width 11 height 11
click at [382, 225] on span "Select an option" at bounding box center [376, 225] width 11 height 11
click at [382, 225] on input "Select an option" at bounding box center [376, 225] width 11 height 11
click at [620, 260] on span "Select an option" at bounding box center [618, 258] width 11 height 11
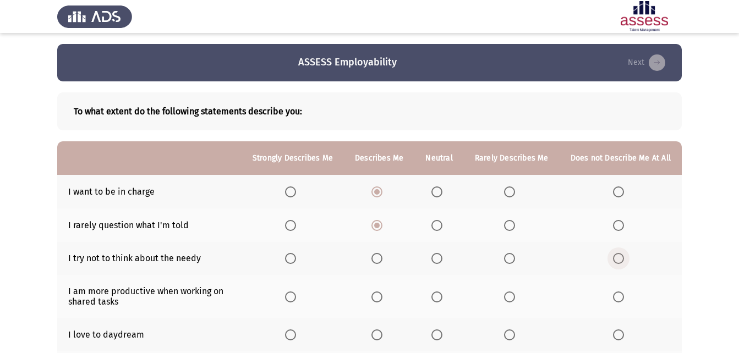
click at [620, 260] on input "Select an option" at bounding box center [618, 258] width 11 height 11
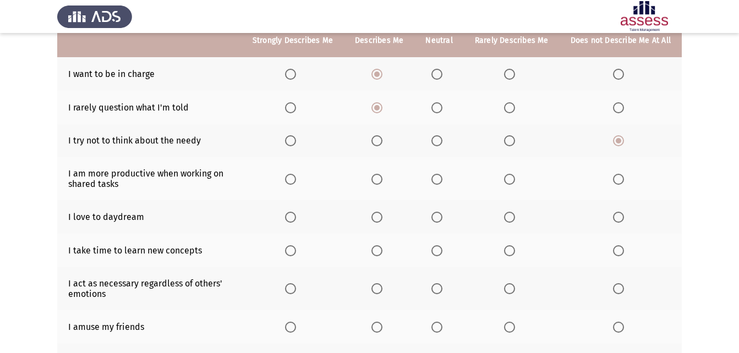
scroll to position [108, 0]
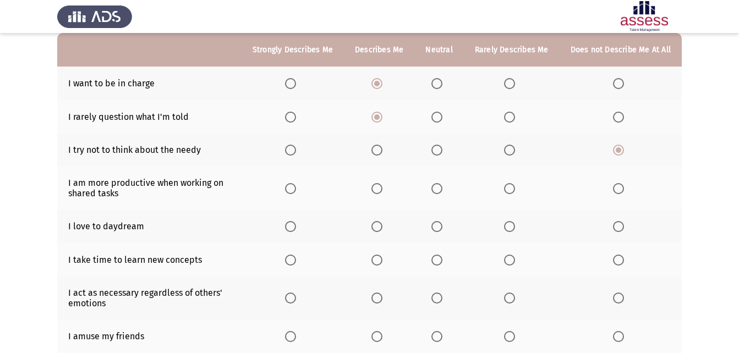
click at [292, 189] on span "Select an option" at bounding box center [290, 188] width 11 height 11
click at [292, 189] on input "Select an option" at bounding box center [290, 188] width 11 height 11
click at [381, 225] on span "Select an option" at bounding box center [376, 226] width 11 height 11
click at [381, 225] on input "Select an option" at bounding box center [376, 226] width 11 height 11
click at [442, 260] on span "Select an option" at bounding box center [436, 260] width 11 height 11
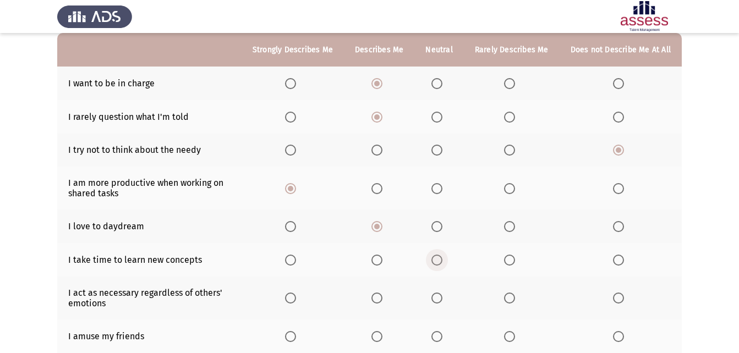
click at [442, 260] on input "Select an option" at bounding box center [436, 260] width 11 height 11
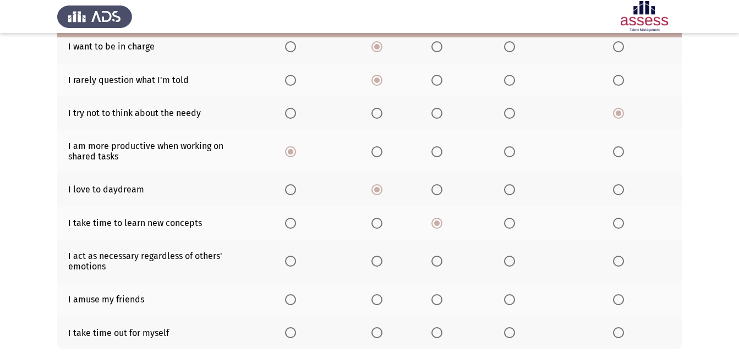
scroll to position [218, 0]
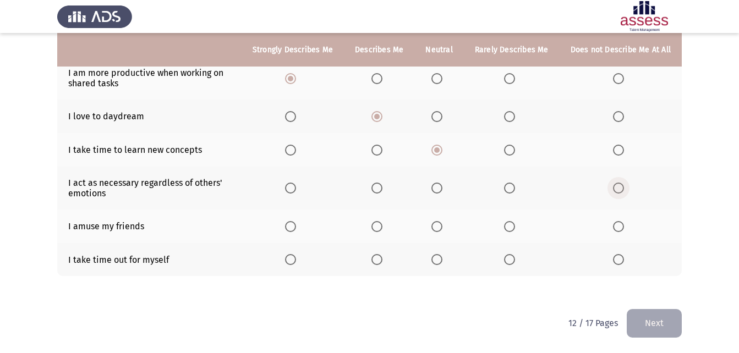
click at [621, 189] on span "Select an option" at bounding box center [618, 188] width 11 height 11
click at [621, 189] on input "Select an option" at bounding box center [618, 188] width 11 height 11
click at [382, 256] on span "Select an option" at bounding box center [376, 259] width 11 height 11
click at [382, 256] on input "Select an option" at bounding box center [376, 259] width 11 height 11
click at [439, 227] on span "Select an option" at bounding box center [436, 226] width 11 height 11
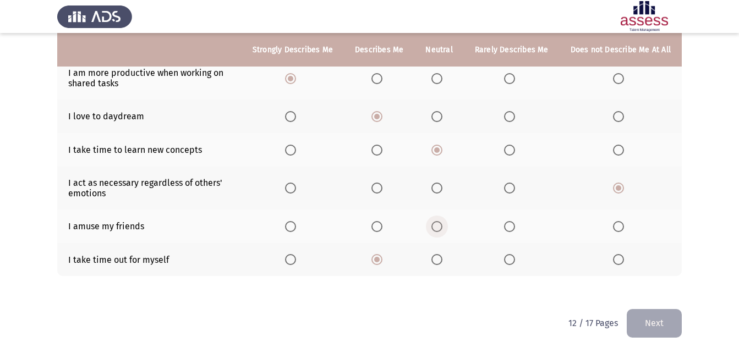
click at [439, 227] on input "Select an option" at bounding box center [436, 226] width 11 height 11
click at [387, 229] on label "Select an option" at bounding box center [378, 226] width 15 height 11
click at [382, 229] on input "Select an option" at bounding box center [376, 226] width 11 height 11
drag, startPoint x: 648, startPoint y: 324, endPoint x: 639, endPoint y: 319, distance: 10.6
click at [646, 320] on button "Next" at bounding box center [653, 323] width 55 height 28
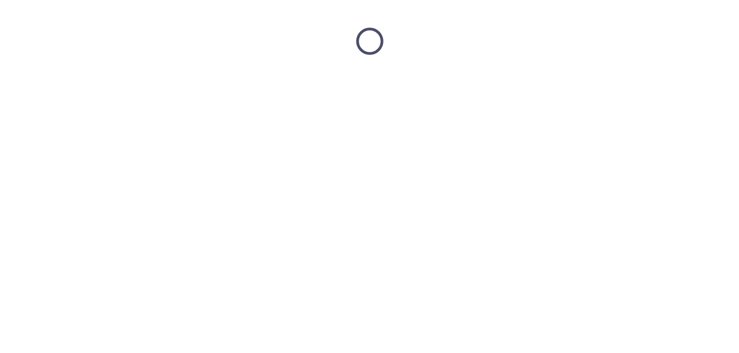
scroll to position [0, 0]
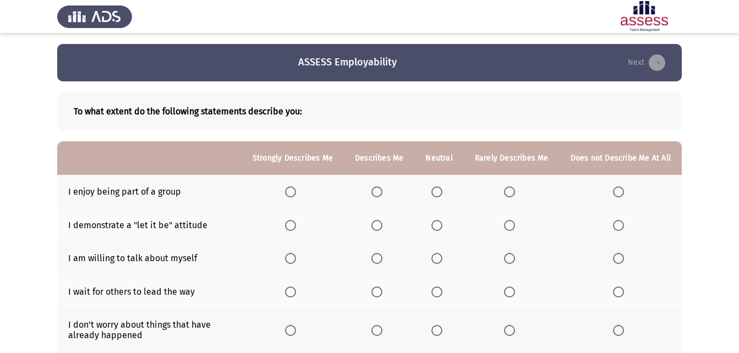
click at [295, 194] on span "Select an option" at bounding box center [290, 191] width 11 height 11
click at [295, 194] on input "Select an option" at bounding box center [290, 191] width 11 height 11
drag, startPoint x: 377, startPoint y: 224, endPoint x: 369, endPoint y: 228, distance: 8.9
click at [374, 225] on th at bounding box center [379, 225] width 70 height 34
click at [382, 223] on span "Select an option" at bounding box center [376, 225] width 11 height 11
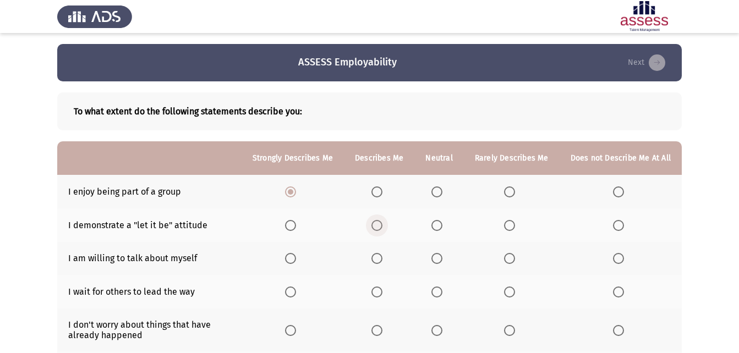
click at [382, 223] on input "Select an option" at bounding box center [376, 225] width 11 height 11
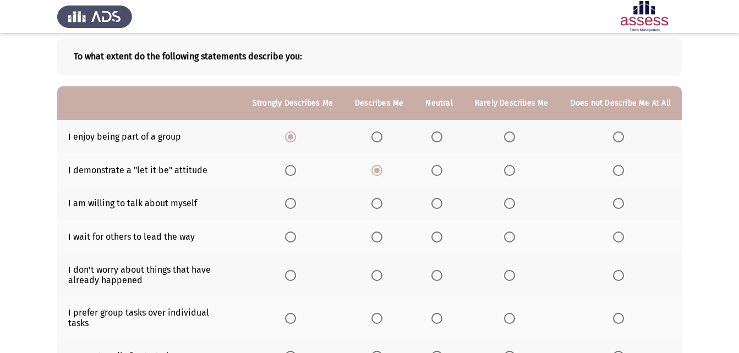
click at [511, 204] on span "Select an option" at bounding box center [509, 203] width 11 height 11
click at [511, 204] on input "Select an option" at bounding box center [509, 203] width 11 height 11
click at [617, 234] on span "Select an option" at bounding box center [618, 237] width 11 height 11
click at [617, 234] on input "Select an option" at bounding box center [618, 237] width 11 height 11
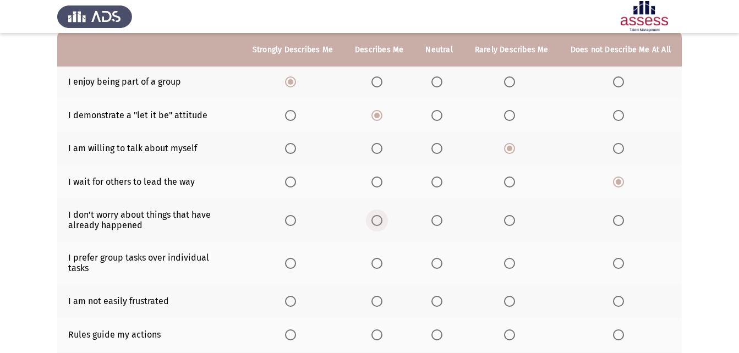
click at [382, 224] on span "Select an option" at bounding box center [376, 220] width 11 height 11
click at [382, 224] on input "Select an option" at bounding box center [376, 220] width 11 height 11
click at [382, 258] on span "Select an option" at bounding box center [376, 263] width 11 height 11
click at [382, 258] on input "Select an option" at bounding box center [376, 263] width 11 height 11
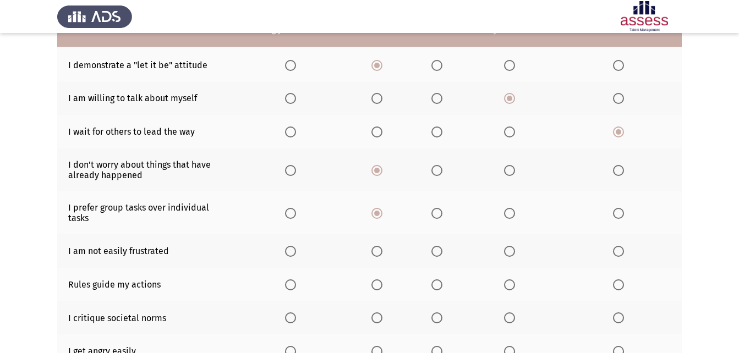
scroll to position [165, 0]
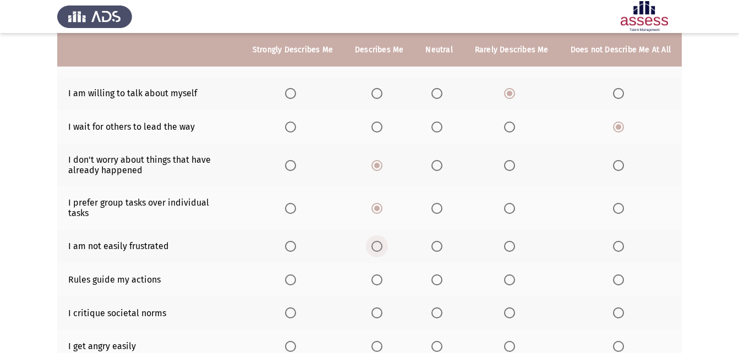
click at [382, 241] on span "Select an option" at bounding box center [376, 246] width 11 height 11
click at [382, 241] on input "Select an option" at bounding box center [376, 246] width 11 height 11
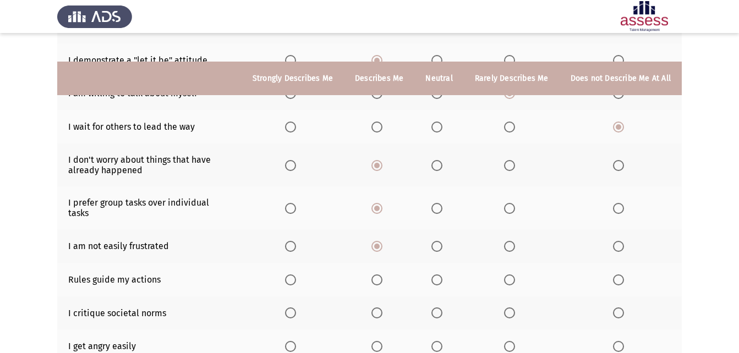
scroll to position [220, 0]
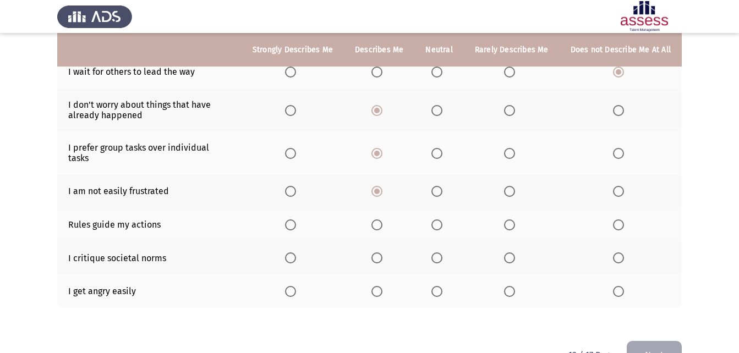
click at [375, 210] on th at bounding box center [379, 225] width 70 height 34
click at [382, 219] on span "Select an option" at bounding box center [376, 224] width 11 height 11
click at [382, 219] on input "Select an option" at bounding box center [376, 224] width 11 height 11
click at [514, 286] on span "Select an option" at bounding box center [509, 291] width 11 height 11
click at [514, 286] on input "Select an option" at bounding box center [509, 291] width 11 height 11
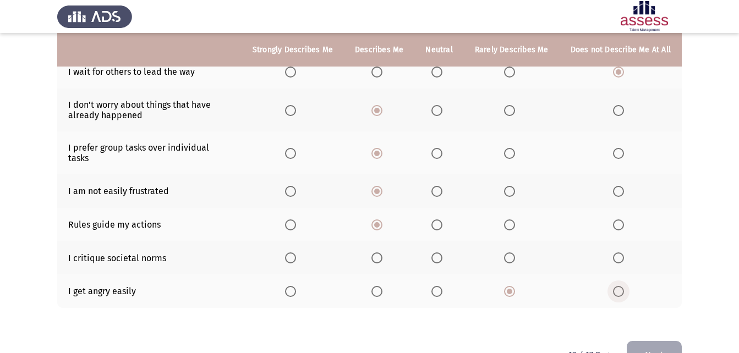
click at [622, 286] on span "Select an option" at bounding box center [618, 291] width 11 height 11
click at [622, 286] on input "Select an option" at bounding box center [618, 291] width 11 height 11
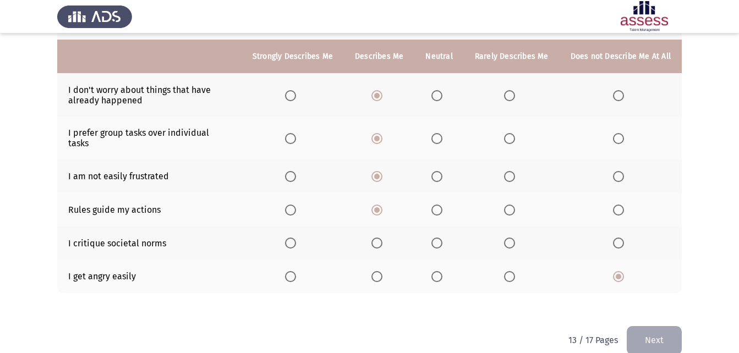
scroll to position [243, 0]
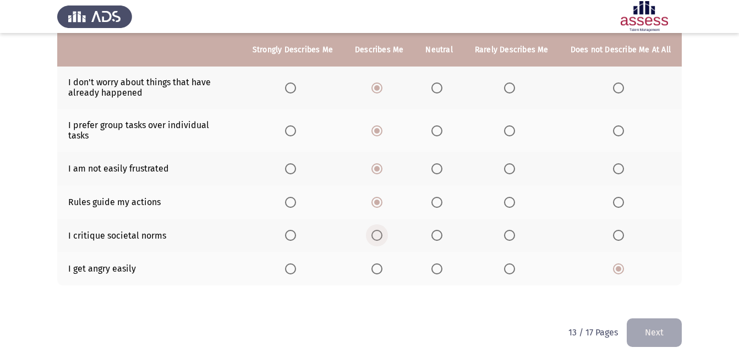
click at [382, 230] on span "Select an option" at bounding box center [376, 235] width 11 height 11
click at [382, 230] on input "Select an option" at bounding box center [376, 235] width 11 height 11
click at [662, 318] on button "Next" at bounding box center [653, 332] width 55 height 28
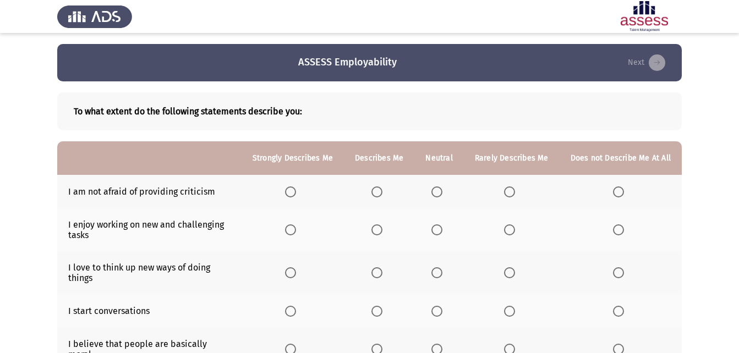
click at [376, 187] on span "Select an option" at bounding box center [376, 191] width 11 height 11
click at [376, 187] on input "Select an option" at bounding box center [376, 191] width 11 height 11
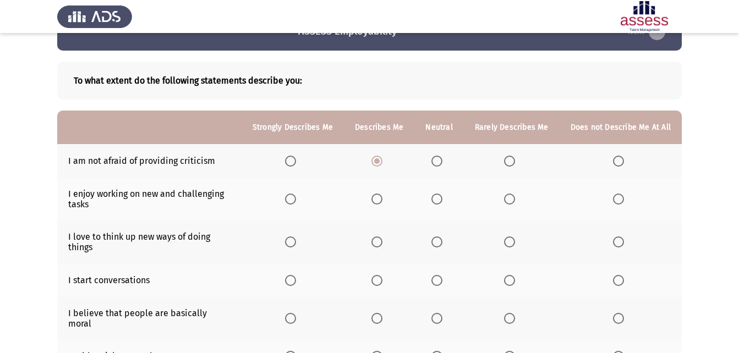
scroll to position [55, 0]
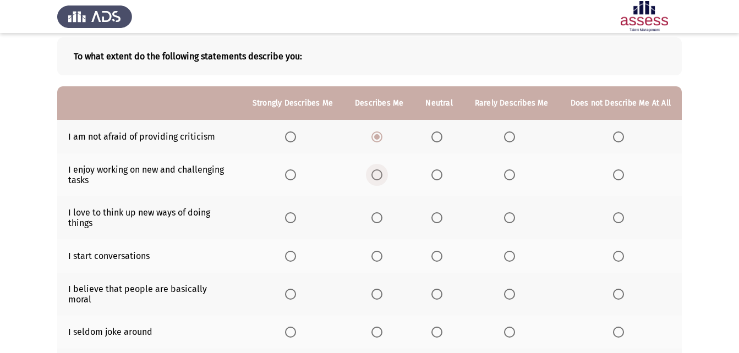
click at [379, 177] on span "Select an option" at bounding box center [376, 174] width 11 height 11
click at [379, 177] on input "Select an option" at bounding box center [376, 174] width 11 height 11
click at [296, 216] on span "Select an option" at bounding box center [290, 217] width 11 height 11
click at [296, 216] on input "Select an option" at bounding box center [290, 217] width 11 height 11
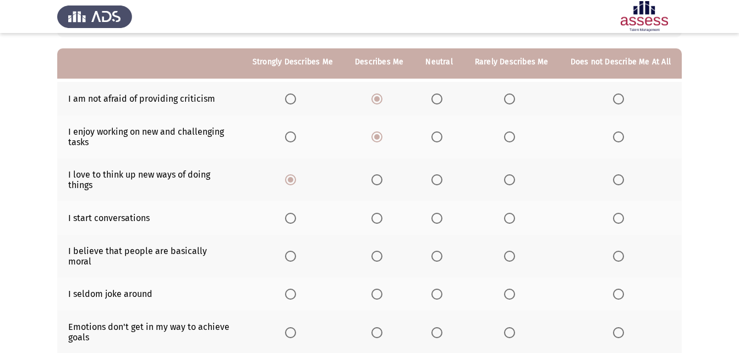
scroll to position [110, 0]
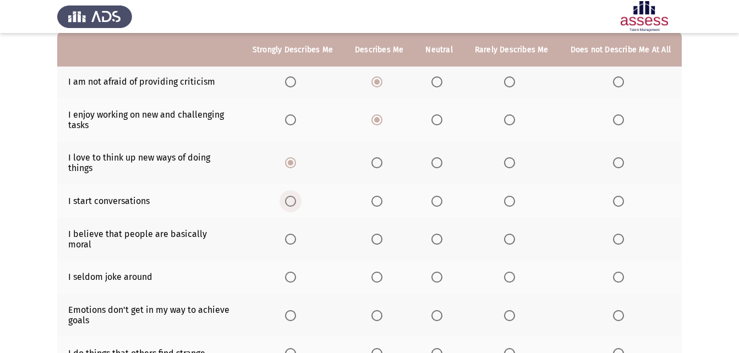
click at [295, 200] on span "Select an option" at bounding box center [290, 201] width 11 height 11
click at [295, 200] on input "Select an option" at bounding box center [290, 201] width 11 height 11
click at [440, 234] on span "Select an option" at bounding box center [436, 239] width 11 height 11
click at [440, 234] on input "Select an option" at bounding box center [436, 239] width 11 height 11
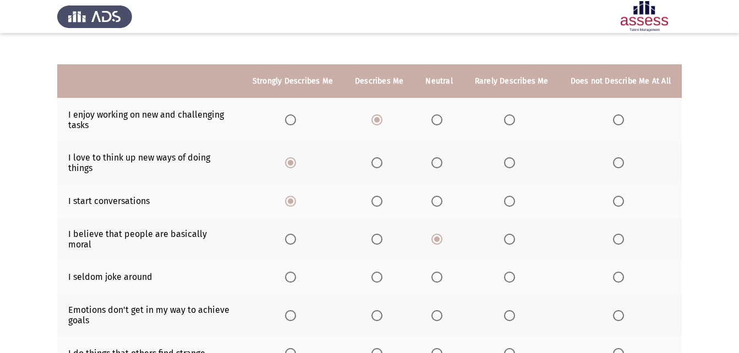
scroll to position [165, 0]
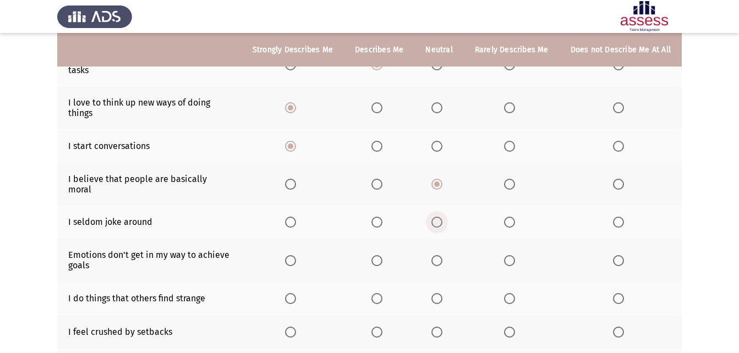
click at [439, 217] on span "Select an option" at bounding box center [436, 222] width 11 height 11
click at [439, 217] on input "Select an option" at bounding box center [436, 222] width 11 height 11
click at [377, 255] on span "Select an option" at bounding box center [376, 260] width 11 height 11
click at [377, 255] on input "Select an option" at bounding box center [376, 260] width 11 height 11
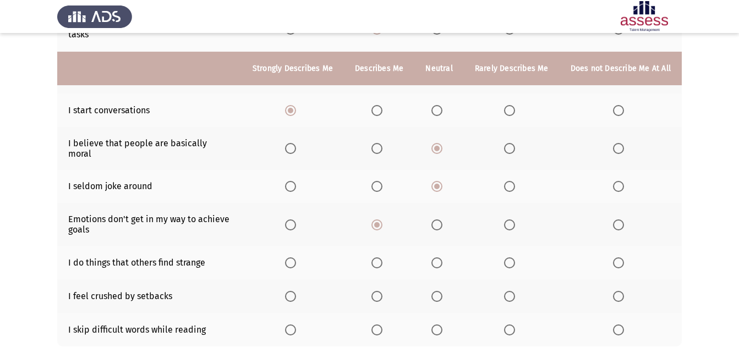
scroll to position [220, 0]
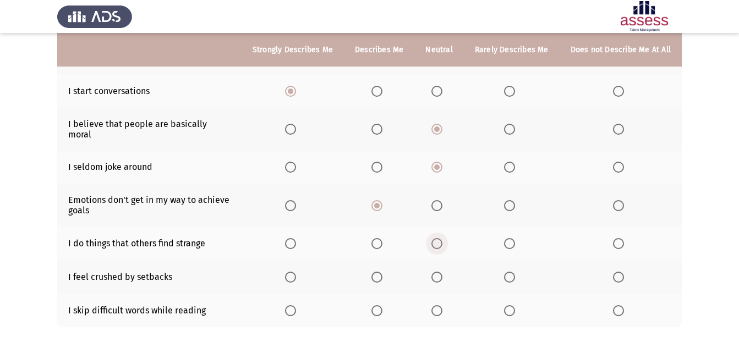
click at [447, 238] on label "Select an option" at bounding box center [438, 243] width 15 height 11
click at [442, 238] on input "Select an option" at bounding box center [436, 243] width 11 height 11
click at [618, 272] on span "Select an option" at bounding box center [618, 277] width 11 height 11
click at [618, 272] on input "Select an option" at bounding box center [618, 277] width 11 height 11
click at [512, 305] on span "Select an option" at bounding box center [509, 310] width 11 height 11
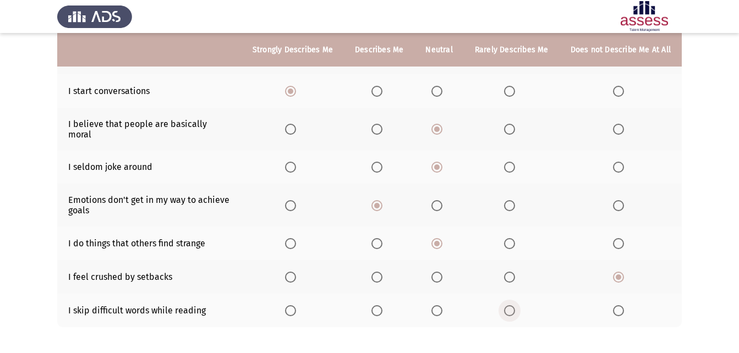
click at [512, 305] on input "Select an option" at bounding box center [509, 310] width 11 height 11
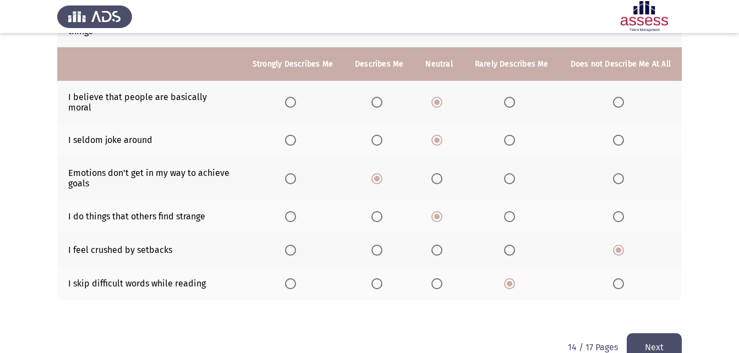
scroll to position [261, 0]
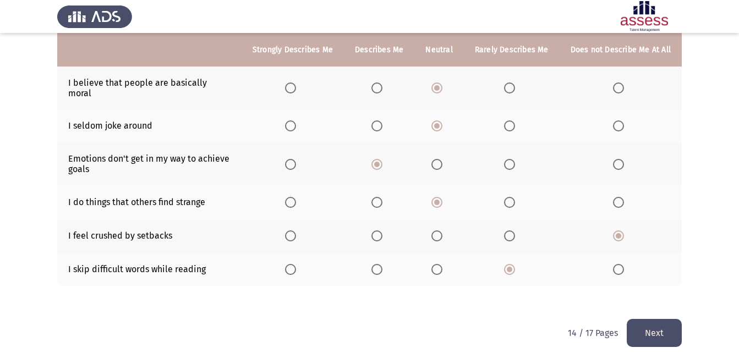
click at [438, 264] on span "Select an option" at bounding box center [436, 269] width 11 height 11
click at [438, 264] on input "Select an option" at bounding box center [436, 269] width 11 height 11
click at [652, 319] on button "Next" at bounding box center [653, 333] width 55 height 28
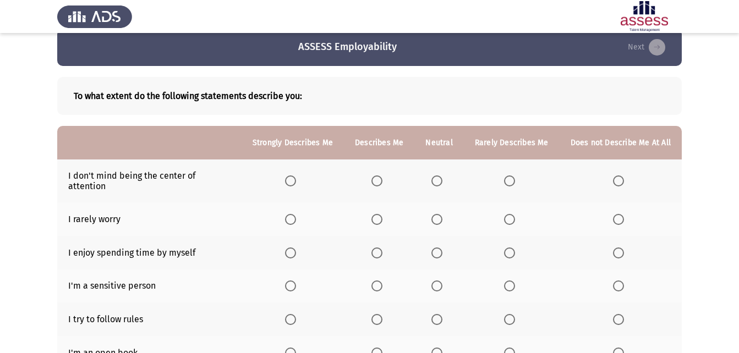
scroll to position [0, 0]
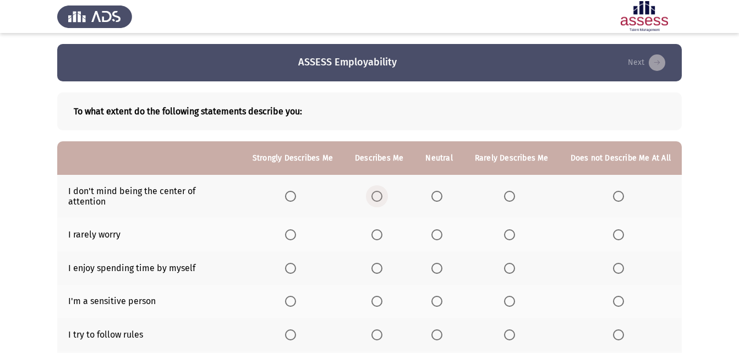
drag, startPoint x: 383, startPoint y: 190, endPoint x: 400, endPoint y: 204, distance: 21.5
click at [390, 198] on th at bounding box center [379, 196] width 70 height 43
click at [382, 191] on span "Select an option" at bounding box center [376, 196] width 11 height 11
click at [382, 191] on input "Select an option" at bounding box center [376, 196] width 11 height 11
click at [442, 229] on span "Select an option" at bounding box center [436, 234] width 11 height 11
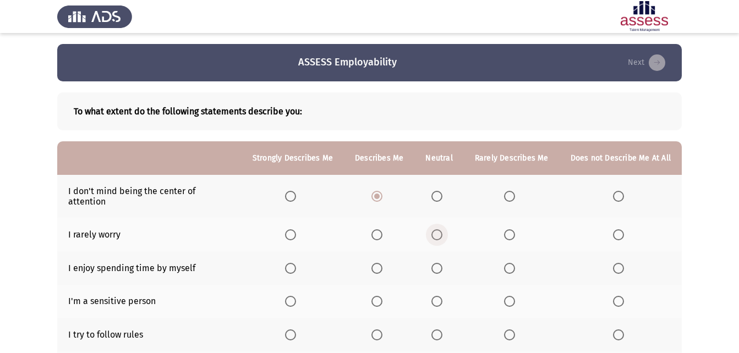
click at [442, 229] on input "Select an option" at bounding box center [436, 234] width 11 height 11
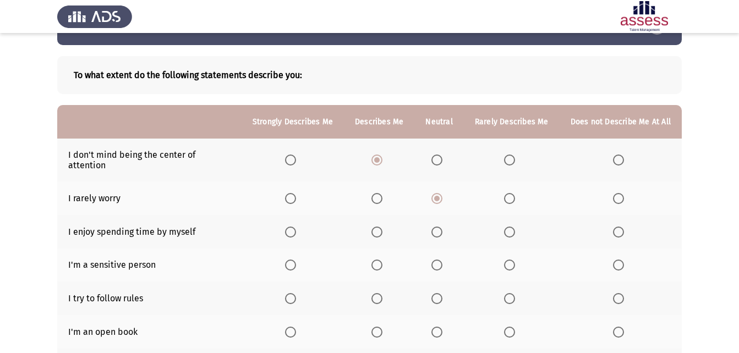
scroll to position [55, 0]
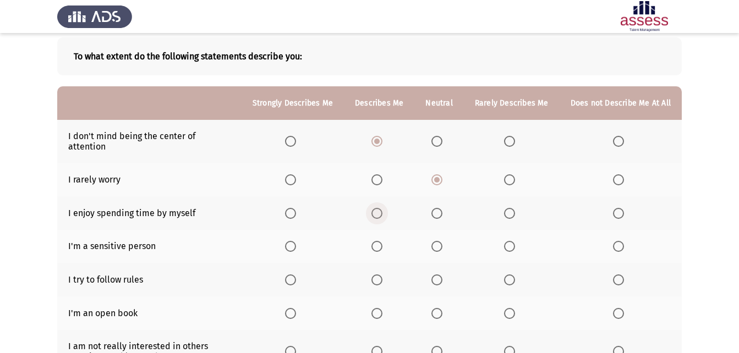
click at [382, 208] on span "Select an option" at bounding box center [376, 213] width 11 height 11
click at [382, 208] on input "Select an option" at bounding box center [376, 213] width 11 height 11
click at [382, 241] on span "Select an option" at bounding box center [376, 246] width 11 height 11
click at [382, 241] on input "Select an option" at bounding box center [376, 246] width 11 height 11
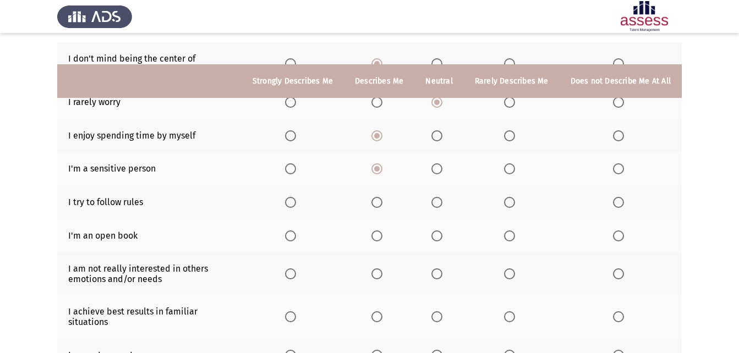
scroll to position [165, 0]
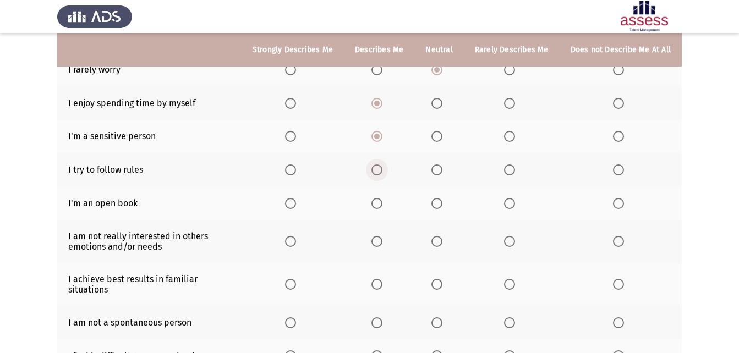
click at [382, 164] on span "Select an option" at bounding box center [376, 169] width 11 height 11
click at [382, 164] on input "Select an option" at bounding box center [376, 169] width 11 height 11
click at [622, 198] on span "Select an option" at bounding box center [618, 203] width 11 height 11
click at [622, 198] on input "Select an option" at bounding box center [618, 203] width 11 height 11
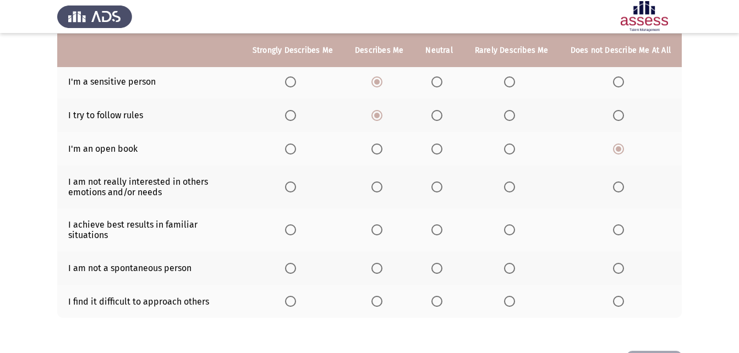
scroll to position [220, 0]
click at [441, 181] on span "Select an option" at bounding box center [436, 186] width 11 height 11
click at [441, 181] on input "Select an option" at bounding box center [436, 186] width 11 height 11
click at [294, 224] on span "Select an option" at bounding box center [290, 229] width 11 height 11
click at [294, 224] on input "Select an option" at bounding box center [290, 229] width 11 height 11
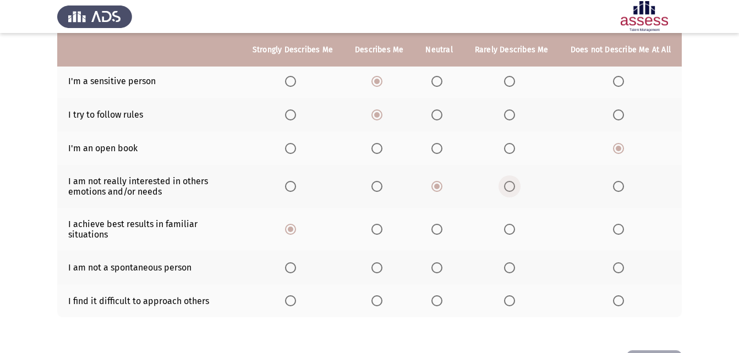
click at [515, 181] on span "Select an option" at bounding box center [509, 186] width 11 height 11
click at [515, 181] on input "Select an option" at bounding box center [509, 186] width 11 height 11
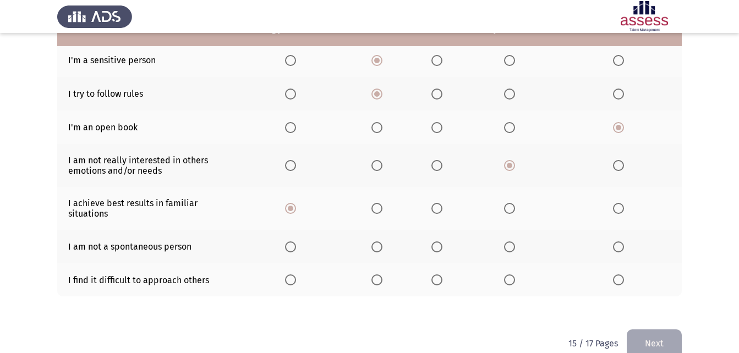
scroll to position [252, 0]
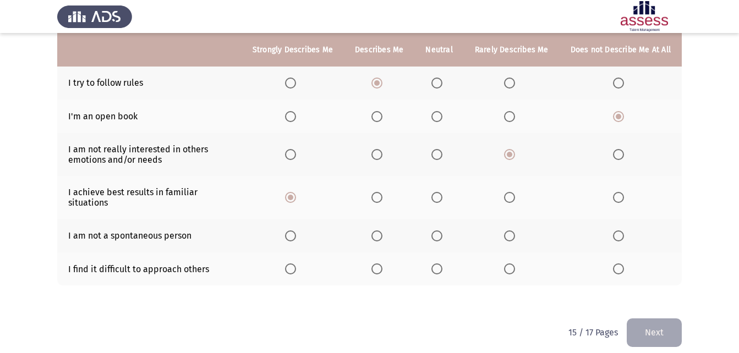
click at [513, 230] on span "Select an option" at bounding box center [509, 235] width 11 height 11
click at [513, 230] on input "Select an option" at bounding box center [509, 235] width 11 height 11
click at [382, 230] on span "Select an option" at bounding box center [376, 235] width 11 height 11
click at [382, 230] on input "Select an option" at bounding box center [376, 235] width 11 height 11
click at [511, 263] on span "Select an option" at bounding box center [509, 268] width 11 height 11
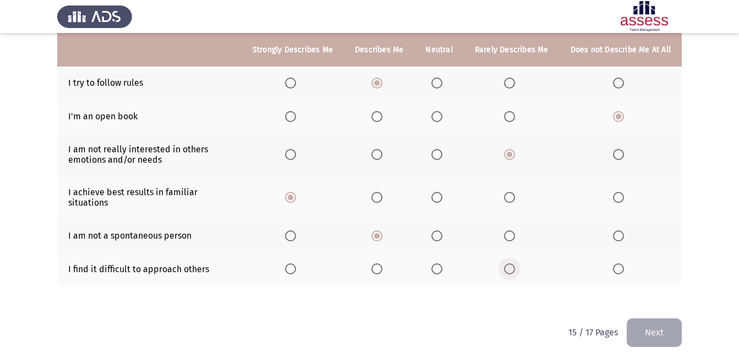
click at [511, 263] on input "Select an option" at bounding box center [509, 268] width 11 height 11
click at [663, 320] on button "Next" at bounding box center [653, 332] width 55 height 28
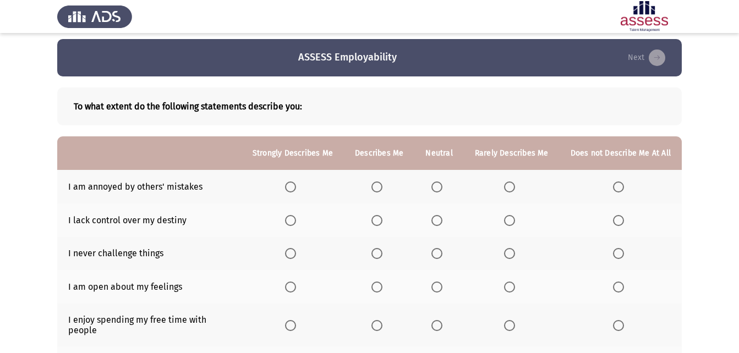
scroll to position [0, 0]
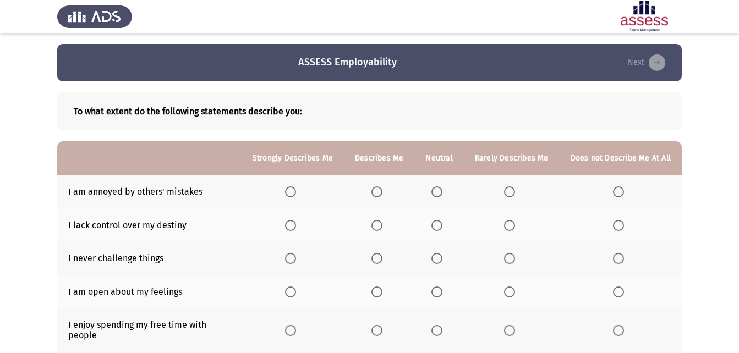
click at [441, 189] on span "Select an option" at bounding box center [436, 191] width 11 height 11
click at [441, 189] on input "Select an option" at bounding box center [436, 191] width 11 height 11
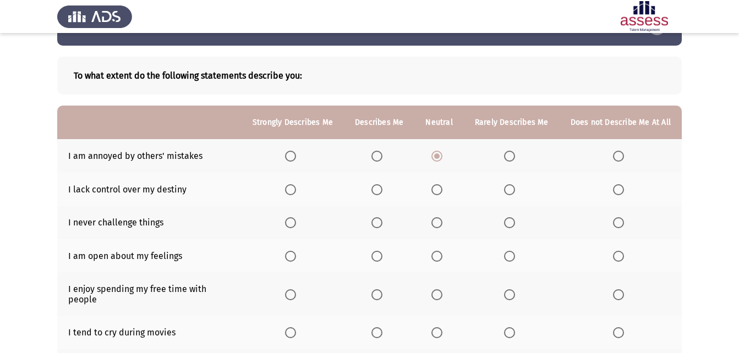
scroll to position [55, 0]
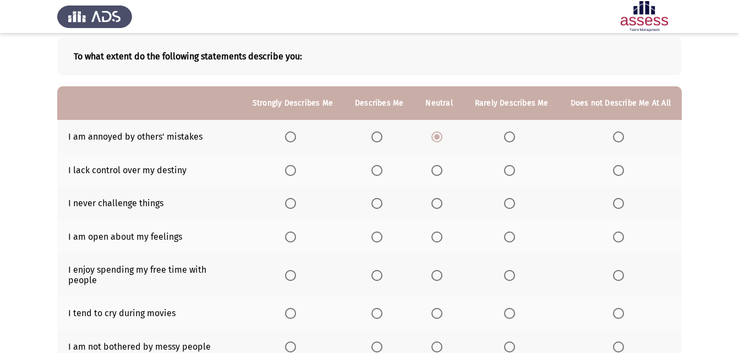
click at [380, 172] on span "Select an option" at bounding box center [376, 170] width 11 height 11
click at [380, 172] on input "Select an option" at bounding box center [376, 170] width 11 height 11
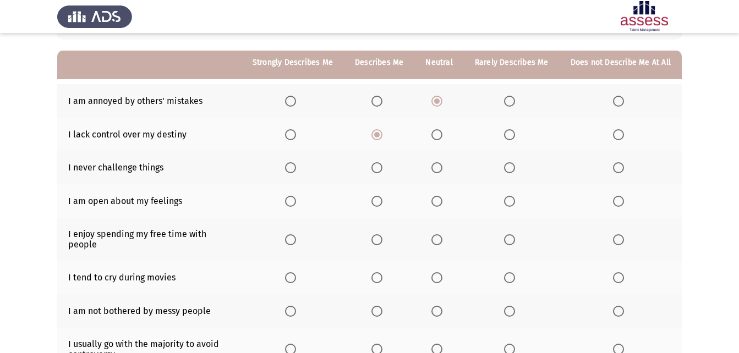
scroll to position [110, 0]
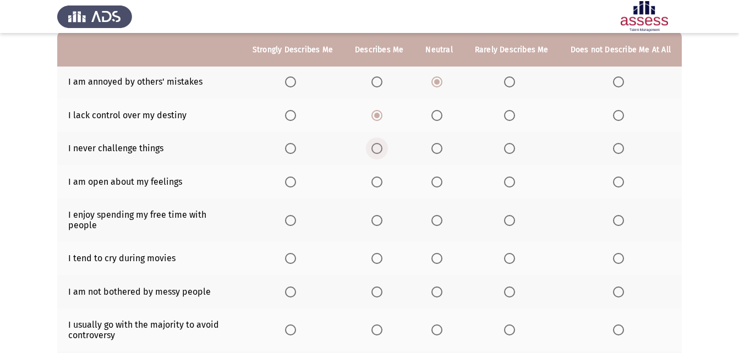
click at [382, 145] on span "Select an option" at bounding box center [376, 148] width 11 height 11
click at [382, 145] on input "Select an option" at bounding box center [376, 148] width 11 height 11
click at [442, 147] on span "Select an option" at bounding box center [436, 148] width 11 height 11
click at [442, 147] on input "Select an option" at bounding box center [436, 148] width 11 height 11
click at [618, 180] on span "Select an option" at bounding box center [618, 182] width 11 height 11
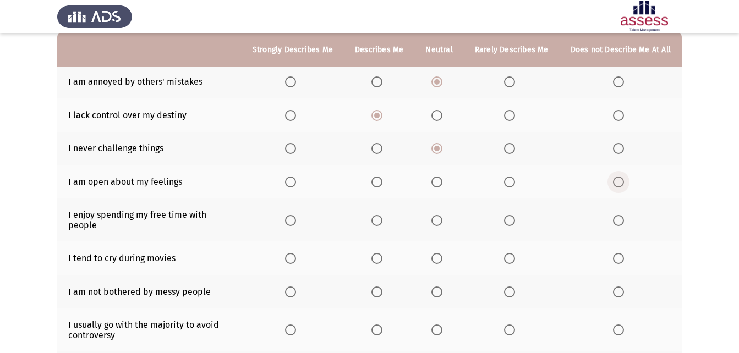
click at [618, 180] on input "Select an option" at bounding box center [618, 182] width 11 height 11
click at [382, 215] on span "Select an option" at bounding box center [376, 220] width 11 height 11
click at [382, 215] on input "Select an option" at bounding box center [376, 220] width 11 height 11
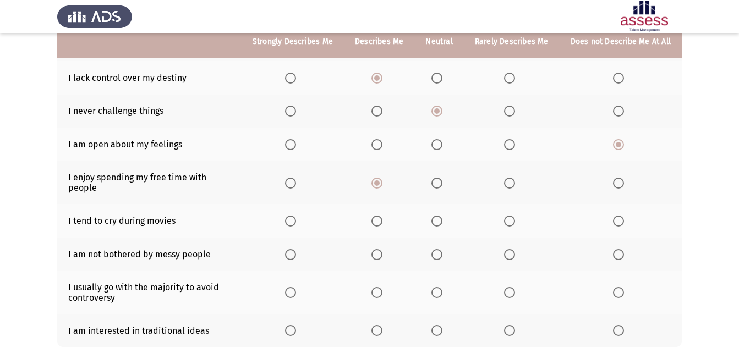
scroll to position [165, 0]
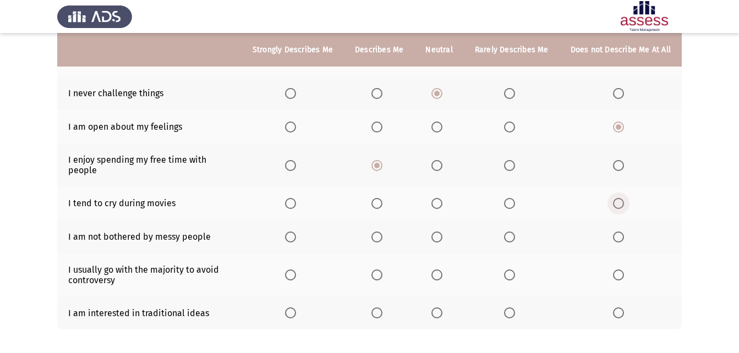
click at [619, 198] on span "Select an option" at bounding box center [618, 203] width 11 height 11
click at [619, 198] on input "Select an option" at bounding box center [618, 203] width 11 height 11
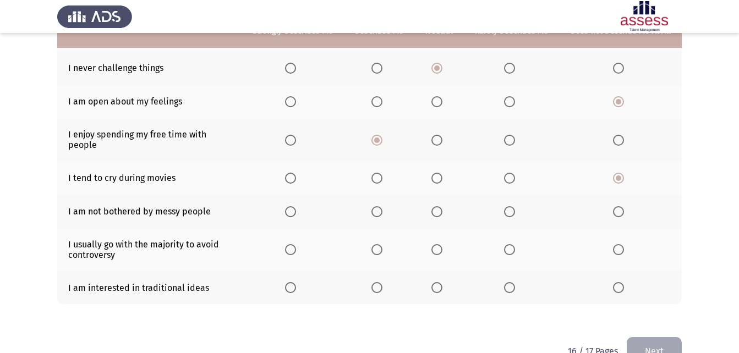
scroll to position [209, 0]
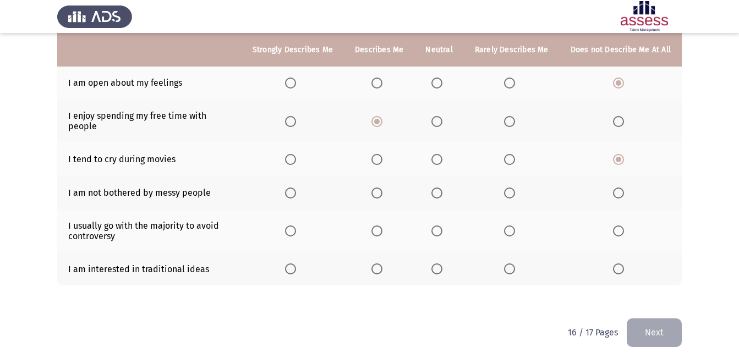
click at [442, 188] on span "Select an option" at bounding box center [436, 193] width 11 height 11
click at [442, 188] on input "Select an option" at bounding box center [436, 193] width 11 height 11
click at [513, 225] on span "Select an option" at bounding box center [509, 230] width 11 height 11
click at [513, 225] on input "Select an option" at bounding box center [509, 230] width 11 height 11
click at [621, 225] on span "Select an option" at bounding box center [618, 230] width 11 height 11
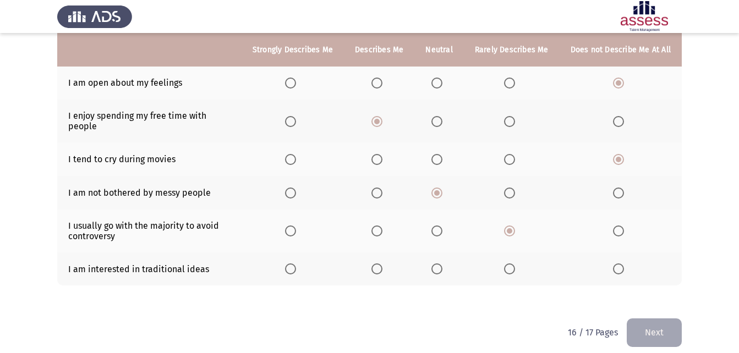
click at [621, 225] on input "Select an option" at bounding box center [618, 230] width 11 height 11
click at [442, 263] on span "Select an option" at bounding box center [436, 268] width 11 height 11
click at [442, 263] on input "Select an option" at bounding box center [436, 268] width 11 height 11
click at [662, 321] on button "Next" at bounding box center [653, 332] width 55 height 28
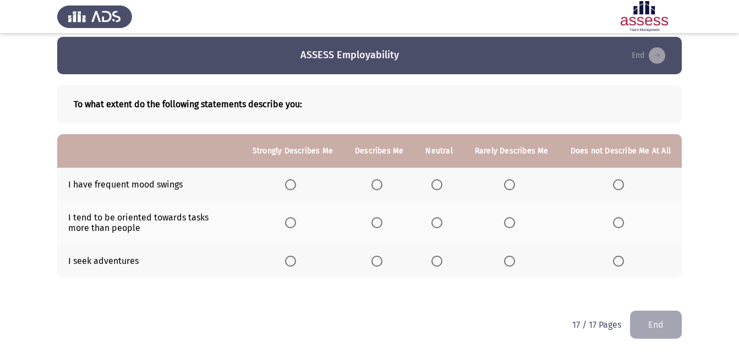
scroll to position [9, 0]
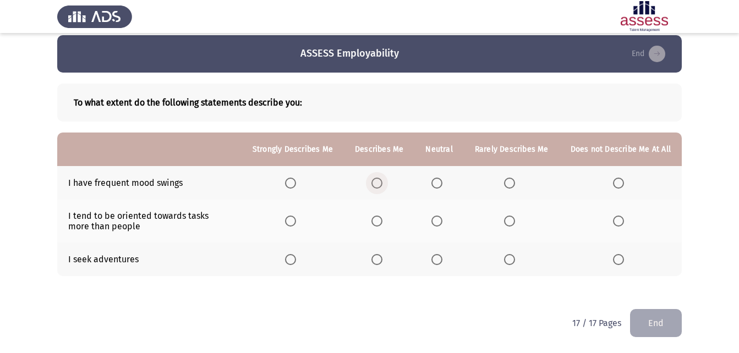
click at [387, 185] on label "Select an option" at bounding box center [378, 183] width 15 height 11
click at [382, 185] on input "Select an option" at bounding box center [376, 183] width 11 height 11
click at [382, 218] on span "Select an option" at bounding box center [376, 221] width 11 height 11
click at [382, 218] on input "Select an option" at bounding box center [376, 221] width 11 height 11
click at [381, 257] on span "Select an option" at bounding box center [376, 259] width 11 height 11
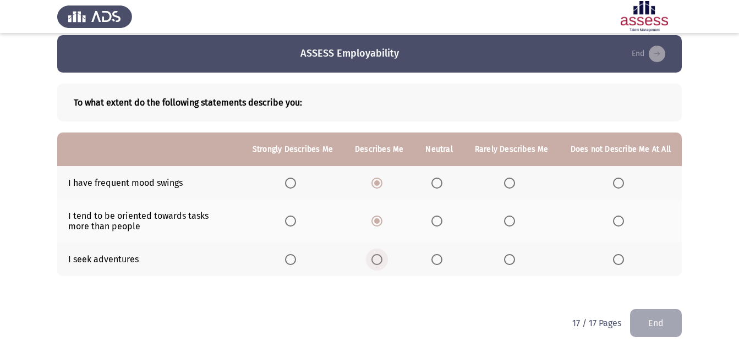
click at [381, 257] on input "Select an option" at bounding box center [376, 259] width 11 height 11
click at [656, 318] on button "End" at bounding box center [656, 323] width 52 height 28
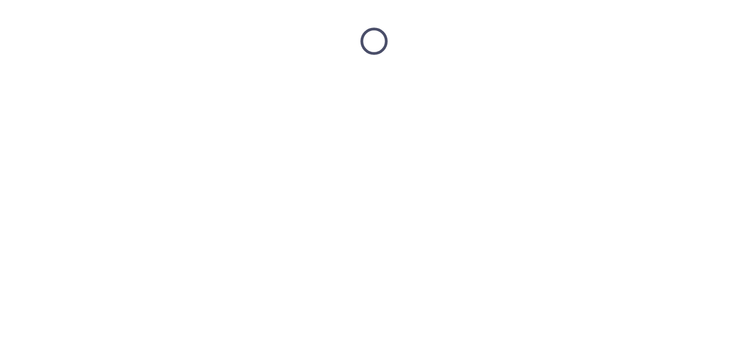
scroll to position [0, 0]
